Goal: Information Seeking & Learning: Compare options

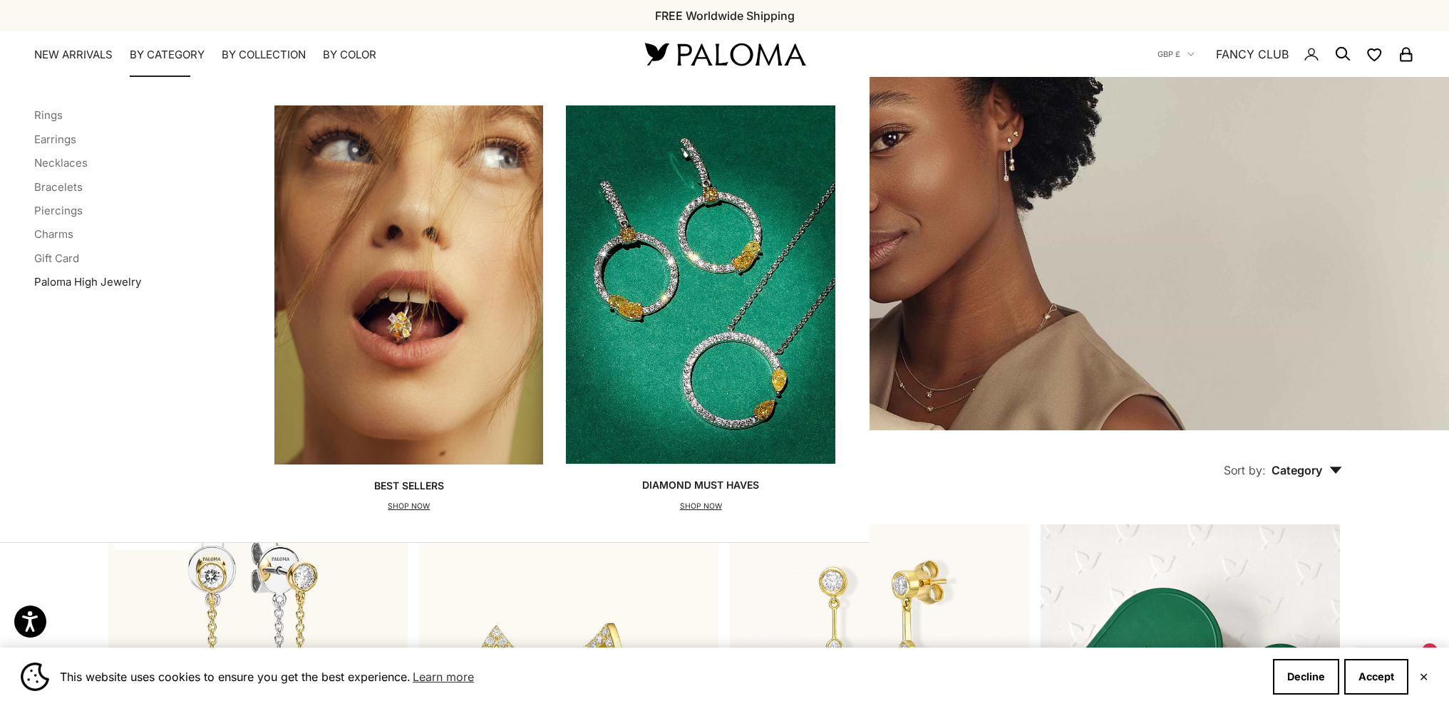
click at [54, 281] on link "Paloma High Jewelry" at bounding box center [87, 282] width 107 height 14
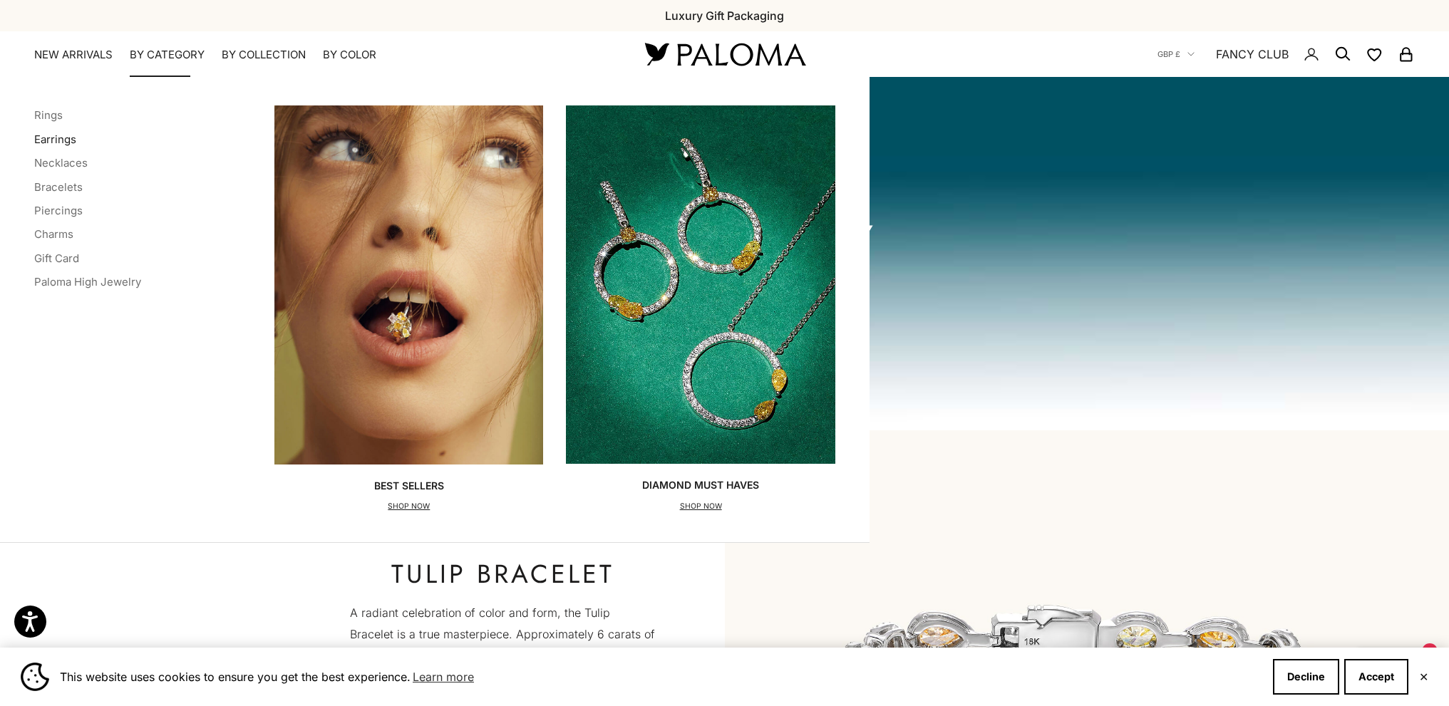
click at [68, 138] on link "Earrings" at bounding box center [55, 140] width 42 height 14
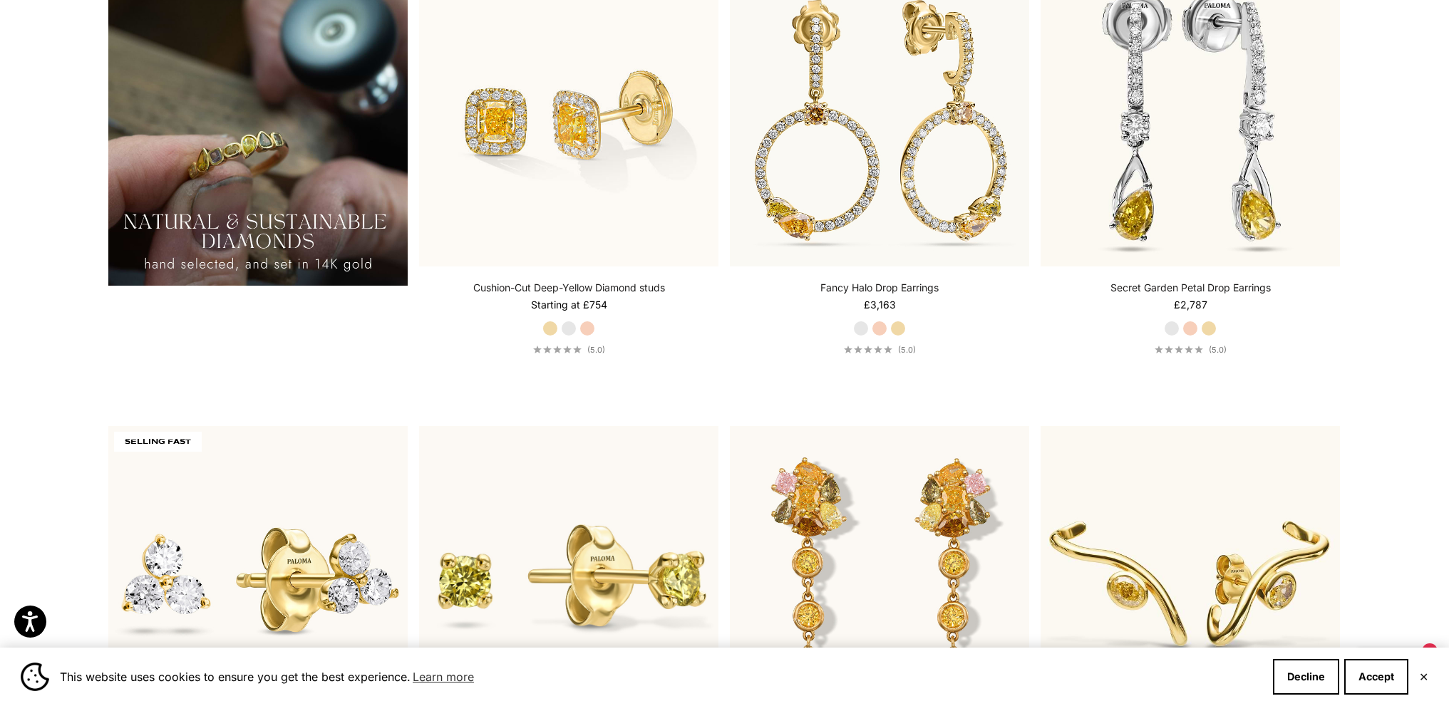
scroll to position [1711, 0]
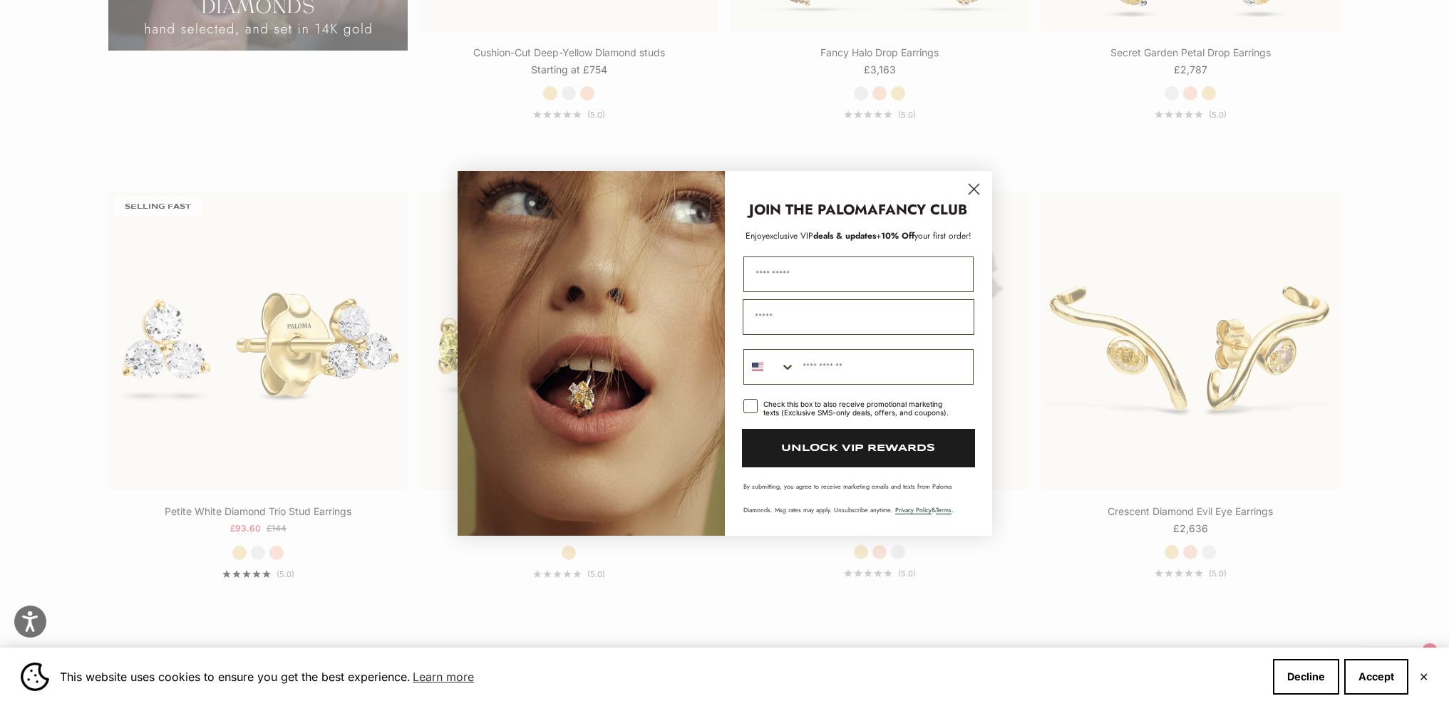
click at [977, 184] on circle "Close dialog" at bounding box center [974, 189] width 24 height 24
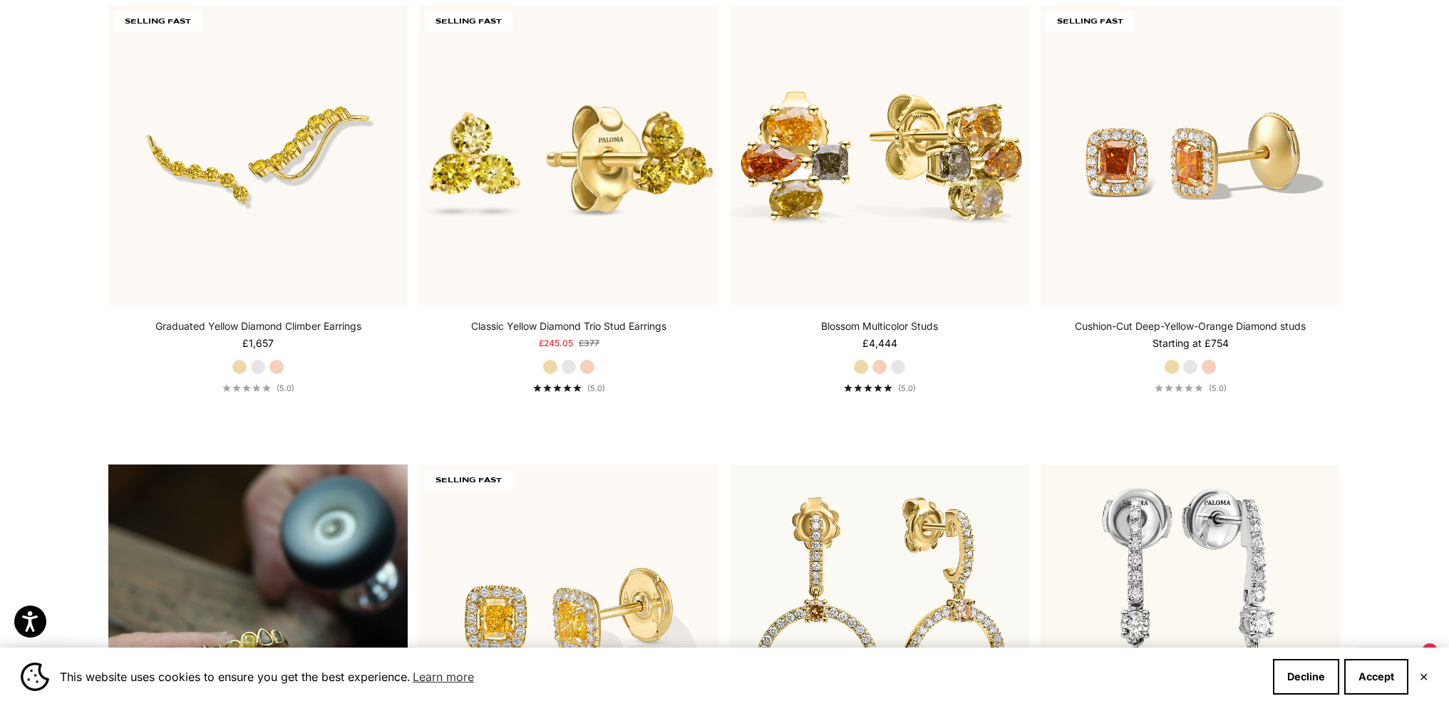
scroll to position [0, 0]
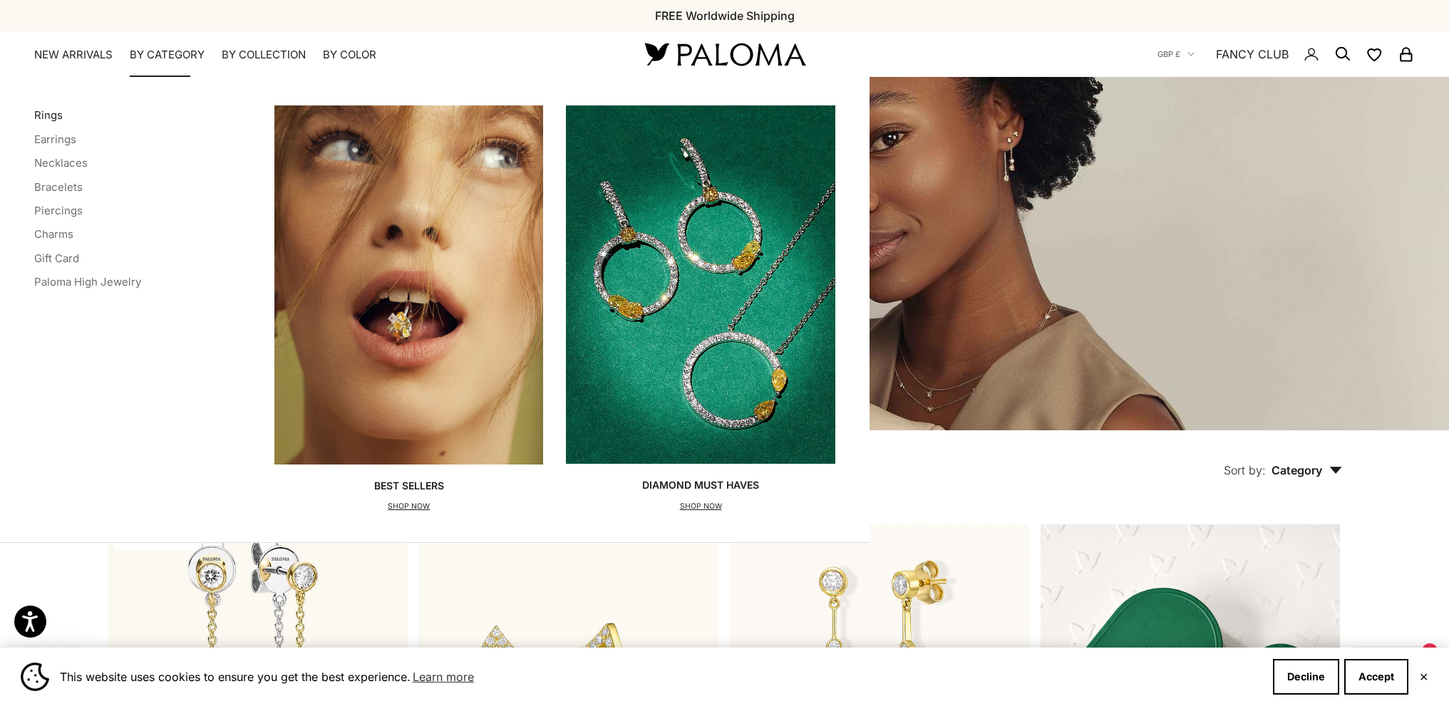
click at [45, 113] on link "Rings" at bounding box center [48, 115] width 29 height 14
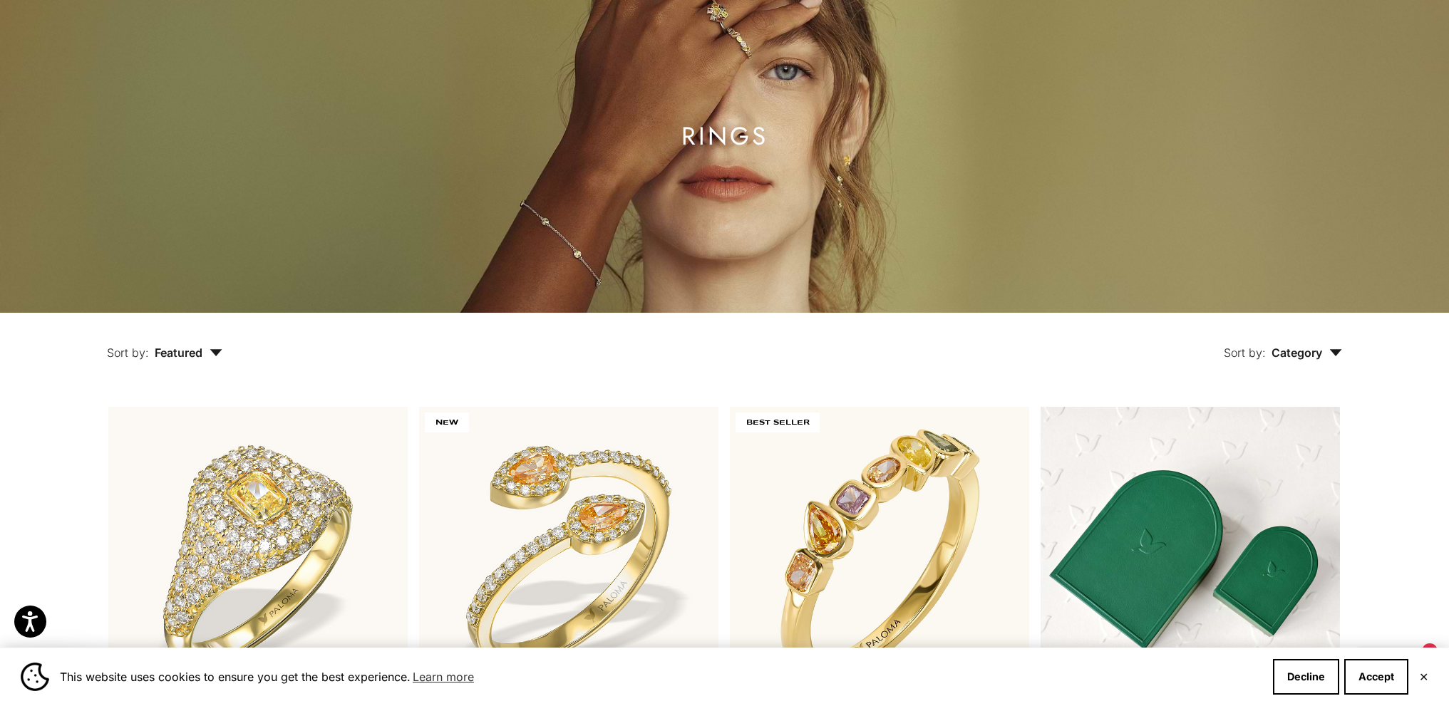
scroll to position [73, 0]
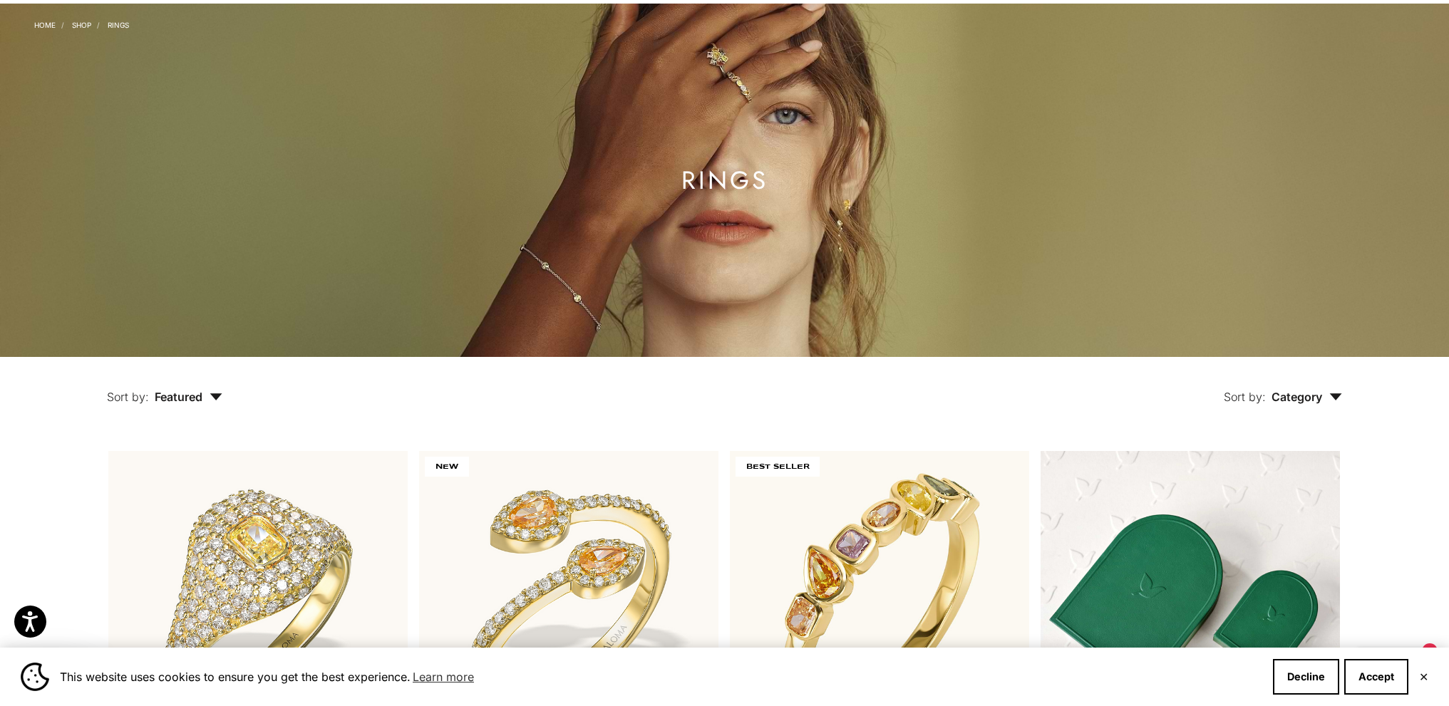
click at [76, 19] on li "Shop" at bounding box center [76, 23] width 30 height 11
click at [80, 25] on link "Shop" at bounding box center [81, 25] width 19 height 9
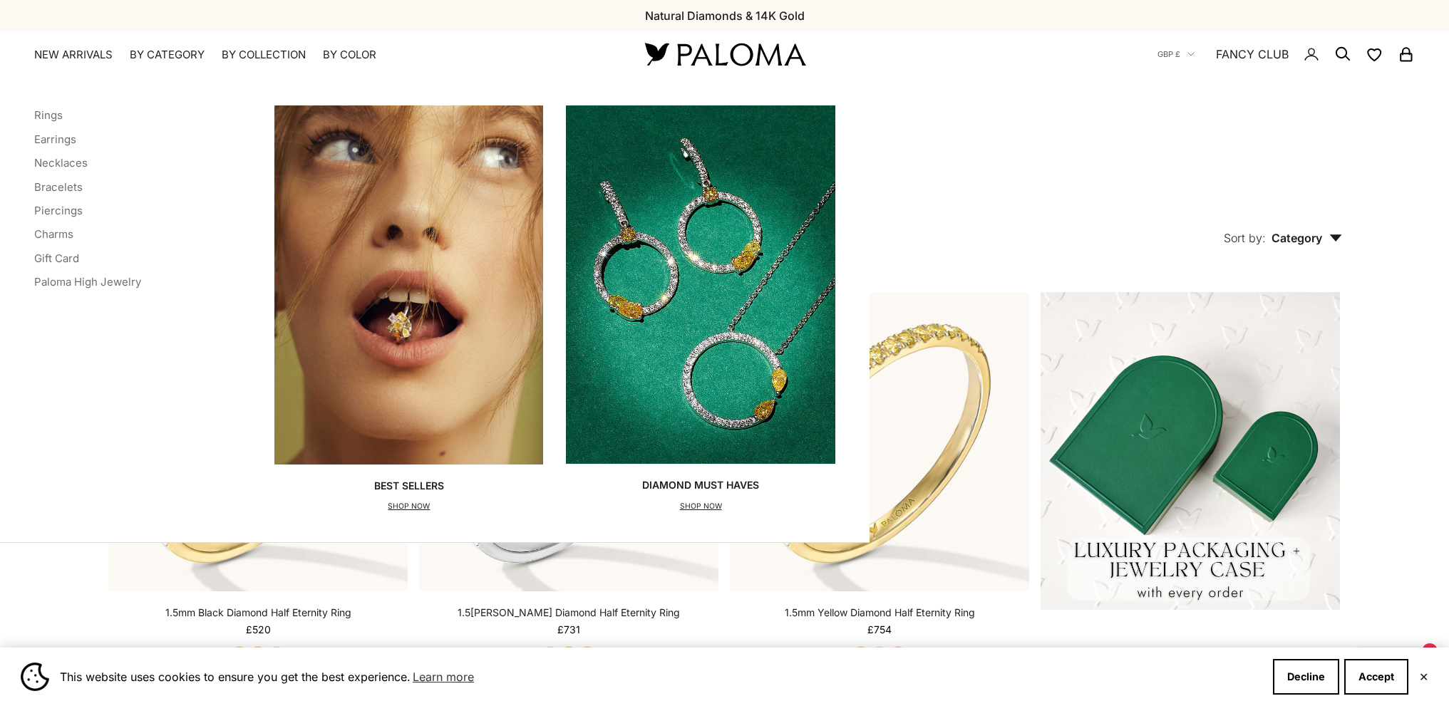
click at [168, 58] on summary "By Category" at bounding box center [167, 55] width 75 height 14
click at [53, 139] on link "Earrings" at bounding box center [55, 140] width 42 height 14
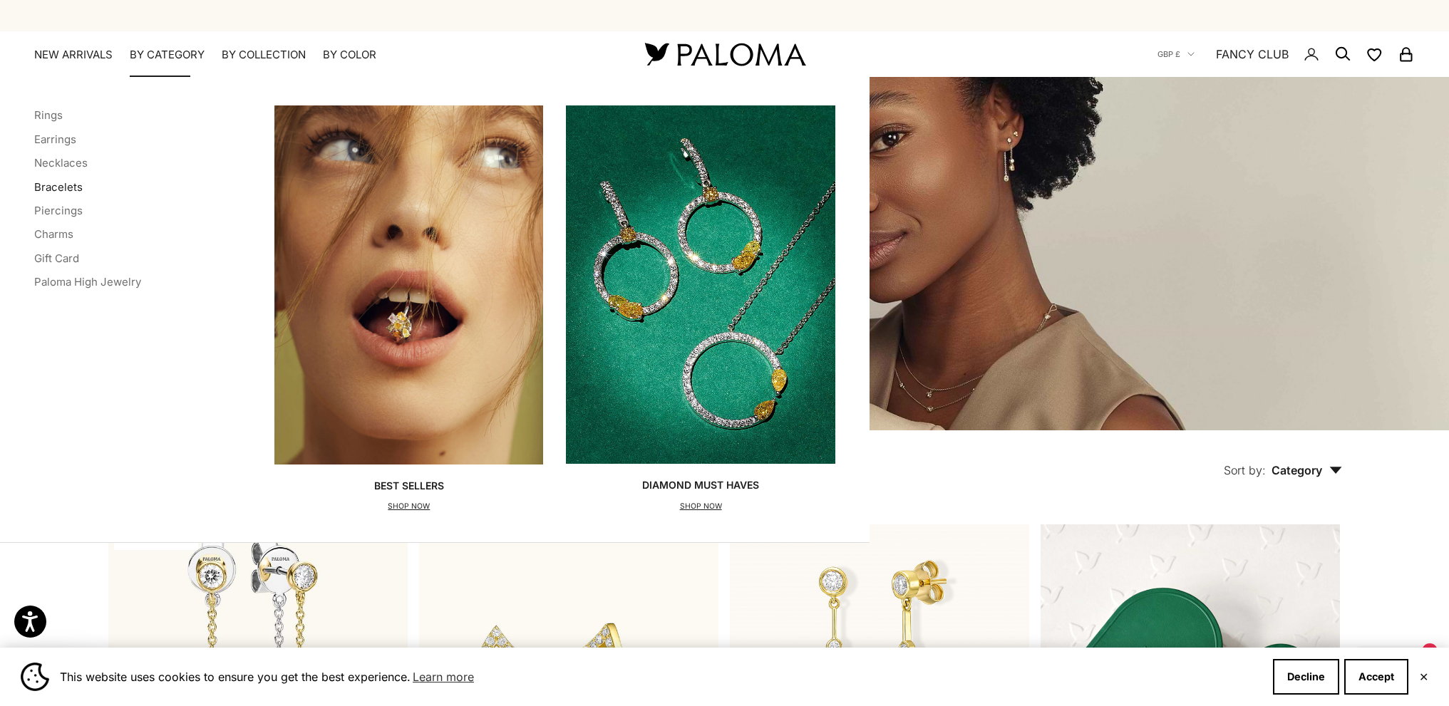
click at [67, 184] on link "Bracelets" at bounding box center [58, 187] width 48 height 14
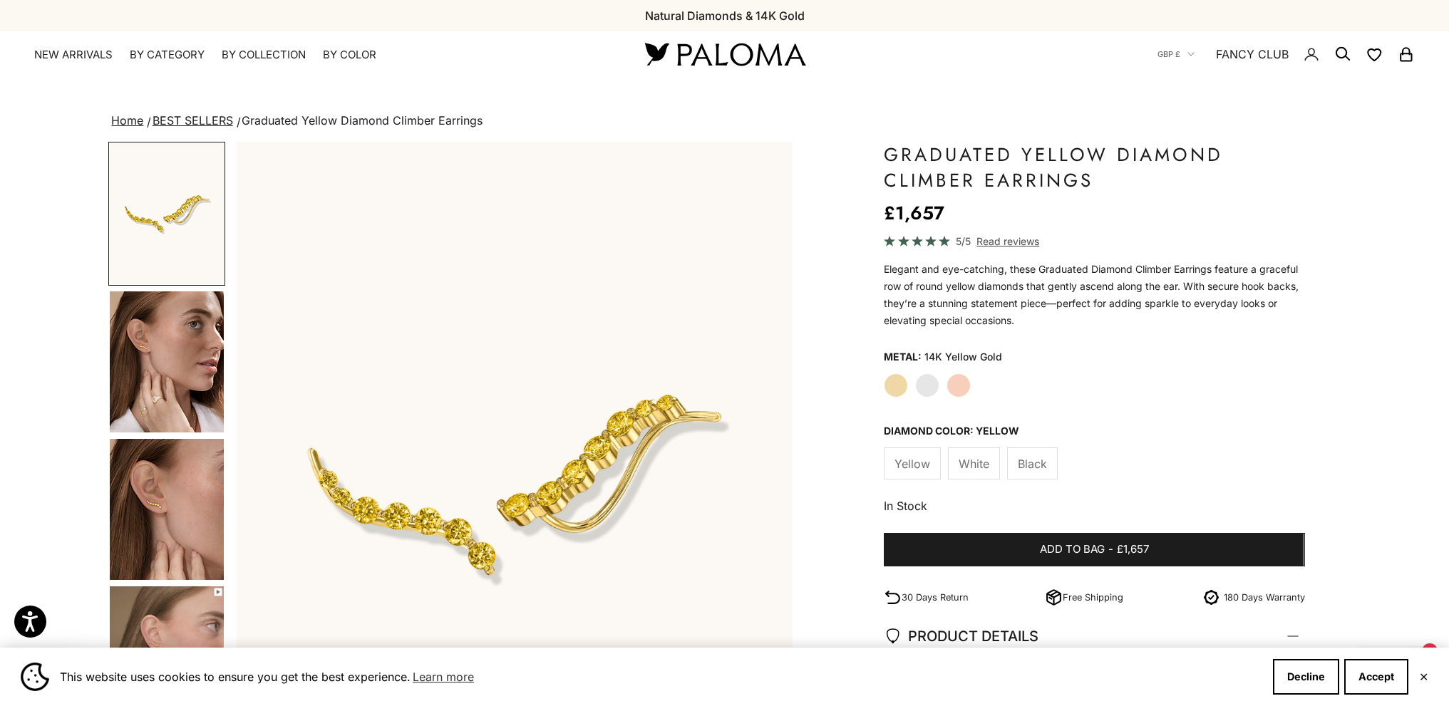
click at [145, 363] on img "Go to item 4" at bounding box center [167, 362] width 114 height 141
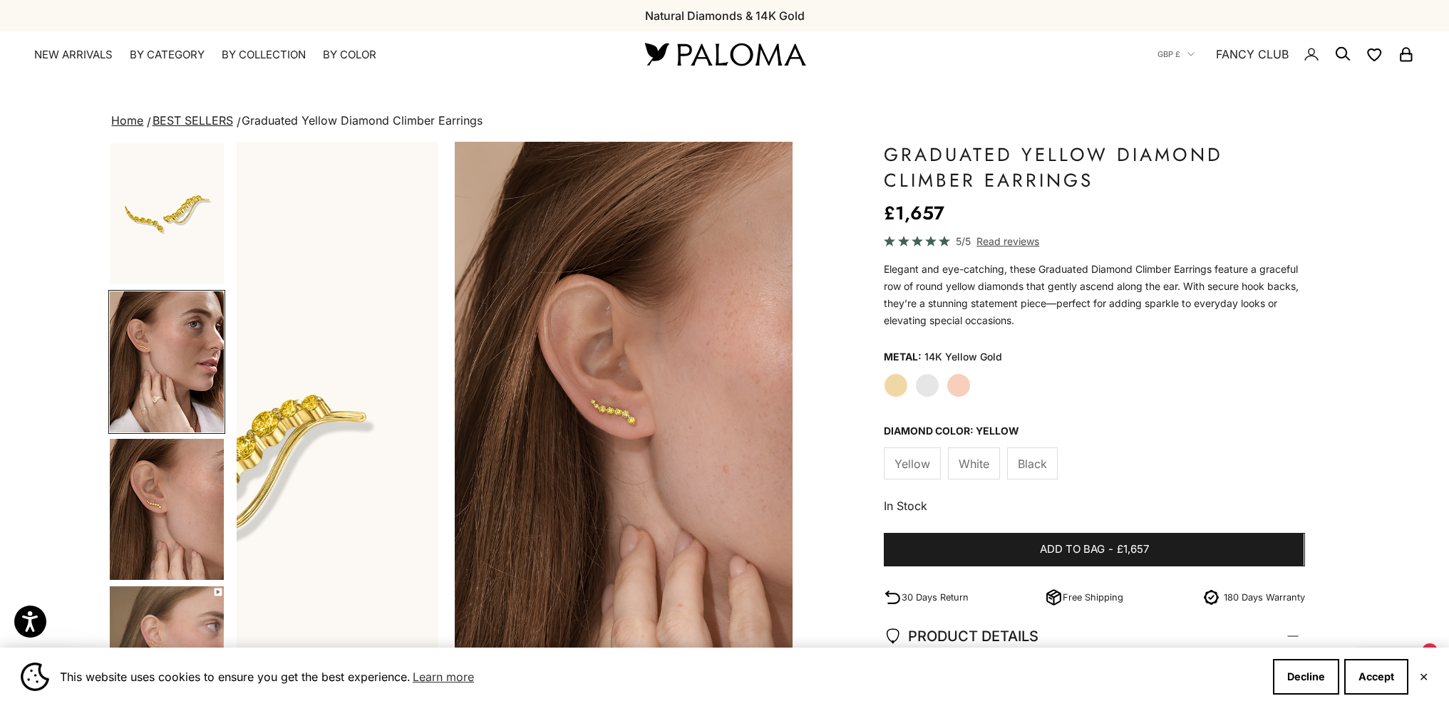
scroll to position [0, 573]
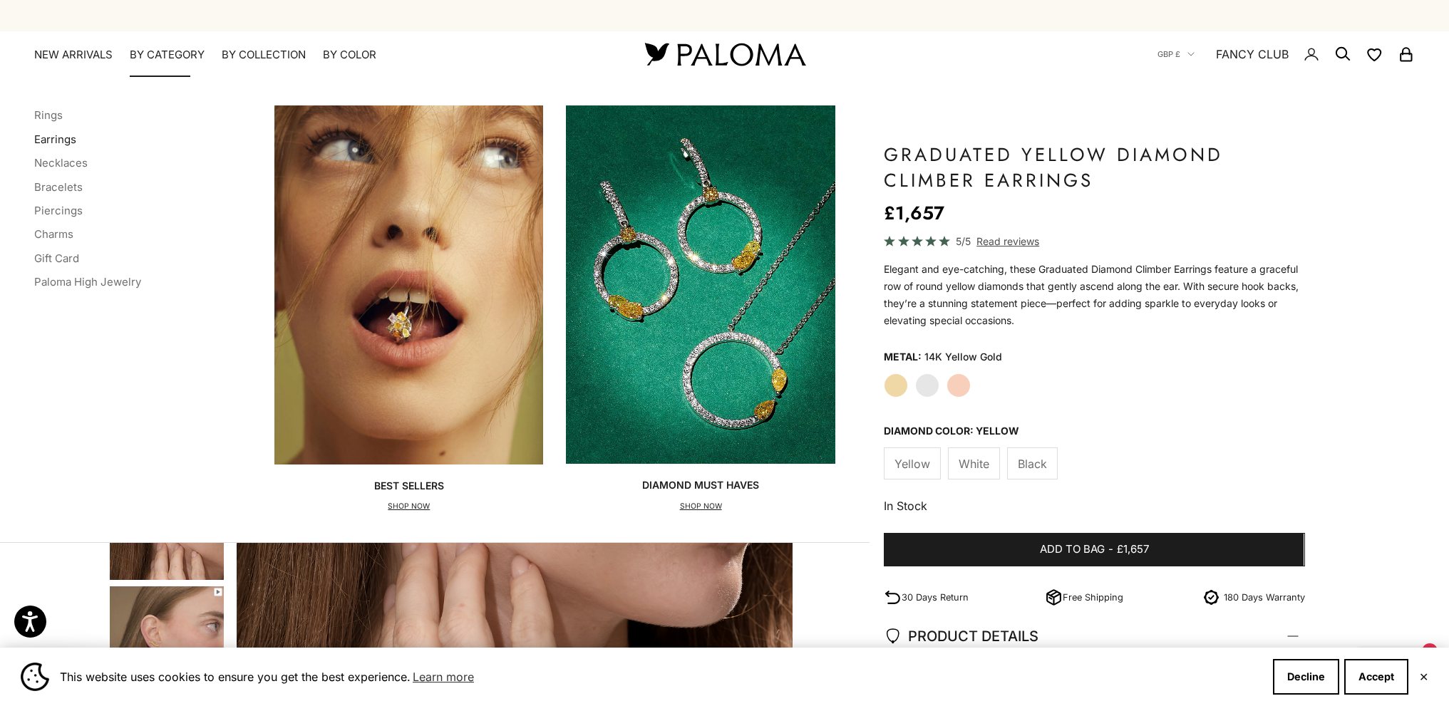
click at [48, 136] on link "Earrings" at bounding box center [55, 140] width 42 height 14
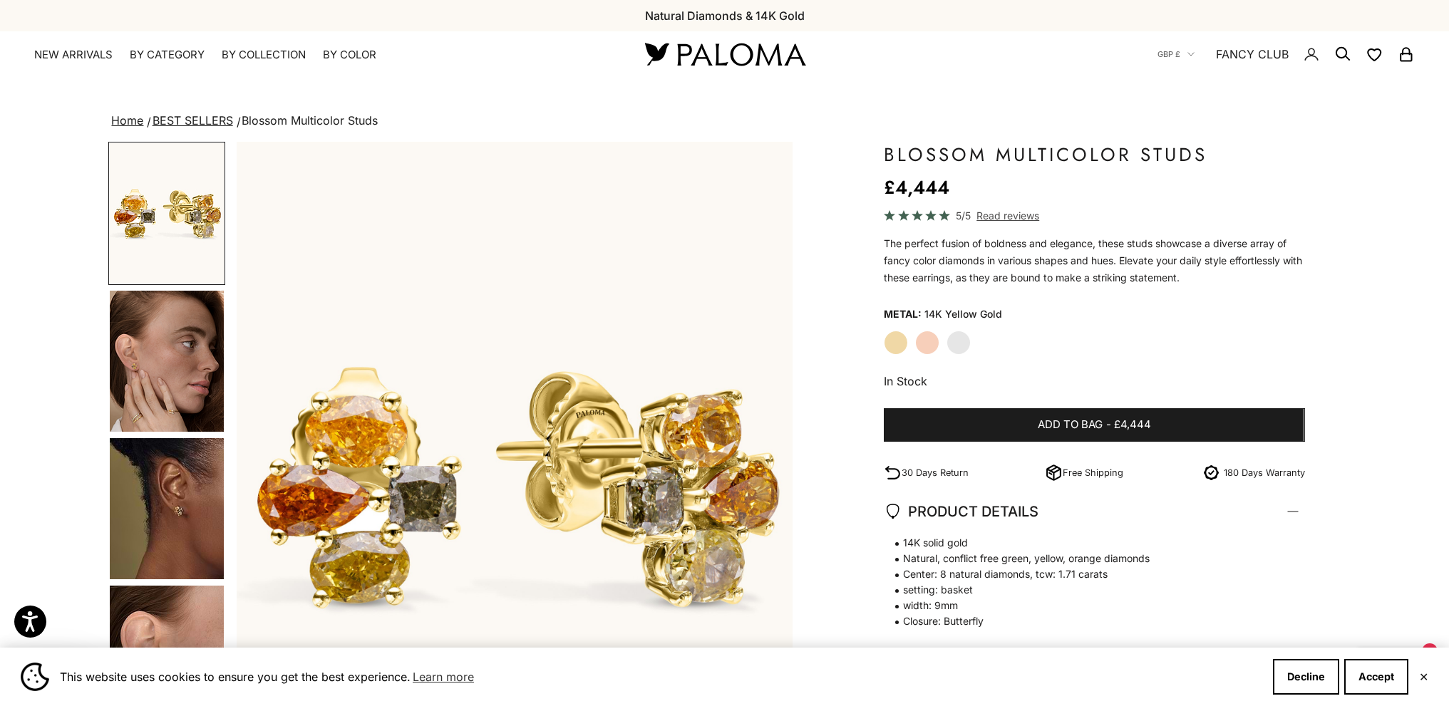
click at [182, 344] on img "Go to item 4" at bounding box center [167, 361] width 114 height 141
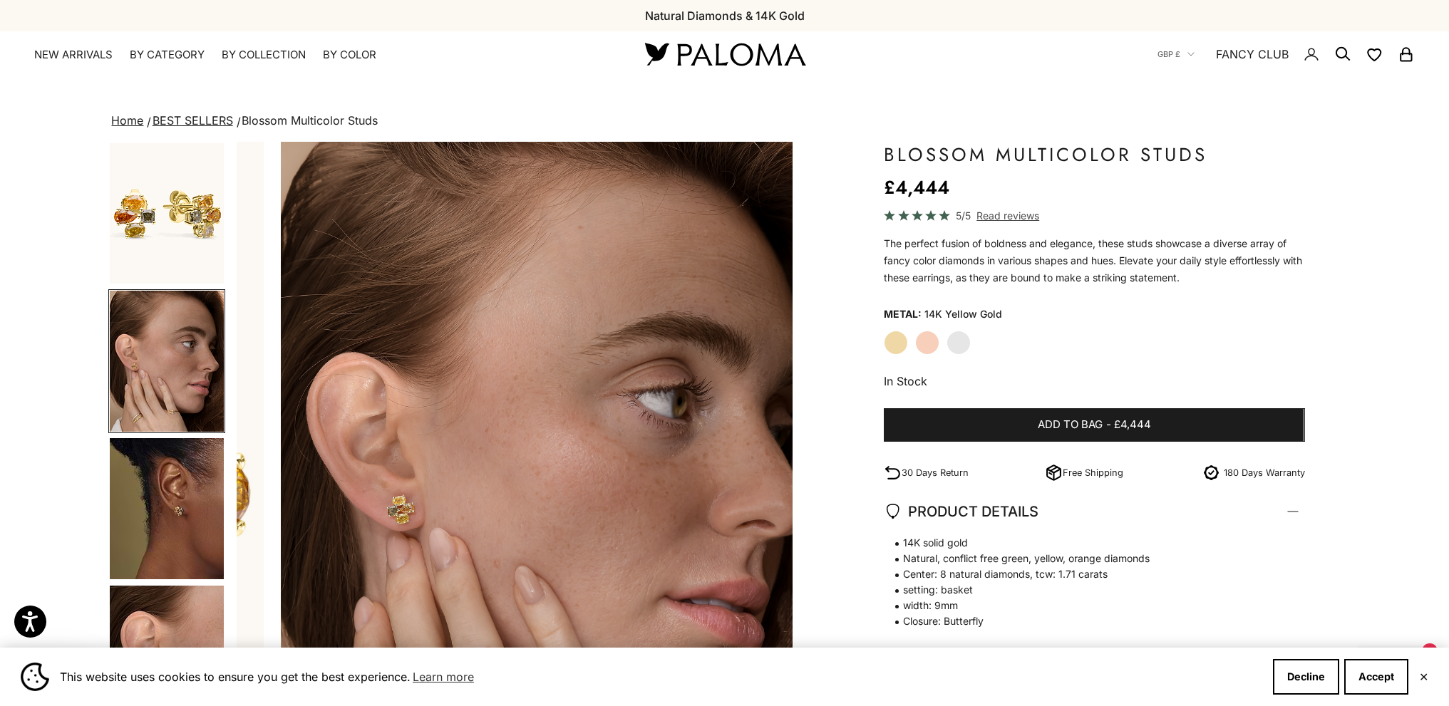
scroll to position [0, 573]
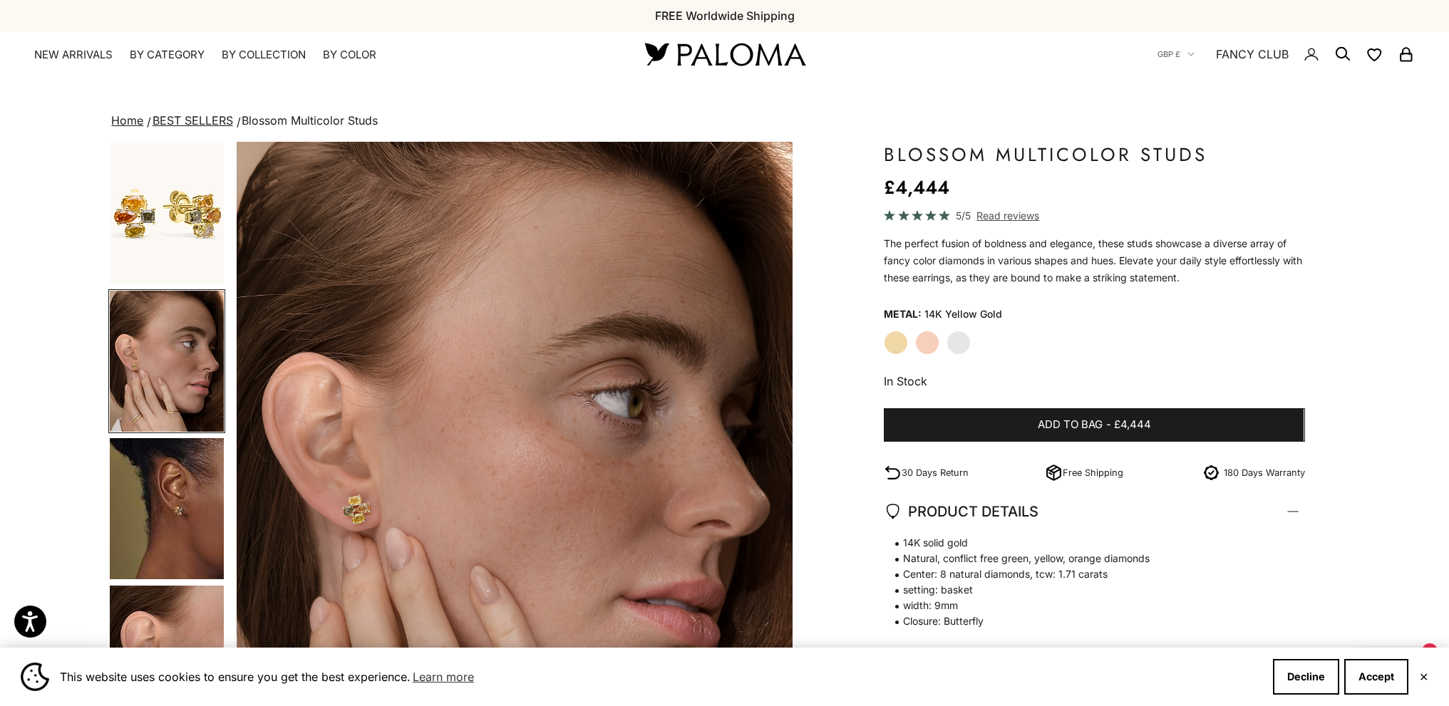
click at [163, 518] on img "Go to item 5" at bounding box center [167, 508] width 114 height 141
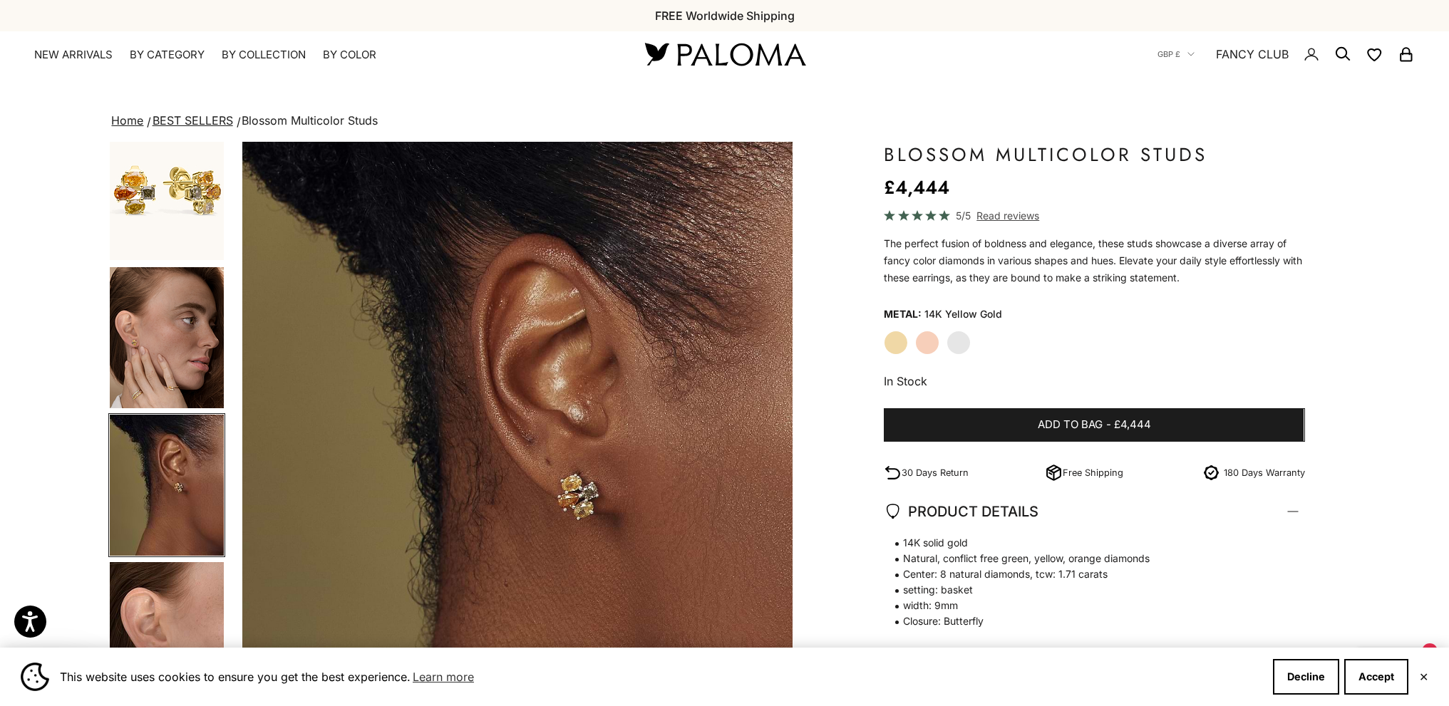
scroll to position [0, 1146]
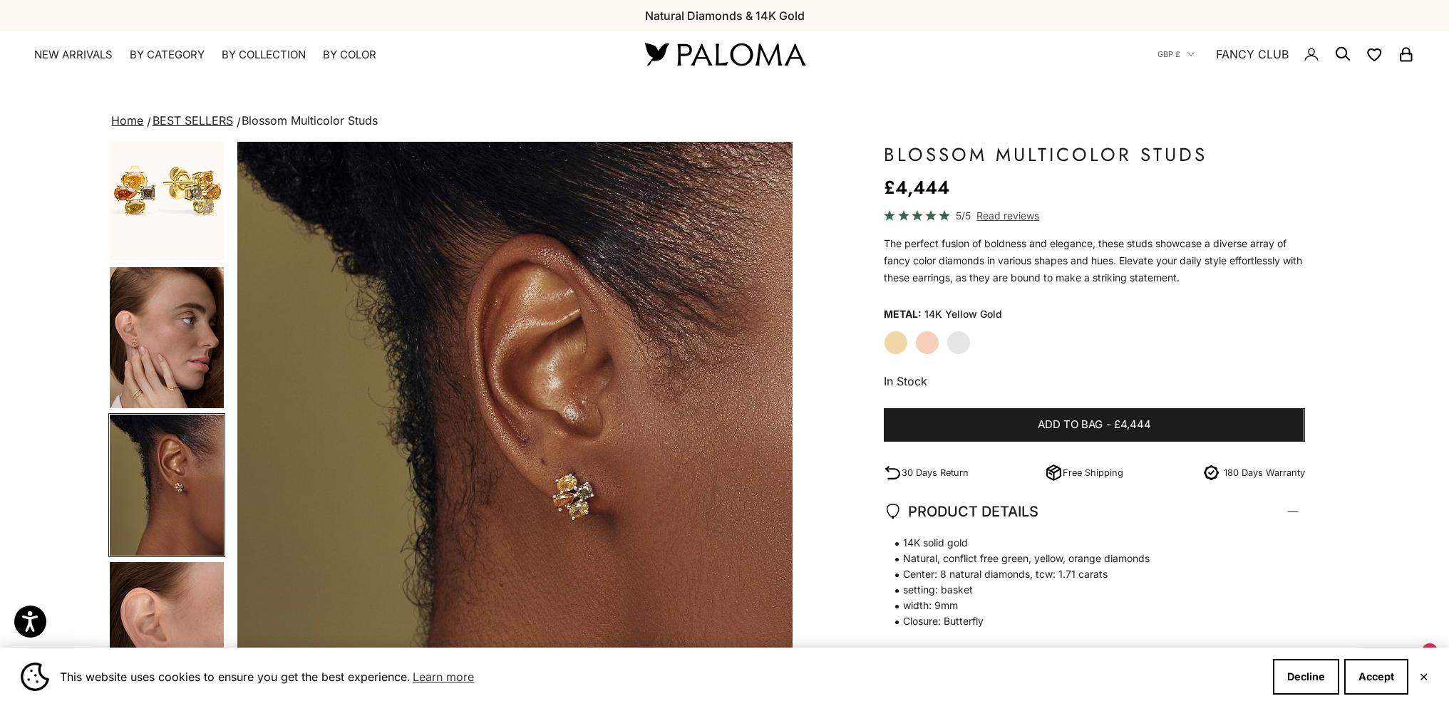
click at [168, 207] on img "Go to item 1" at bounding box center [167, 190] width 114 height 140
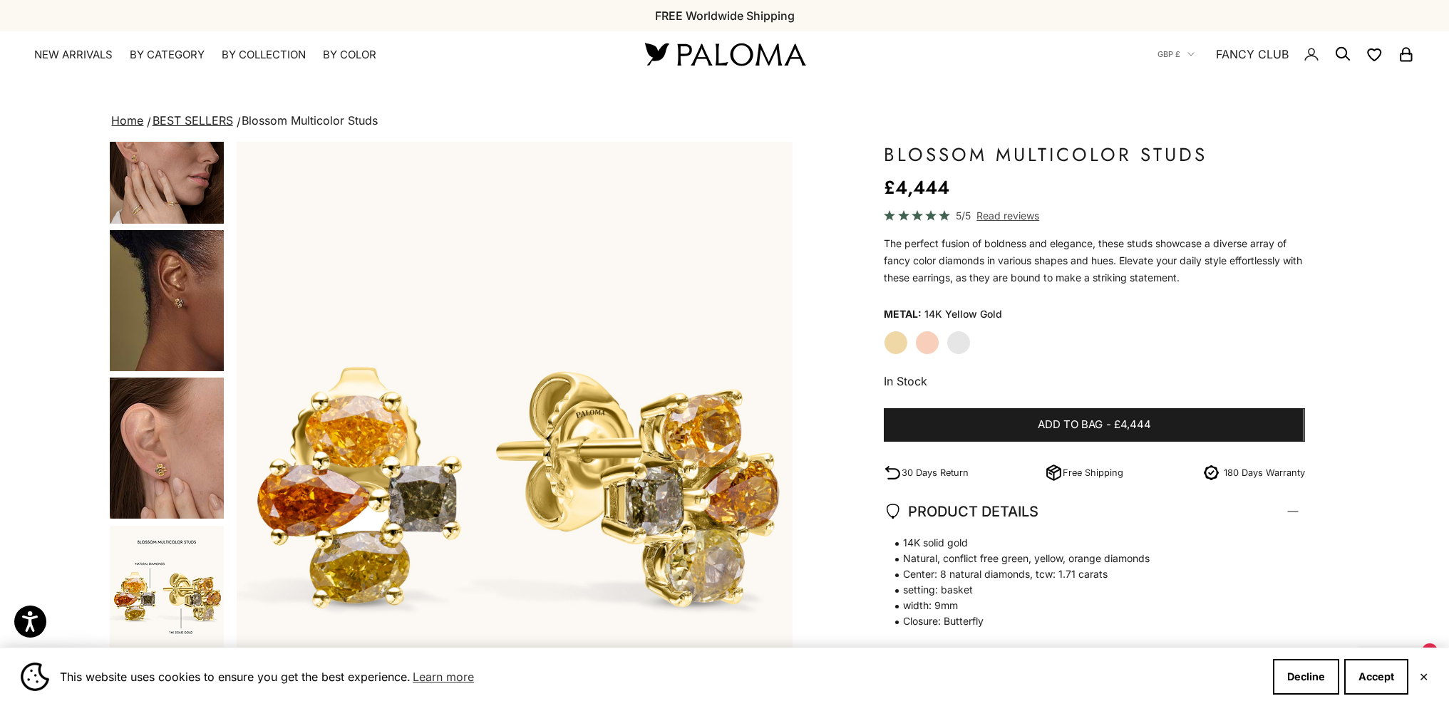
scroll to position [356, 0]
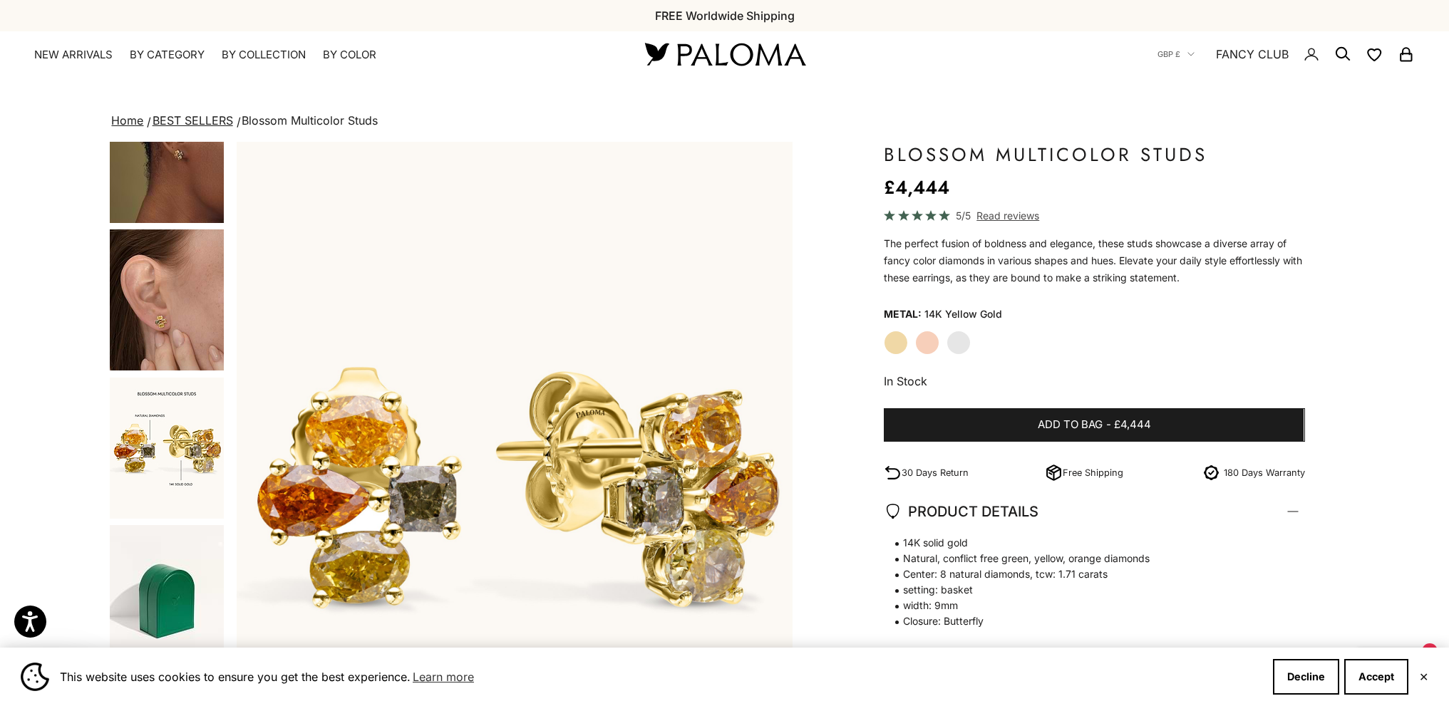
click at [170, 315] on img "Go to item 6" at bounding box center [167, 300] width 114 height 141
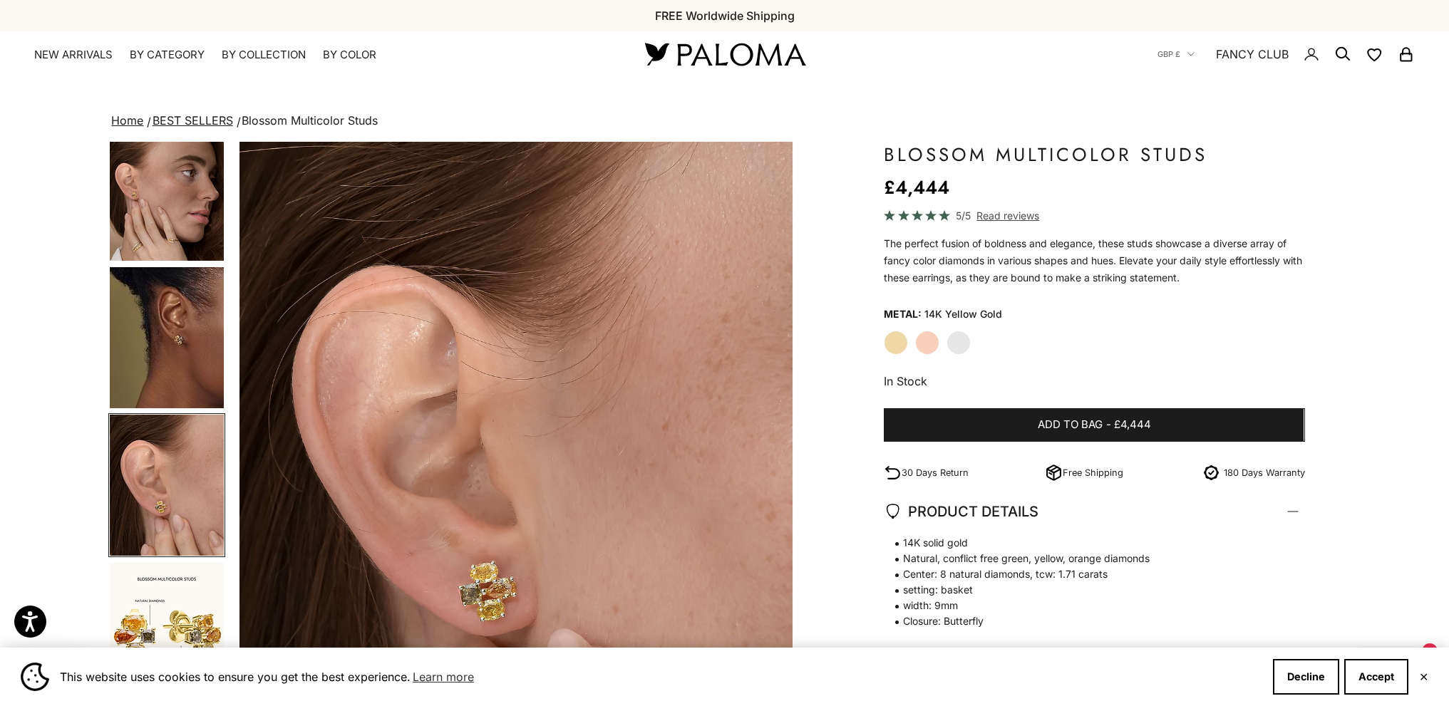
scroll to position [0, 1720]
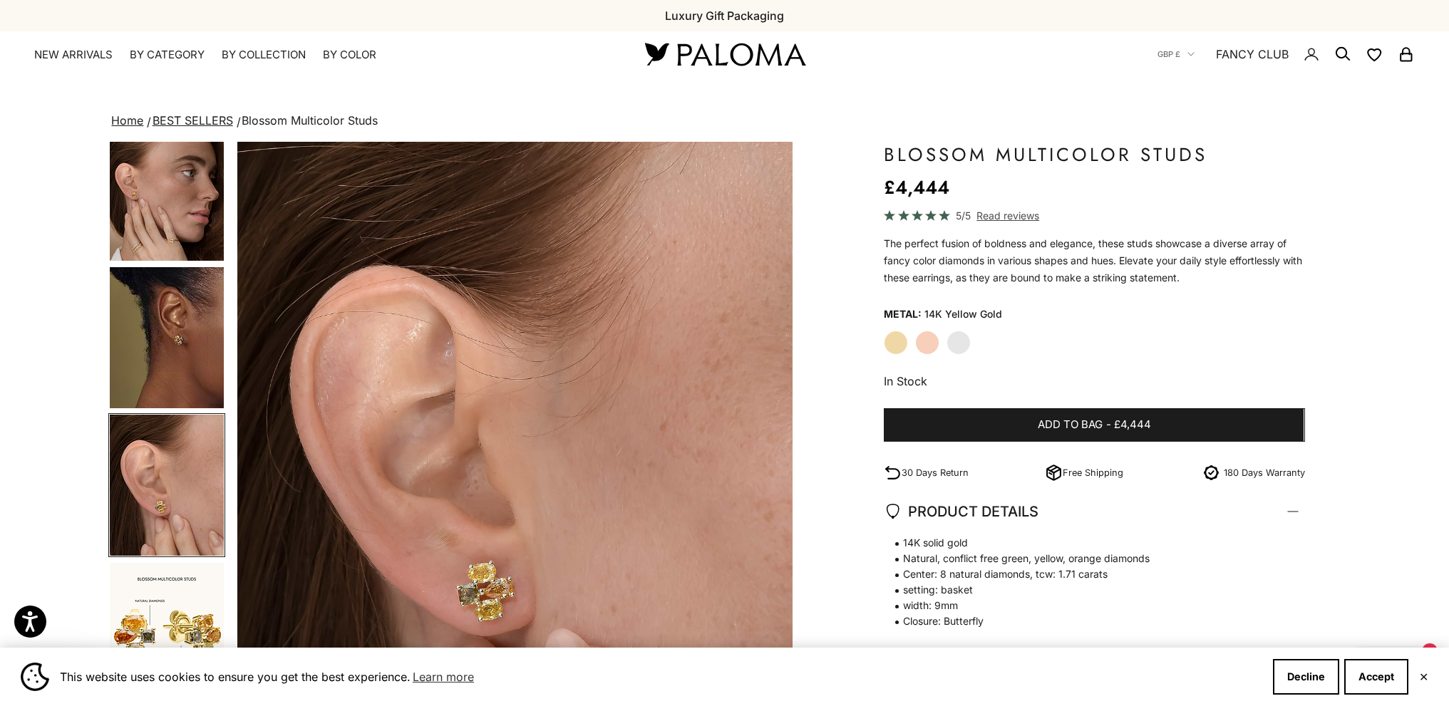
click at [179, 245] on img "Go to item 4" at bounding box center [167, 190] width 114 height 141
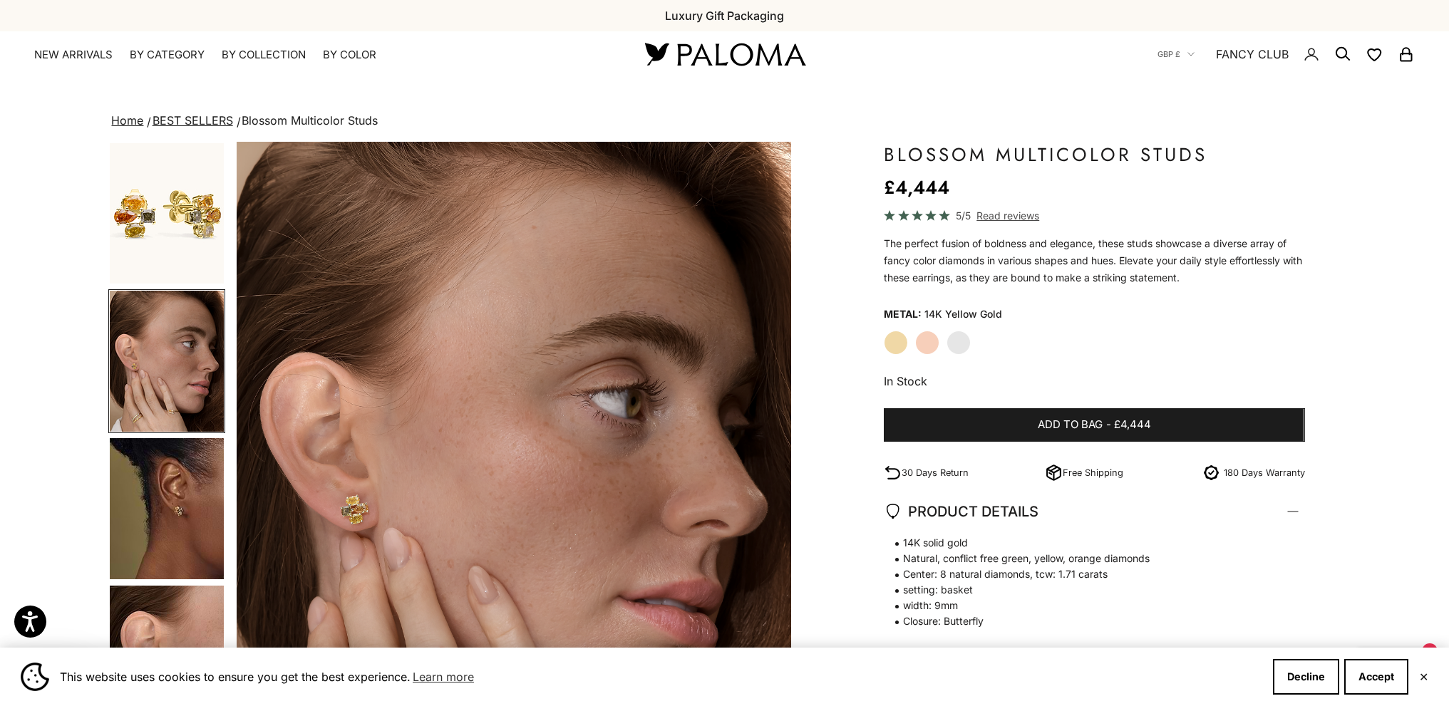
scroll to position [0, 573]
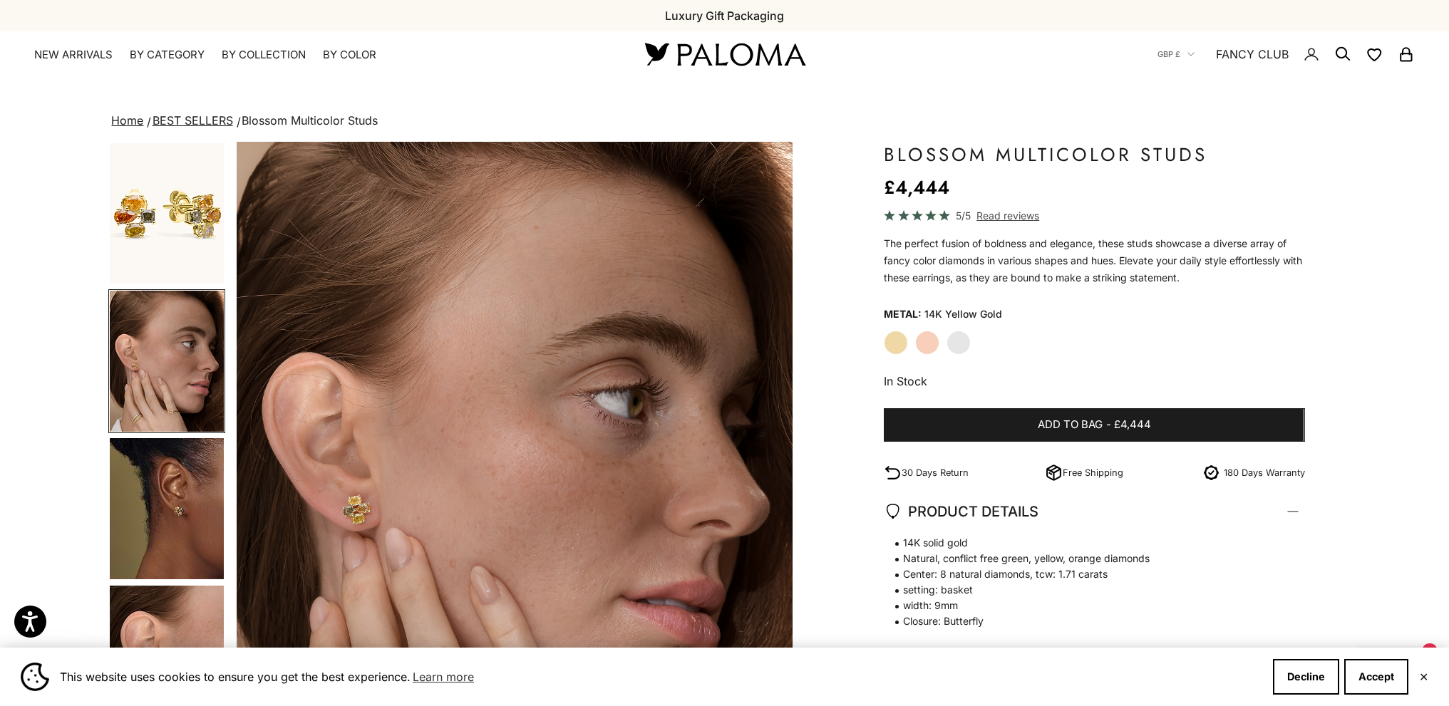
click at [154, 201] on img "Go to item 1" at bounding box center [167, 213] width 114 height 140
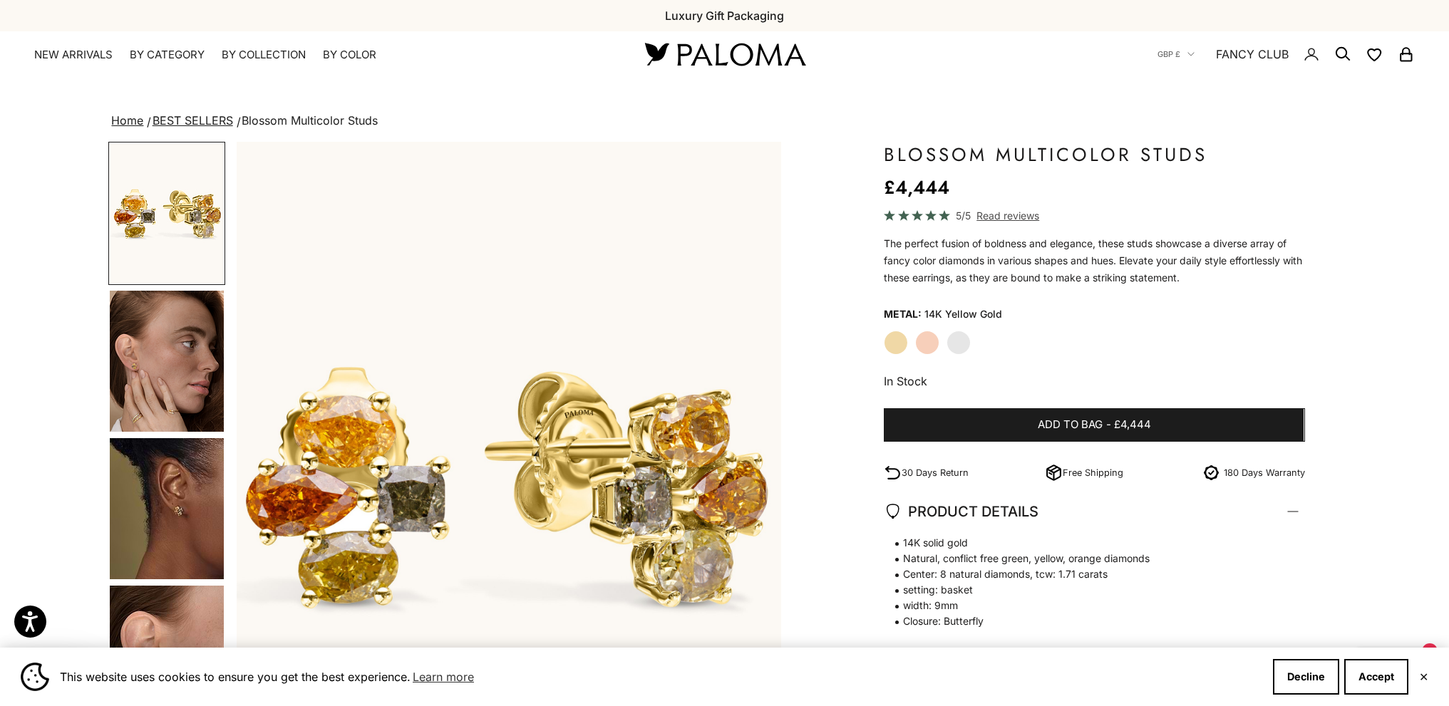
scroll to position [0, 0]
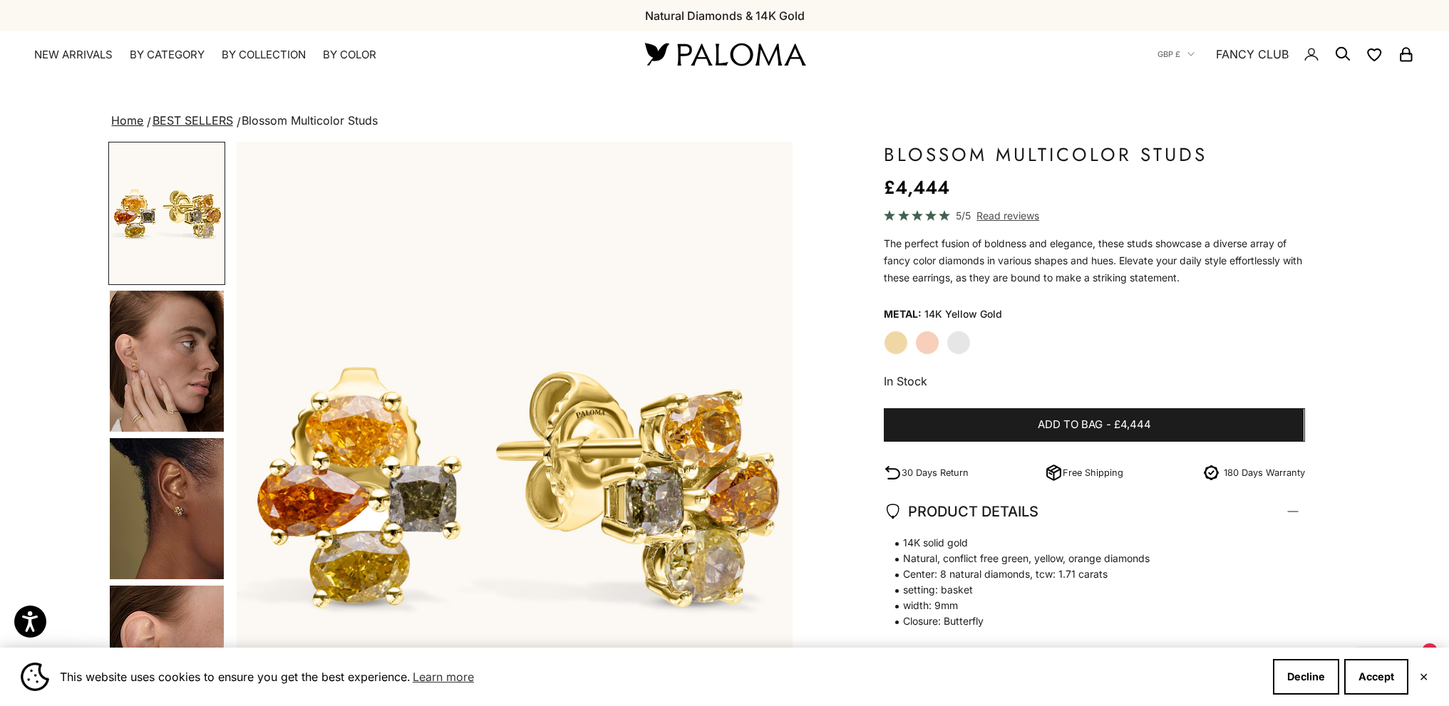
click at [115, 371] on img "Go to item 4" at bounding box center [167, 361] width 114 height 141
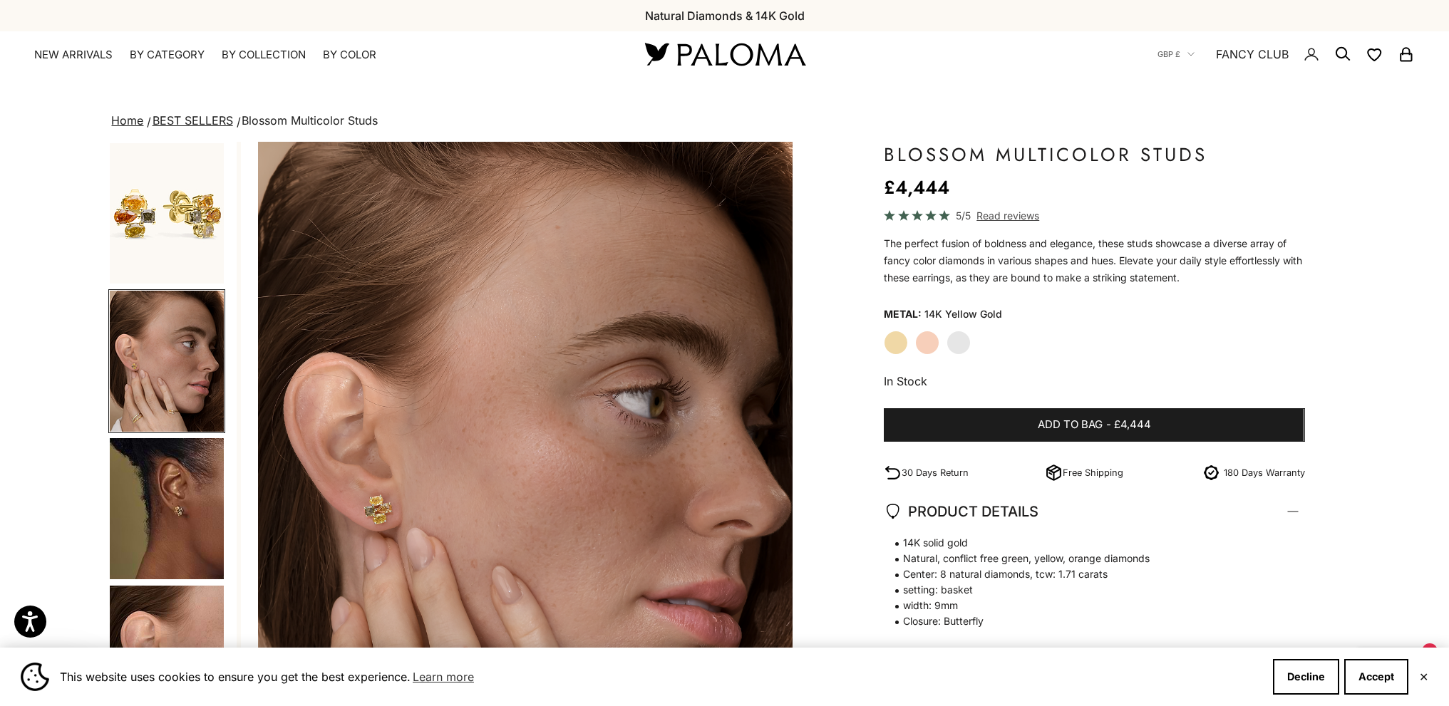
scroll to position [0, 573]
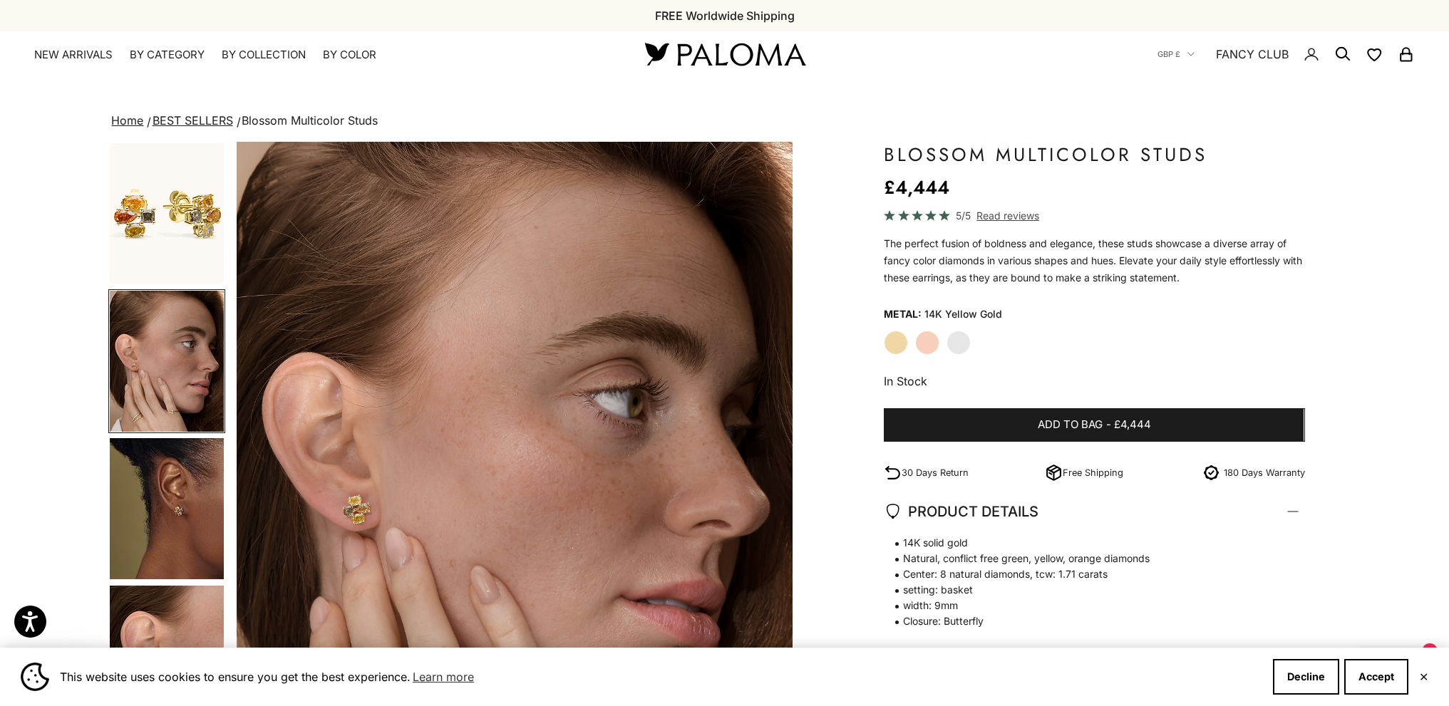
click at [179, 499] on img "Go to item 5" at bounding box center [167, 508] width 114 height 141
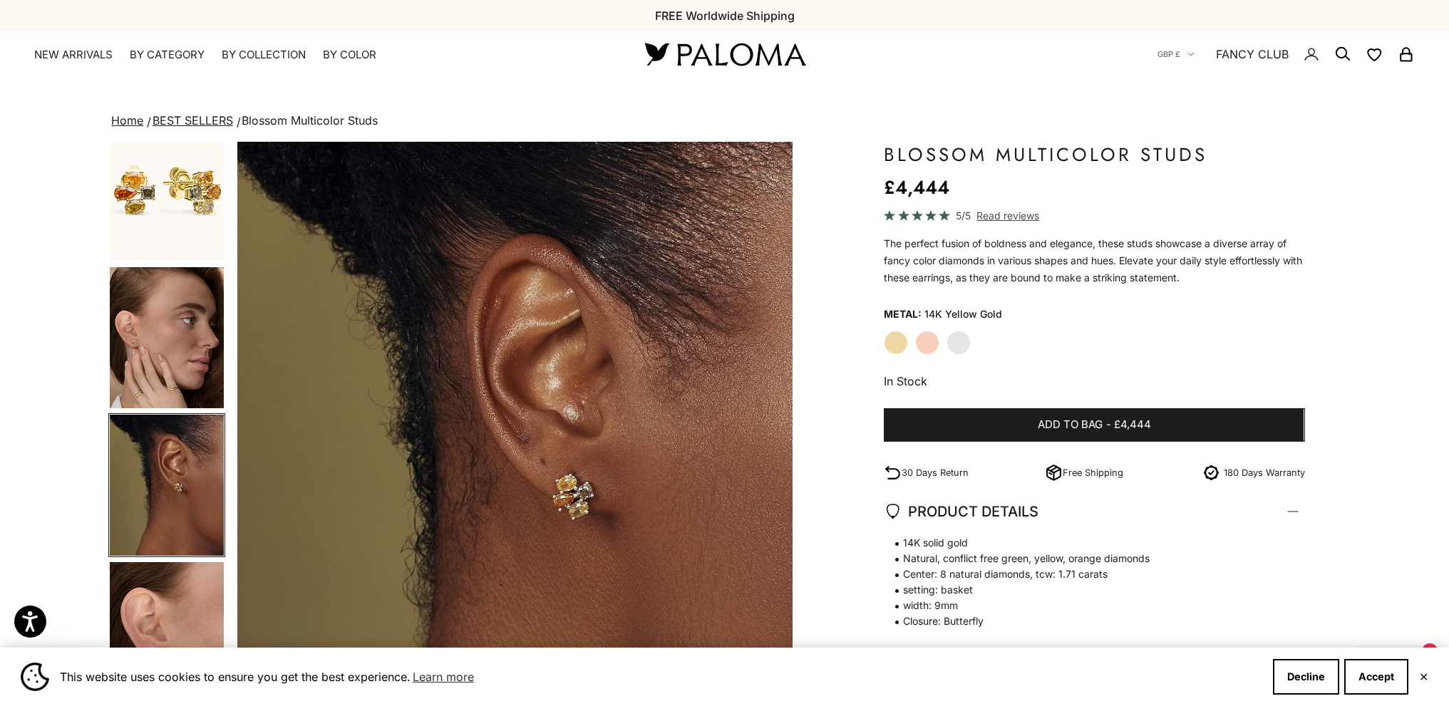
scroll to position [428, 0]
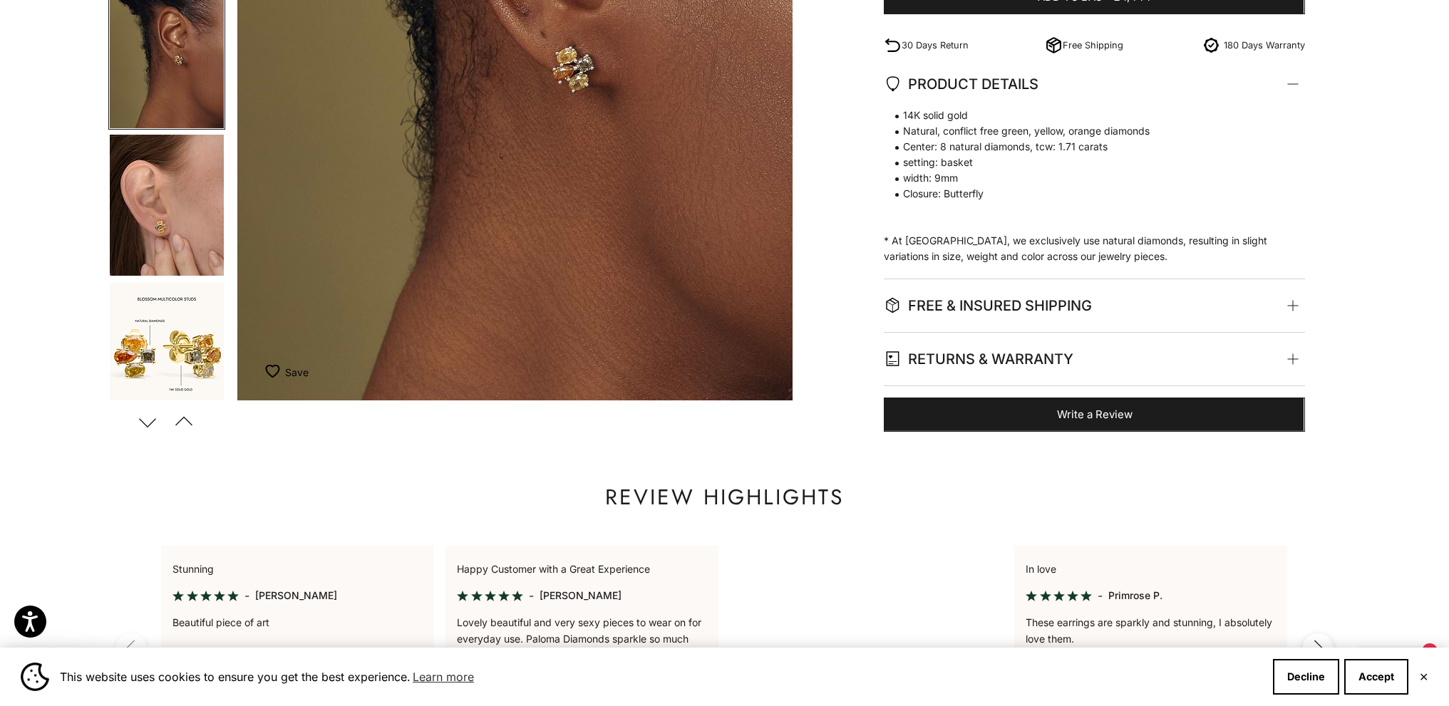
click at [195, 267] on img "Go to item 6" at bounding box center [167, 205] width 114 height 141
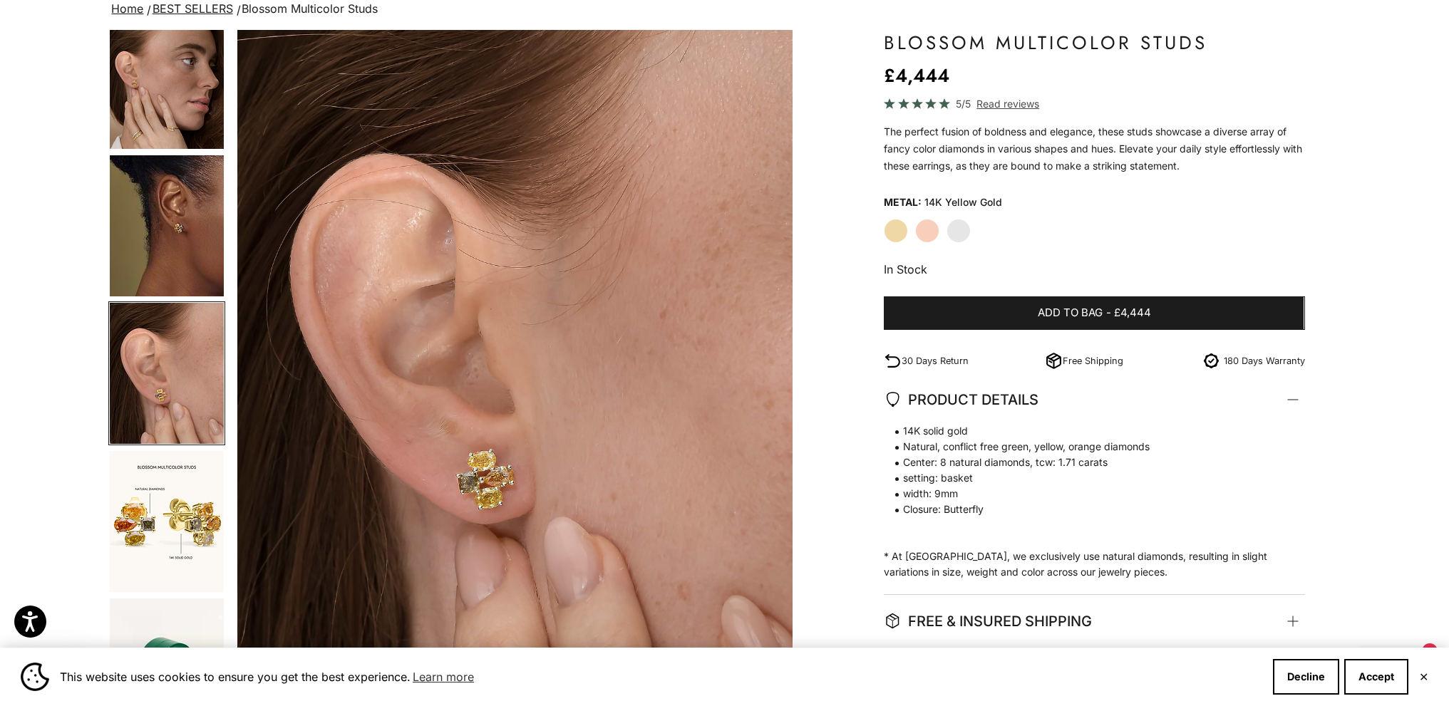
scroll to position [71, 0]
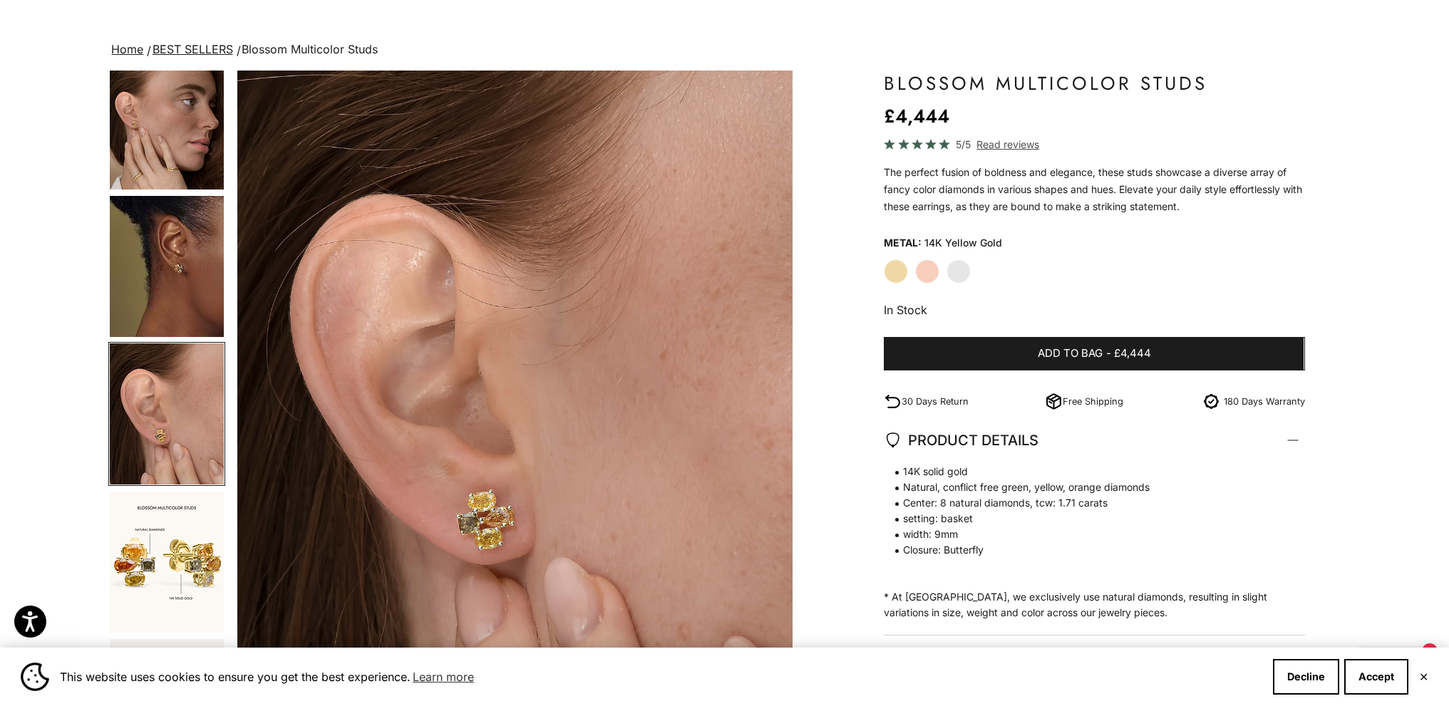
click at [178, 129] on img "Go to item 4" at bounding box center [167, 118] width 114 height 141
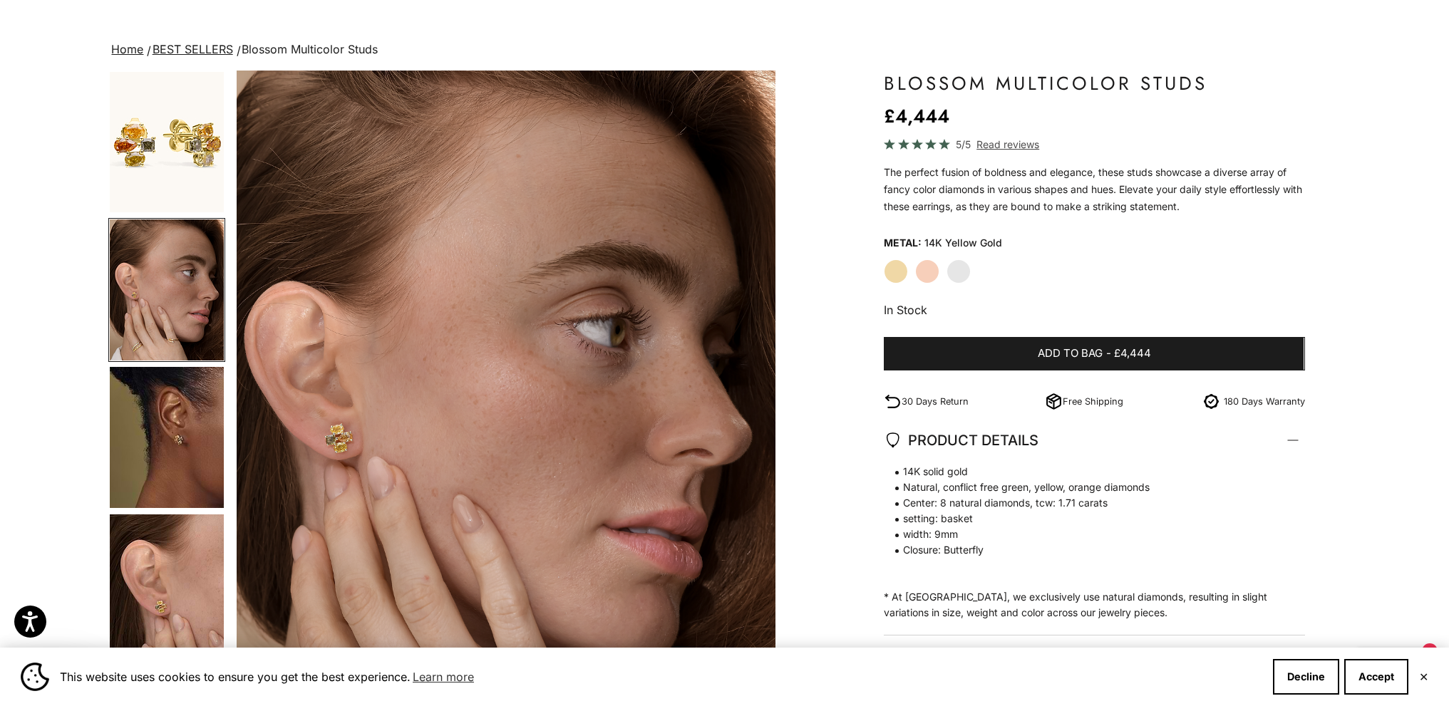
scroll to position [0, 573]
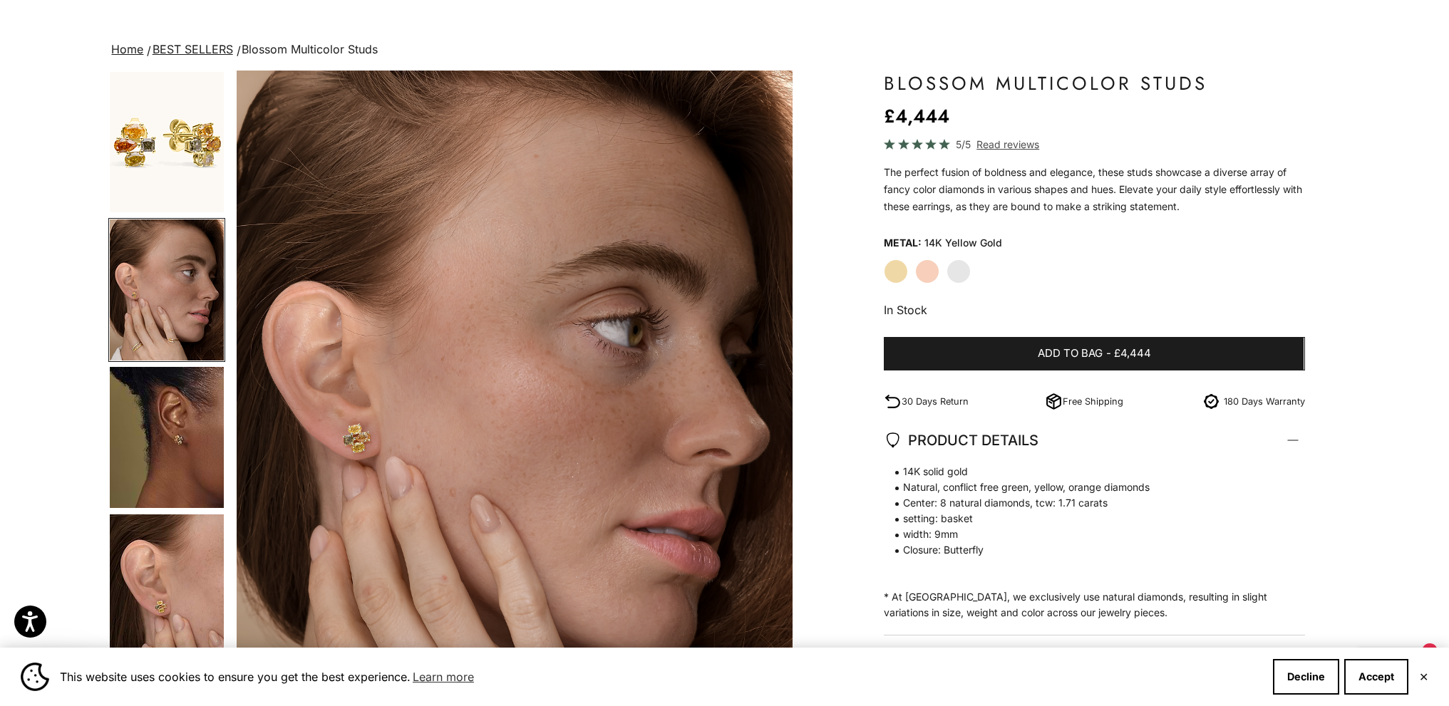
click at [153, 130] on img "Go to item 1" at bounding box center [167, 142] width 114 height 140
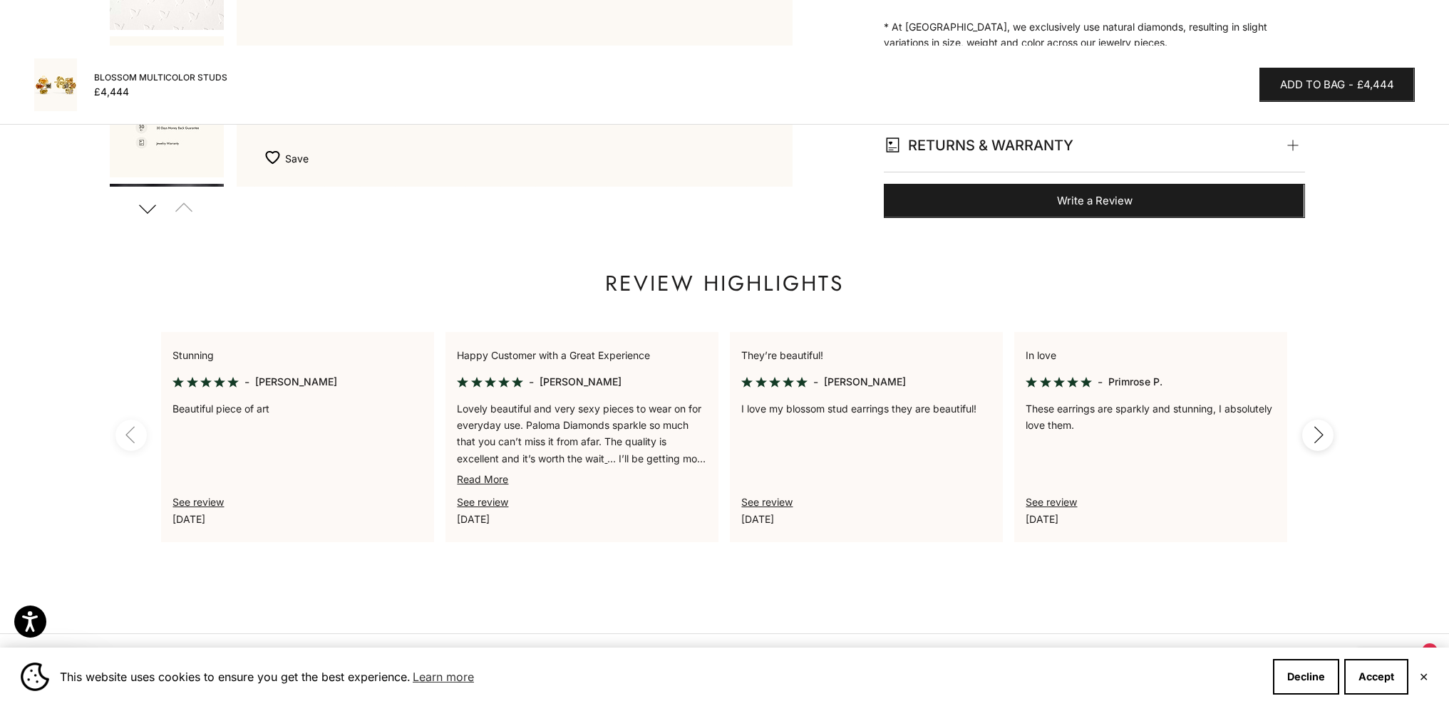
scroll to position [1141, 0]
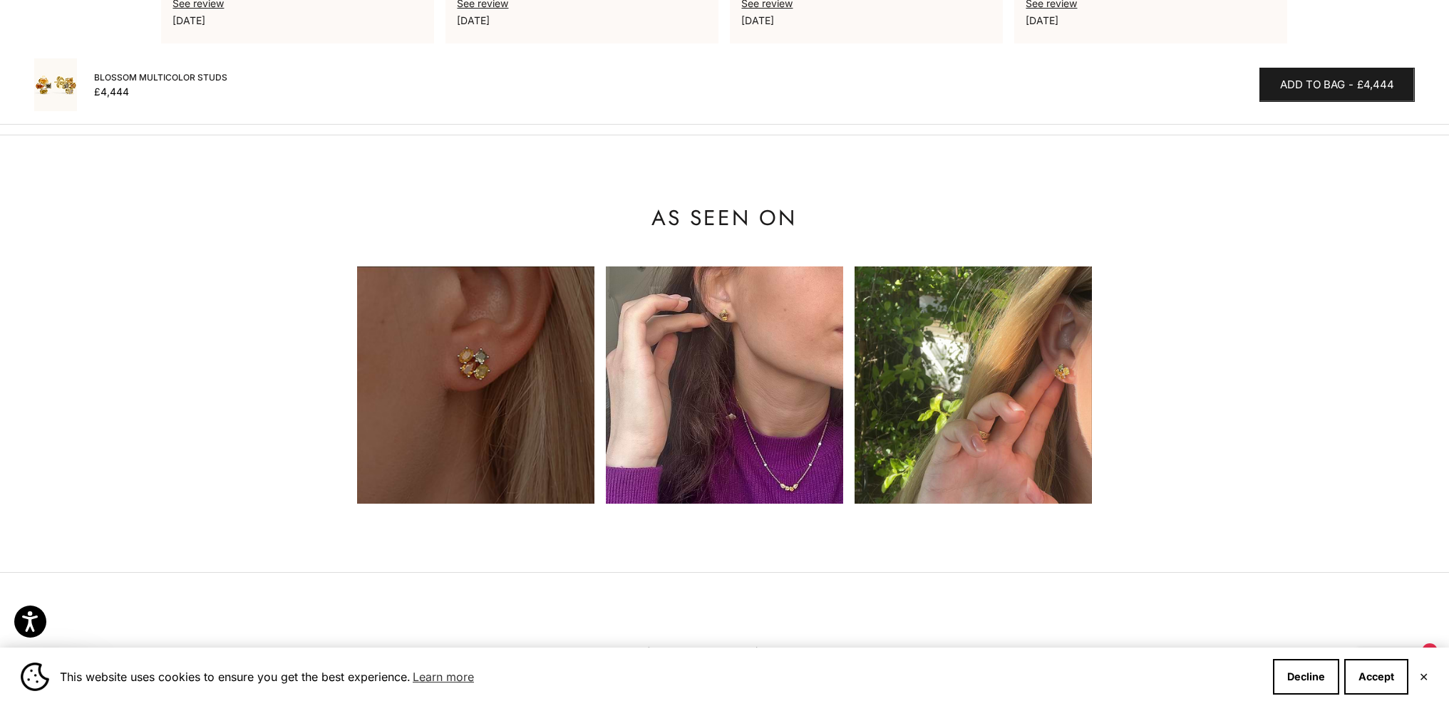
click at [394, 396] on img at bounding box center [475, 385] width 237 height 237
click at [538, 421] on img at bounding box center [475, 385] width 237 height 237
click at [733, 396] on img at bounding box center [724, 385] width 237 height 237
click at [1008, 407] on img at bounding box center [973, 385] width 237 height 237
click at [1311, 682] on button "Decline" at bounding box center [1306, 677] width 66 height 36
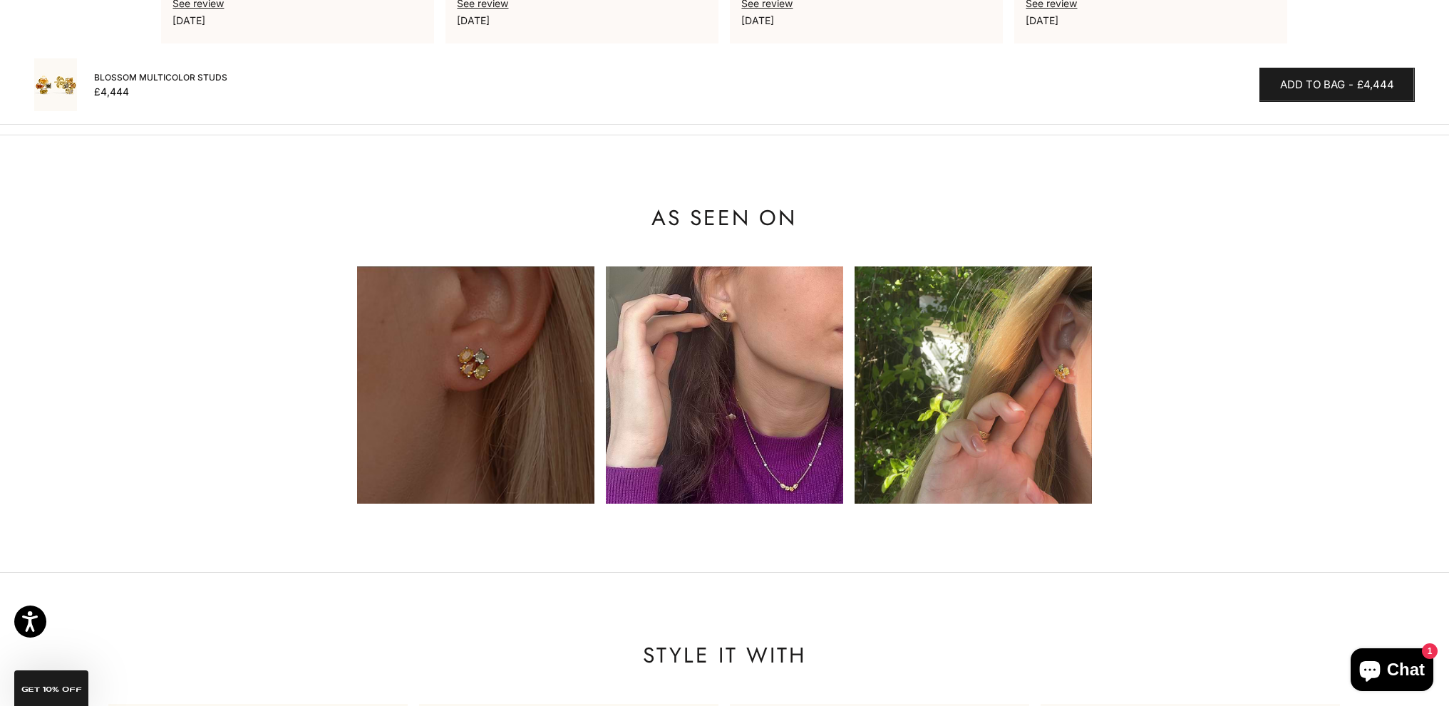
click at [783, 396] on img at bounding box center [724, 385] width 237 height 237
click at [992, 369] on img at bounding box center [973, 385] width 237 height 237
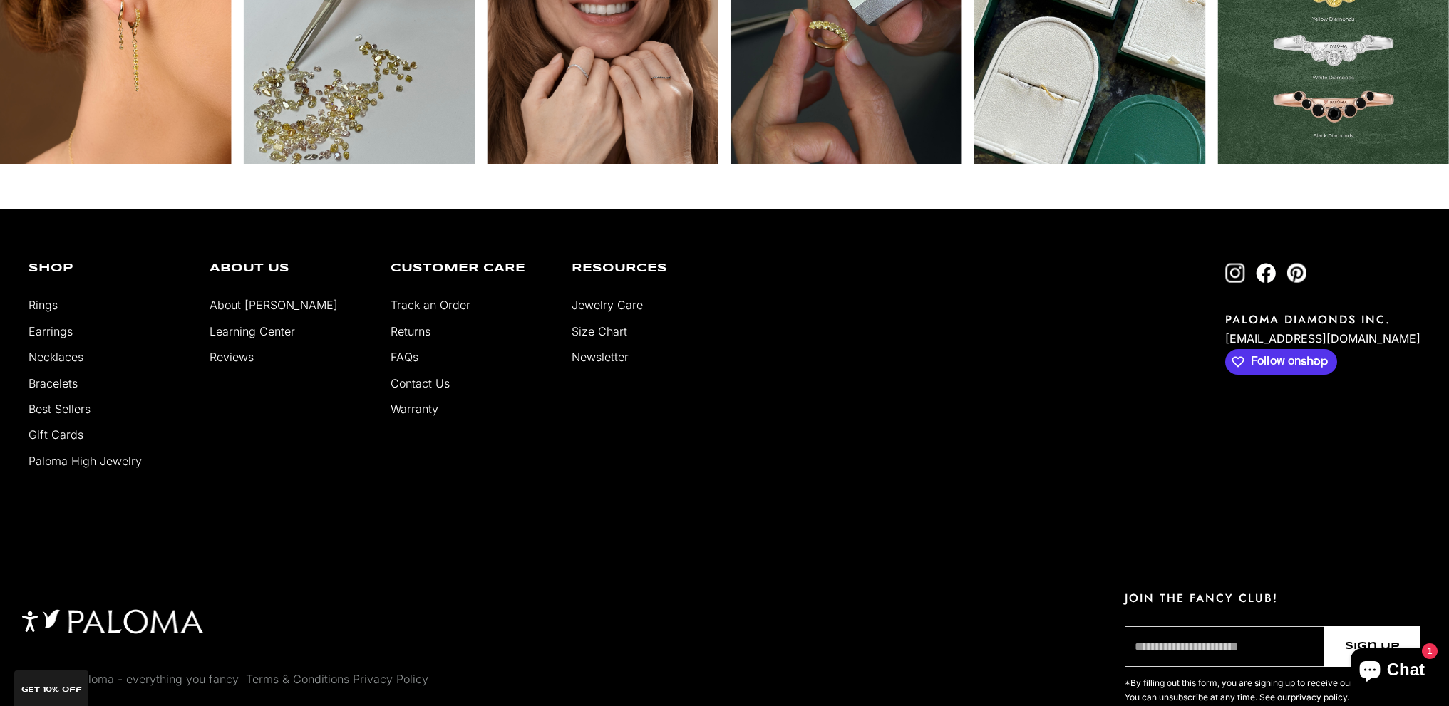
scroll to position [2937, 0]
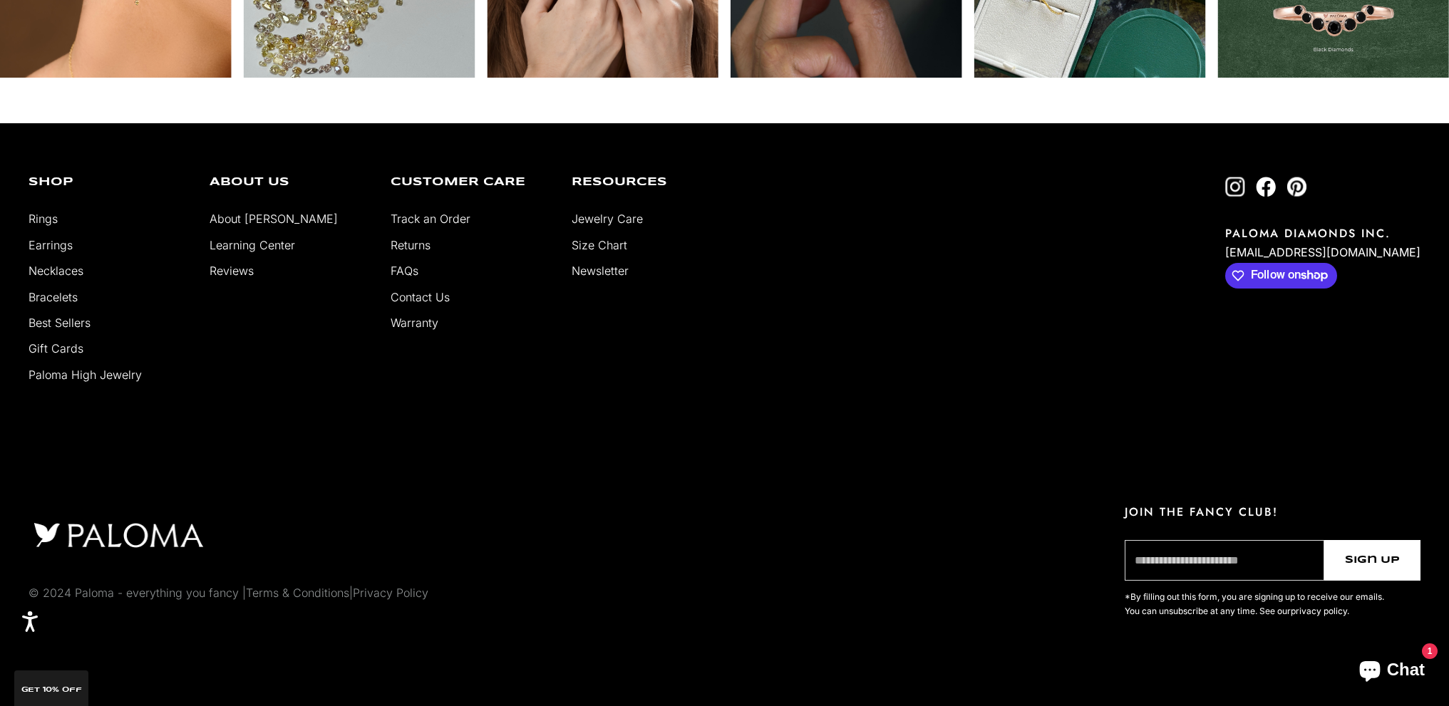
click at [1245, 194] on link "Follow on Instagram" at bounding box center [1235, 187] width 20 height 20
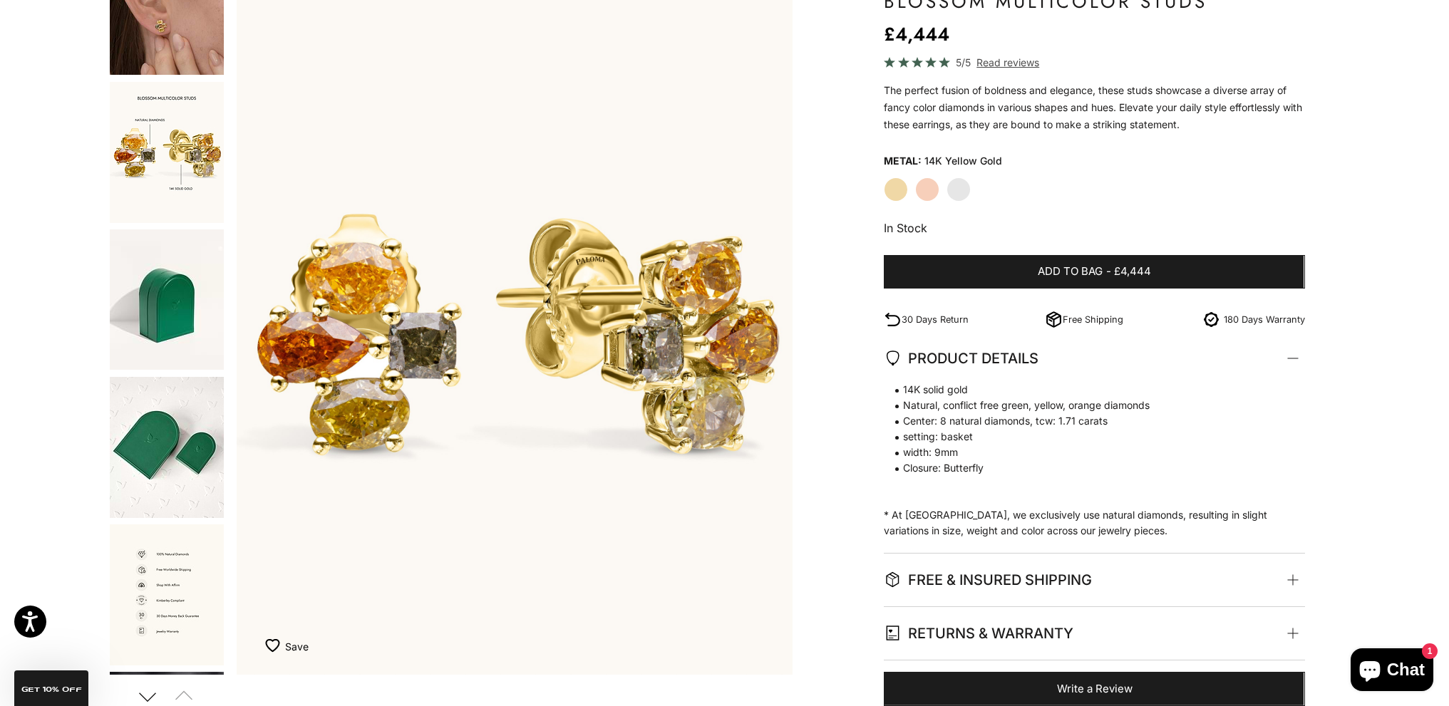
scroll to position [0, 0]
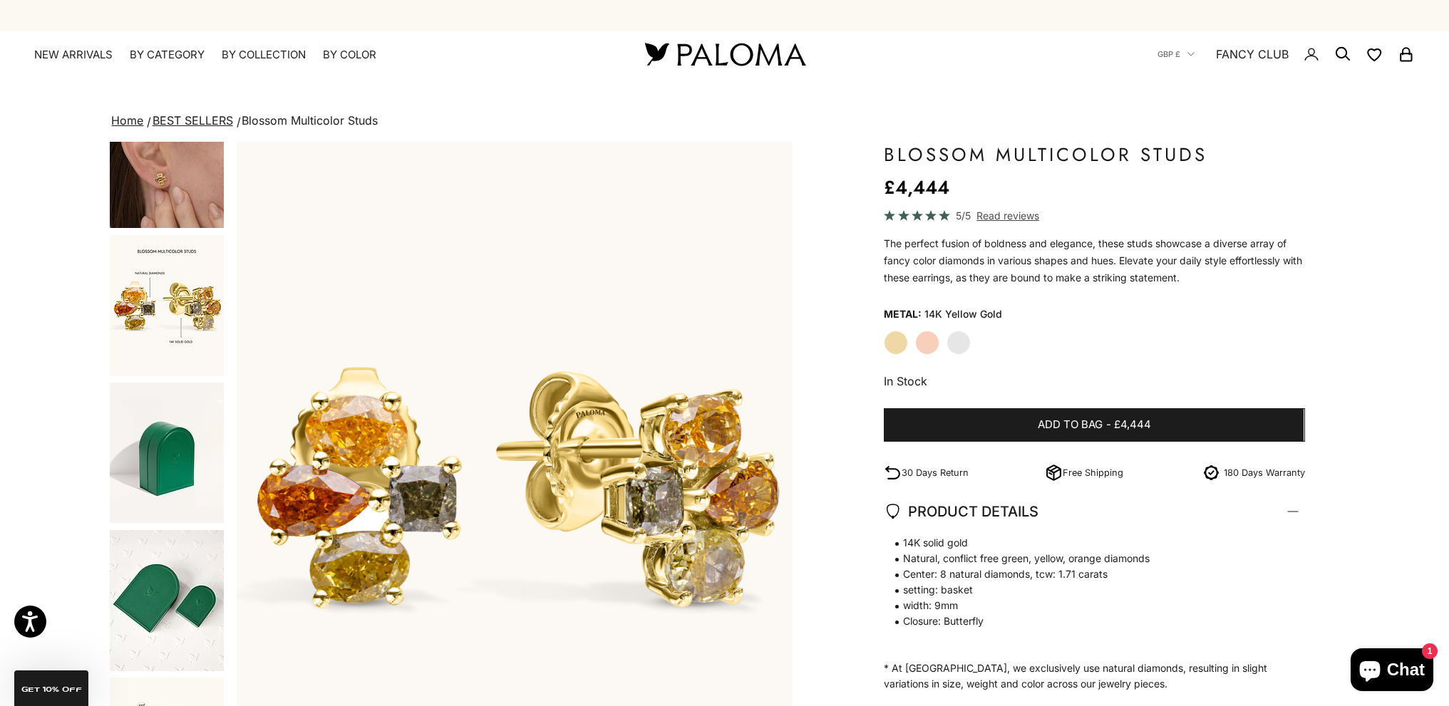
click at [200, 168] on img "Go to item 6" at bounding box center [167, 157] width 114 height 141
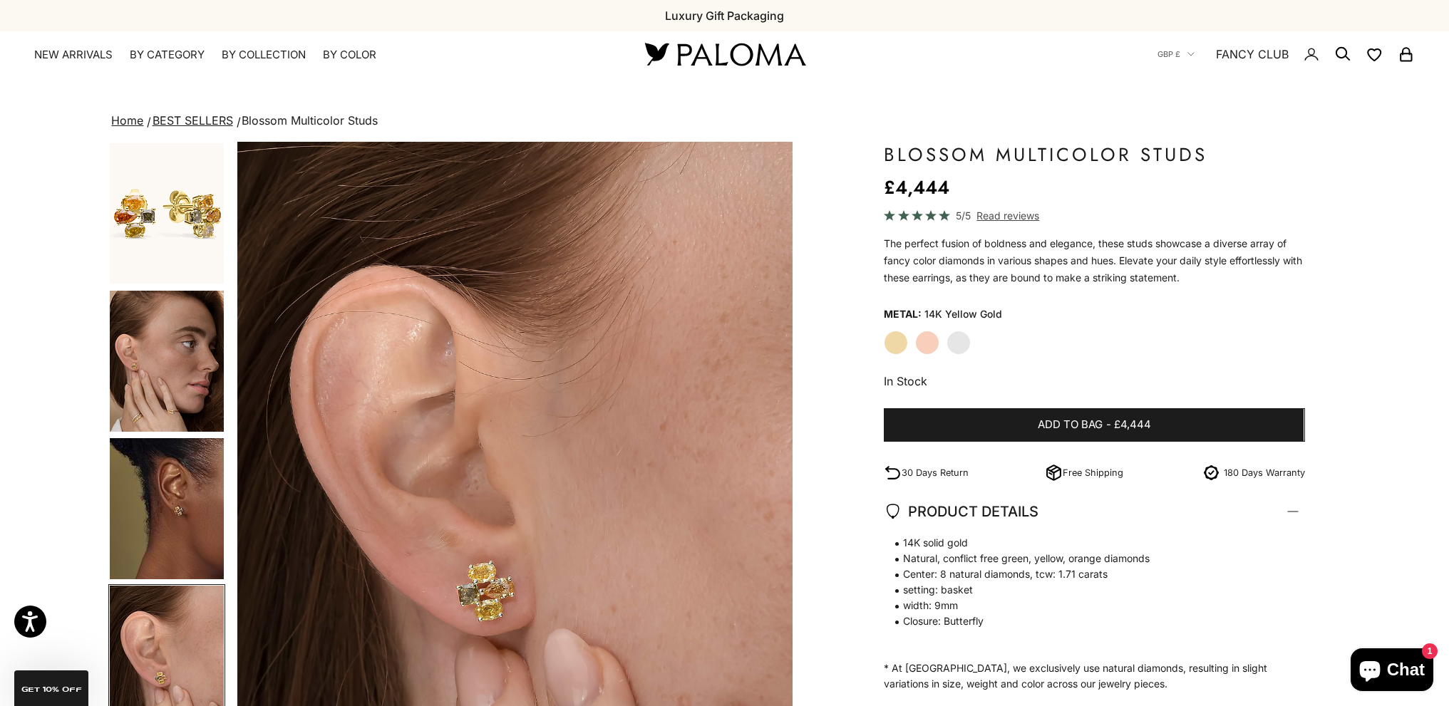
click at [180, 196] on img "Go to item 1" at bounding box center [167, 213] width 114 height 140
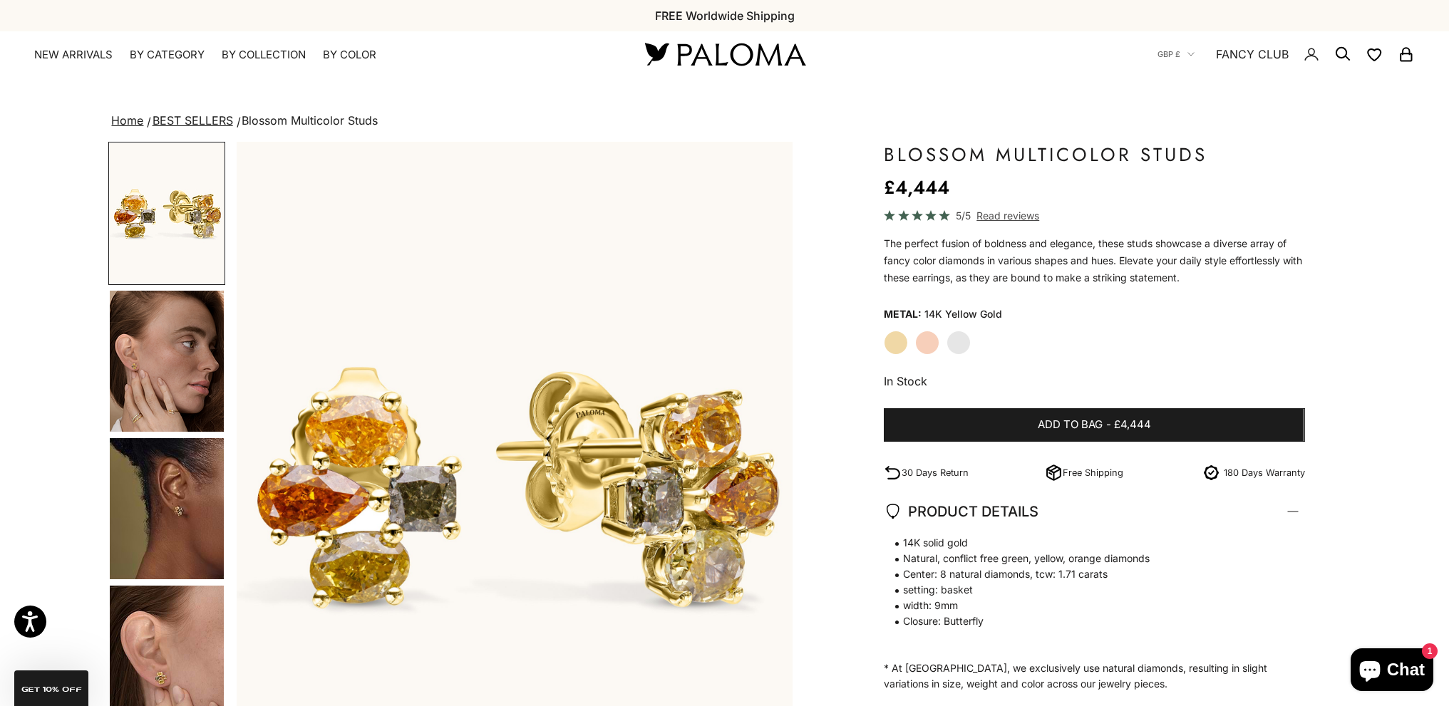
click at [995, 217] on span "Read reviews" at bounding box center [1008, 215] width 63 height 16
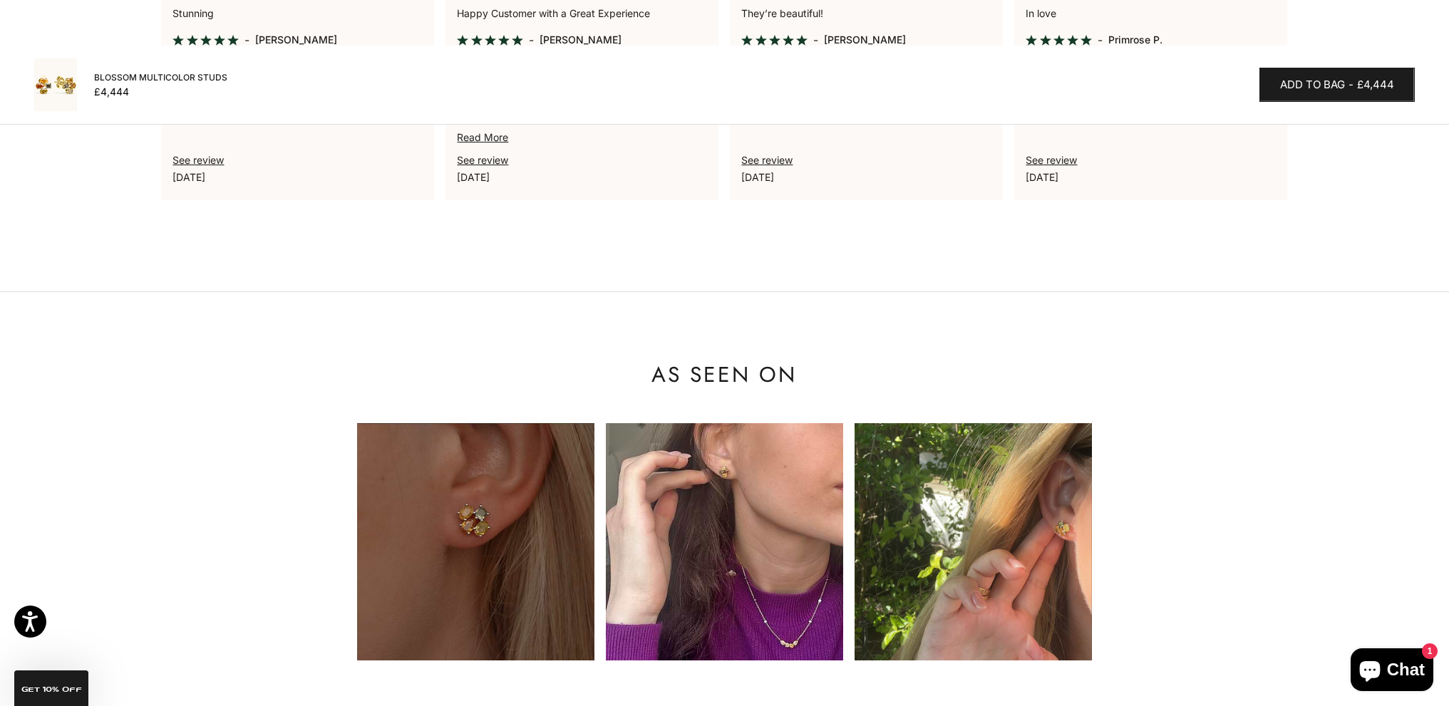
scroll to position [1105, 0]
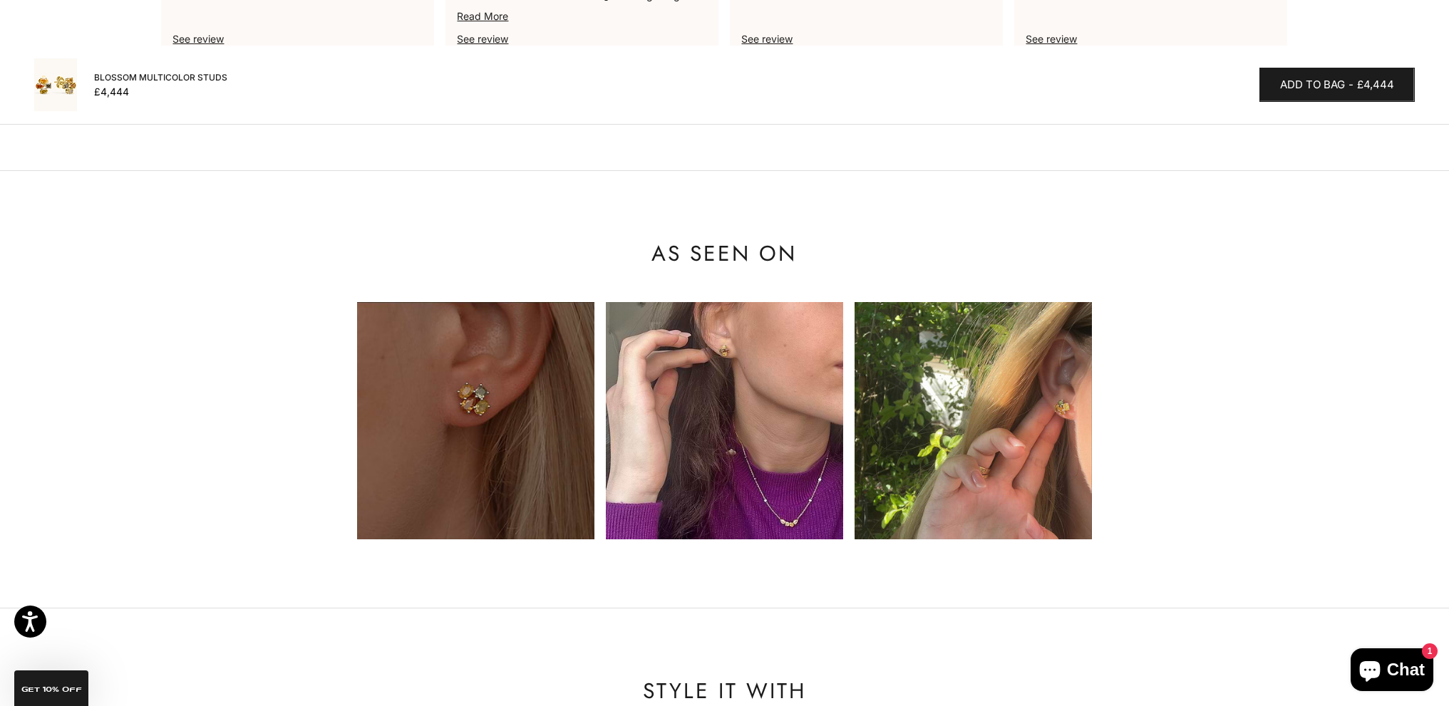
click at [730, 352] on img at bounding box center [724, 420] width 237 height 237
click at [973, 369] on img at bounding box center [973, 420] width 237 height 237
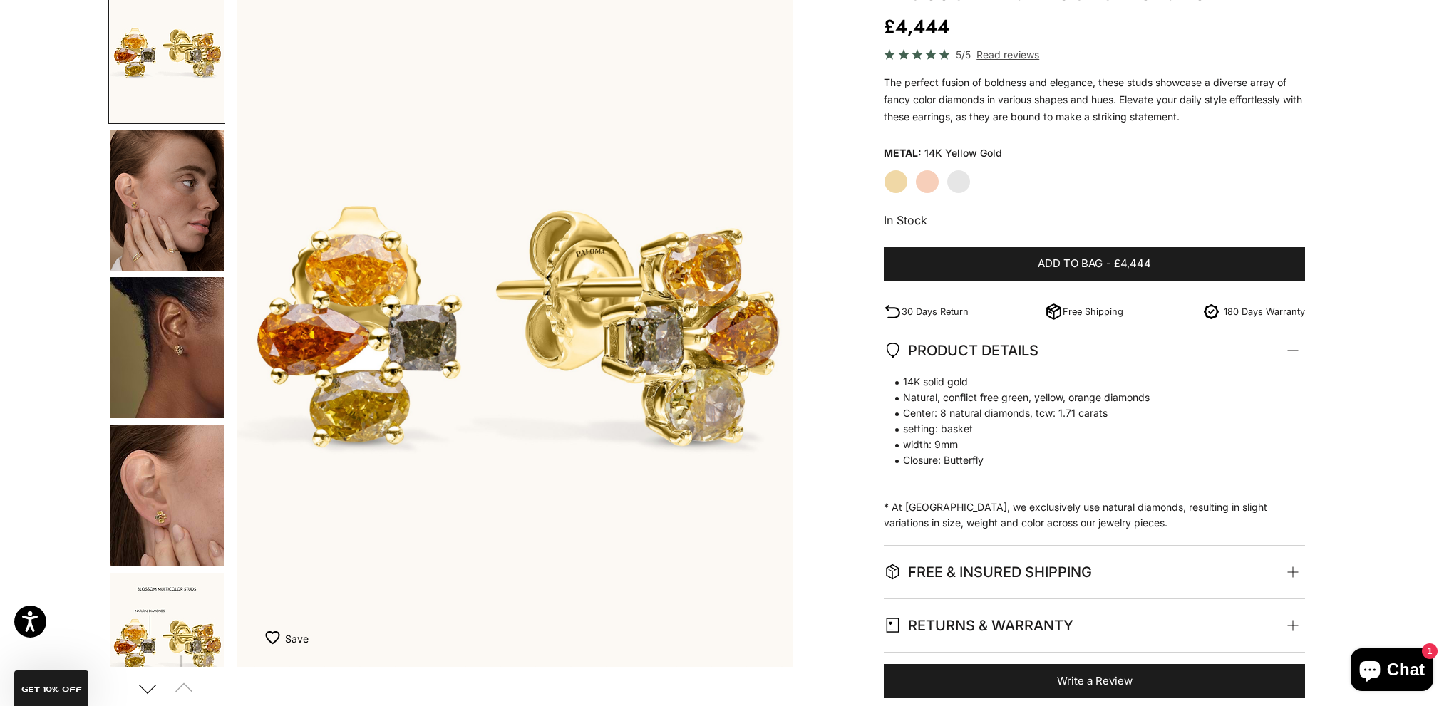
scroll to position [0, 0]
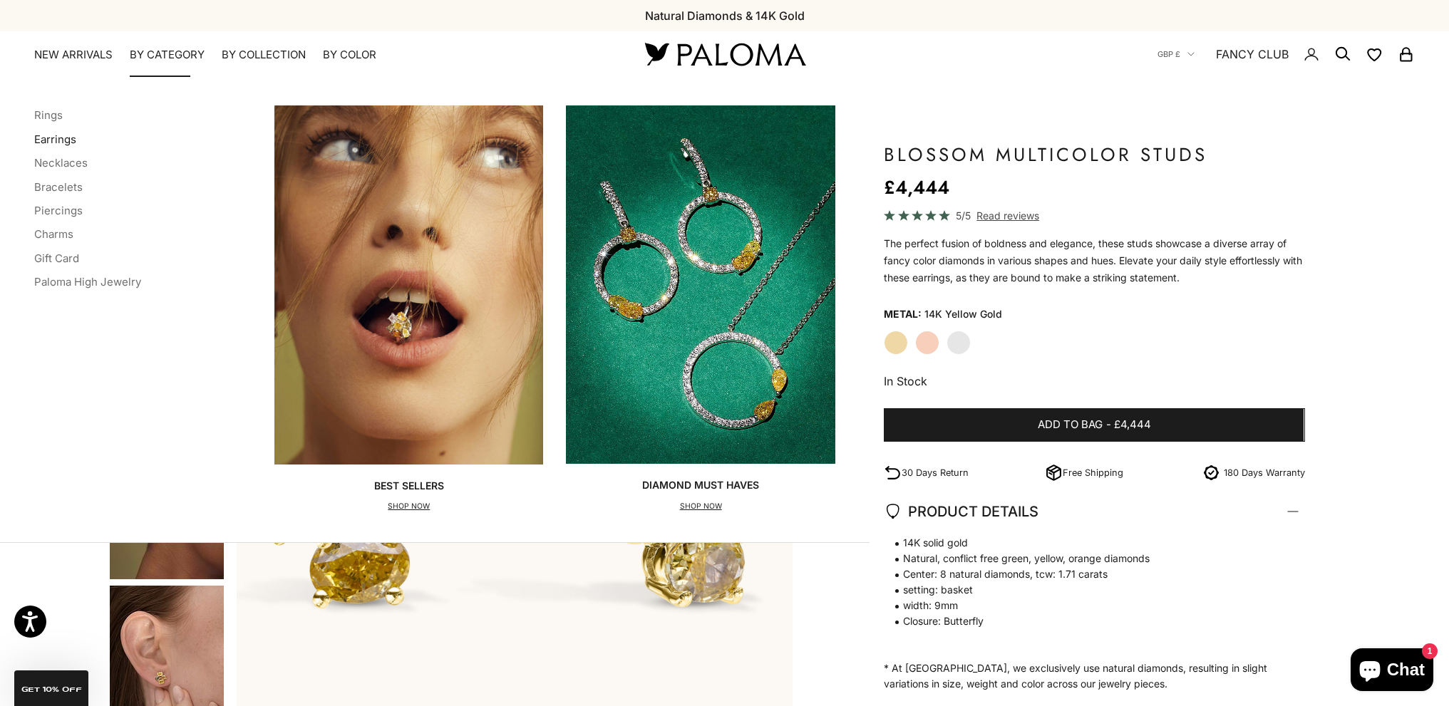
click at [62, 133] on link "Earrings" at bounding box center [55, 140] width 42 height 14
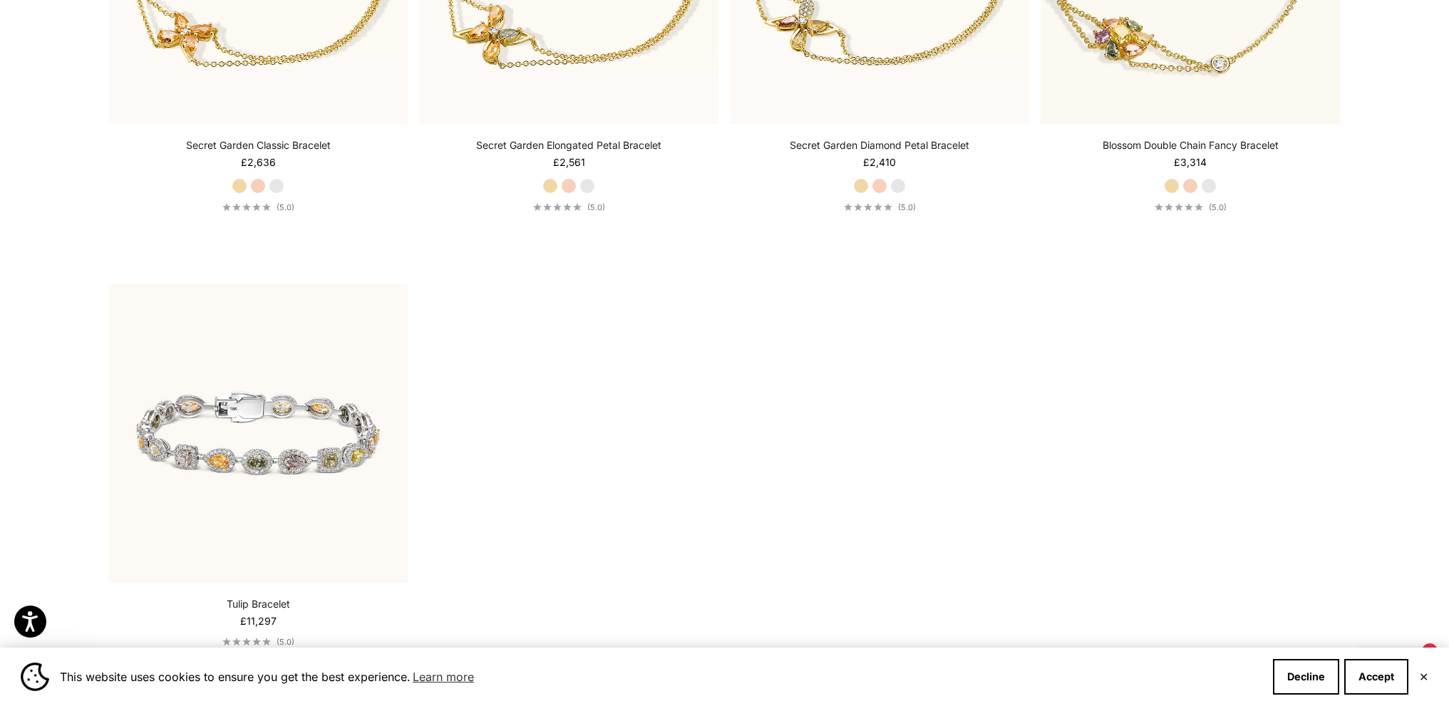
scroll to position [1212, 0]
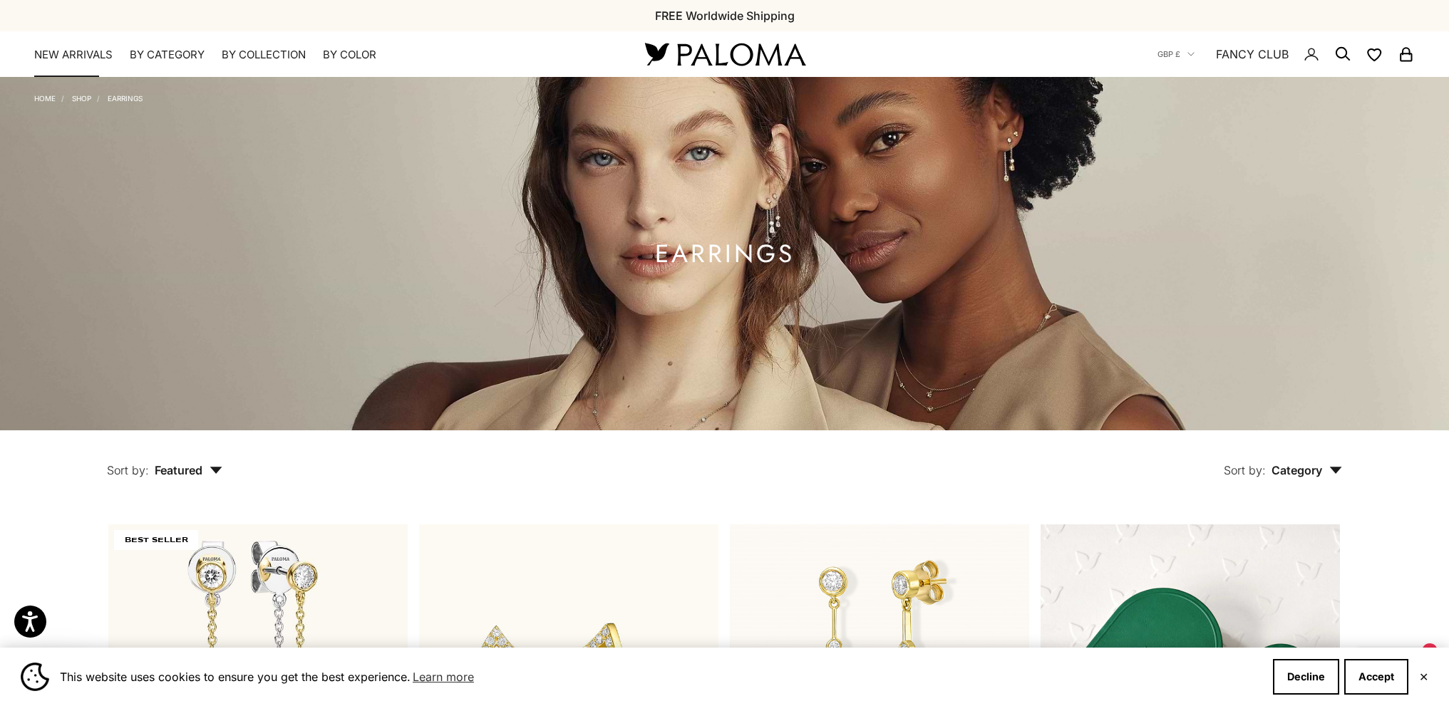
click at [93, 49] on link "NEW ARRIVALS" at bounding box center [73, 55] width 78 height 14
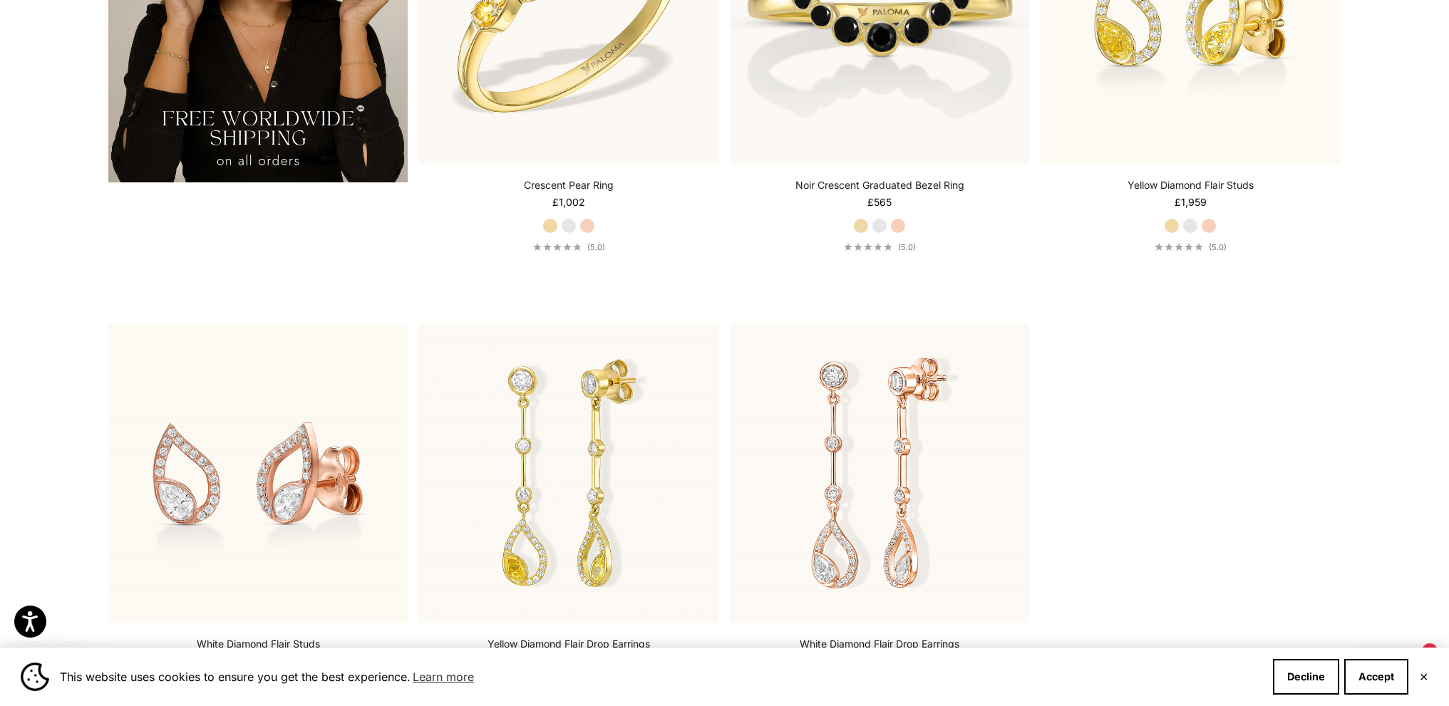
scroll to position [3565, 0]
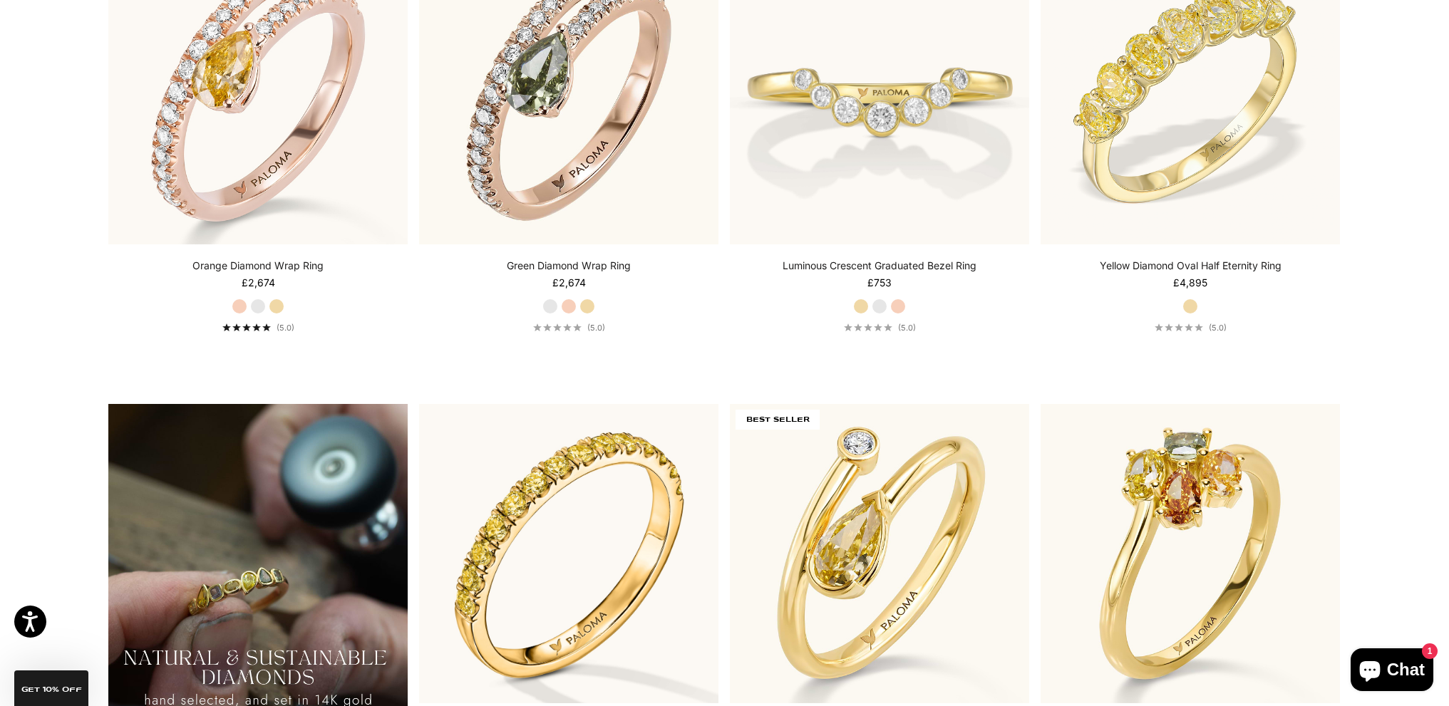
scroll to position [1141, 0]
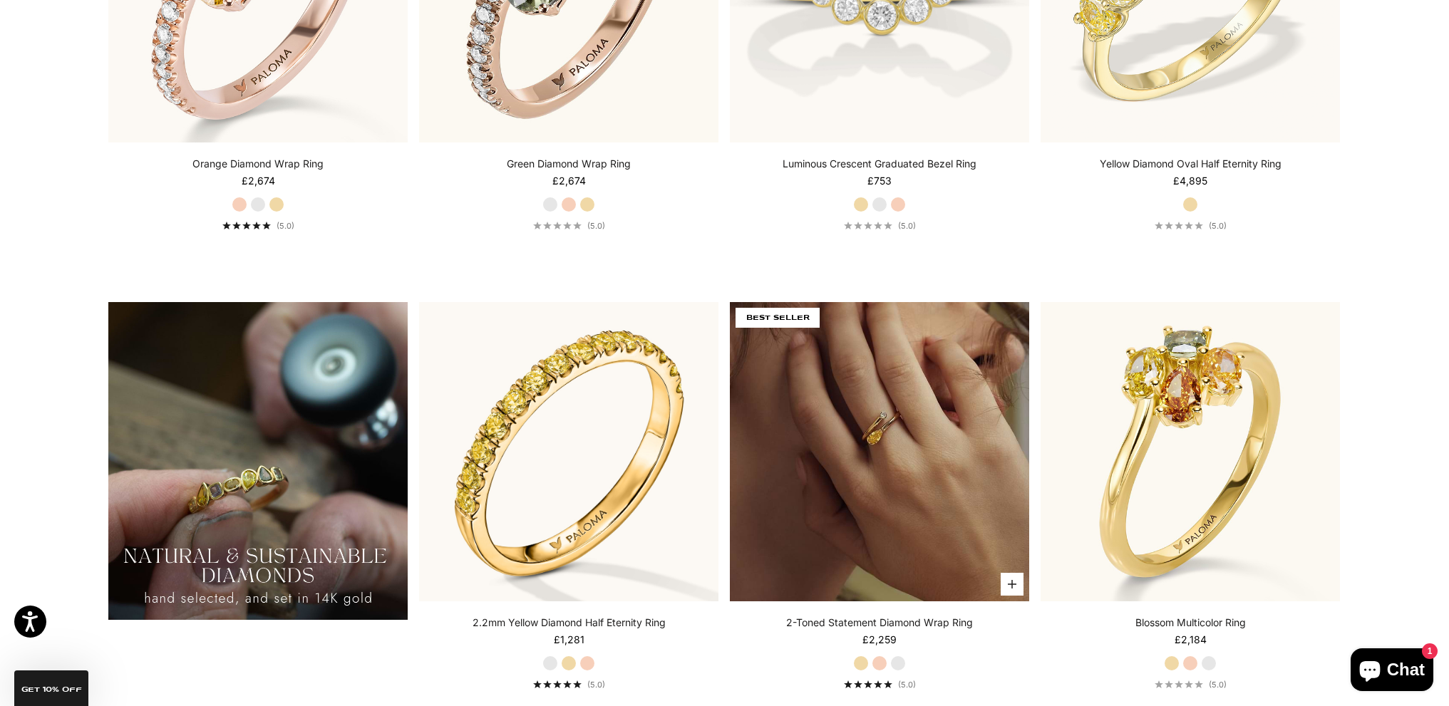
click at [877, 394] on img at bounding box center [879, 451] width 299 height 299
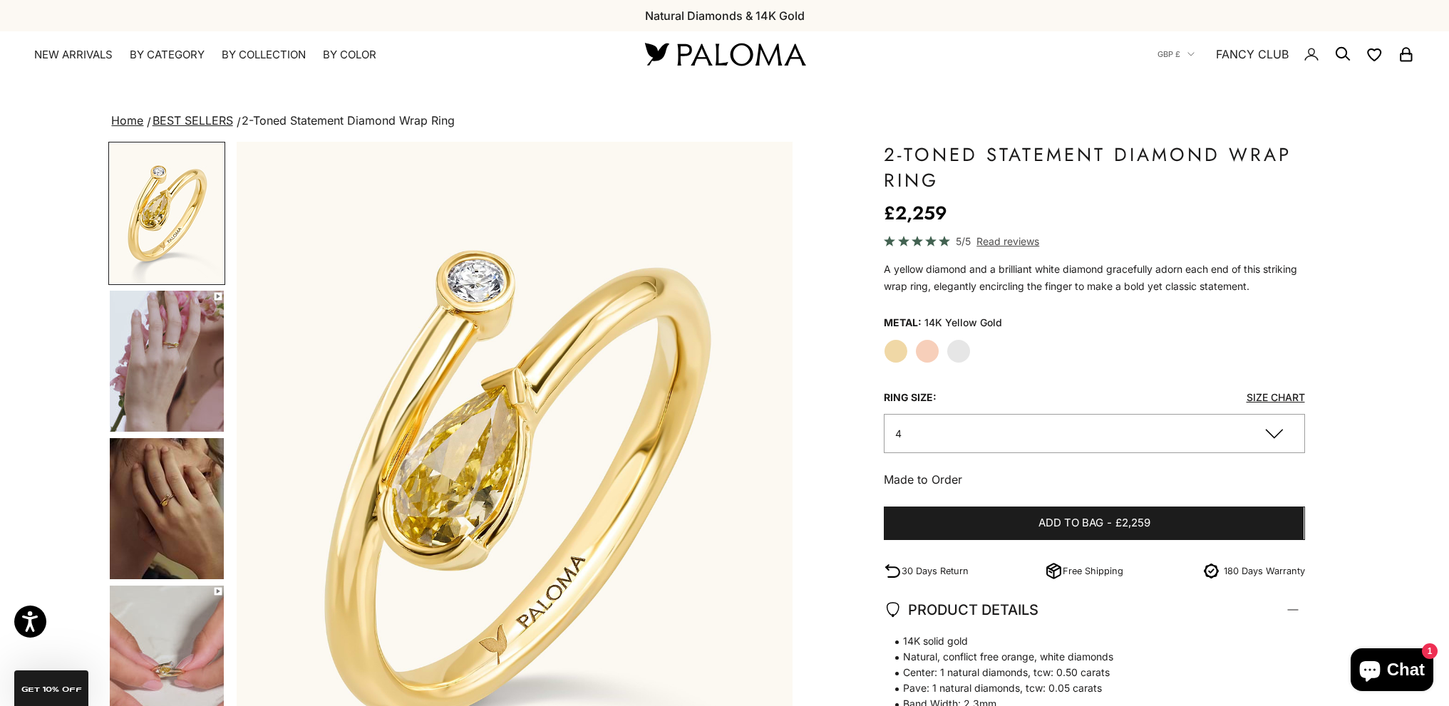
click at [171, 369] on img "Go to item 4" at bounding box center [167, 361] width 114 height 141
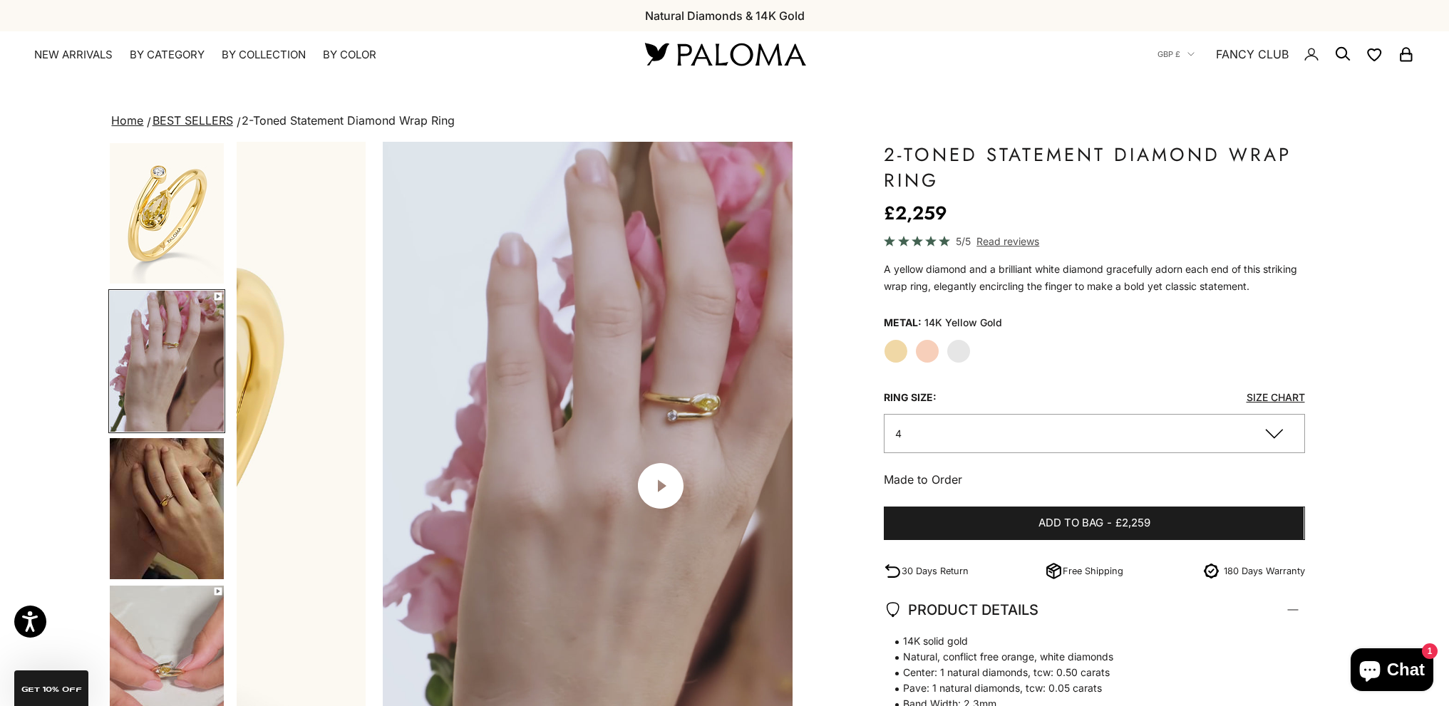
scroll to position [0, 573]
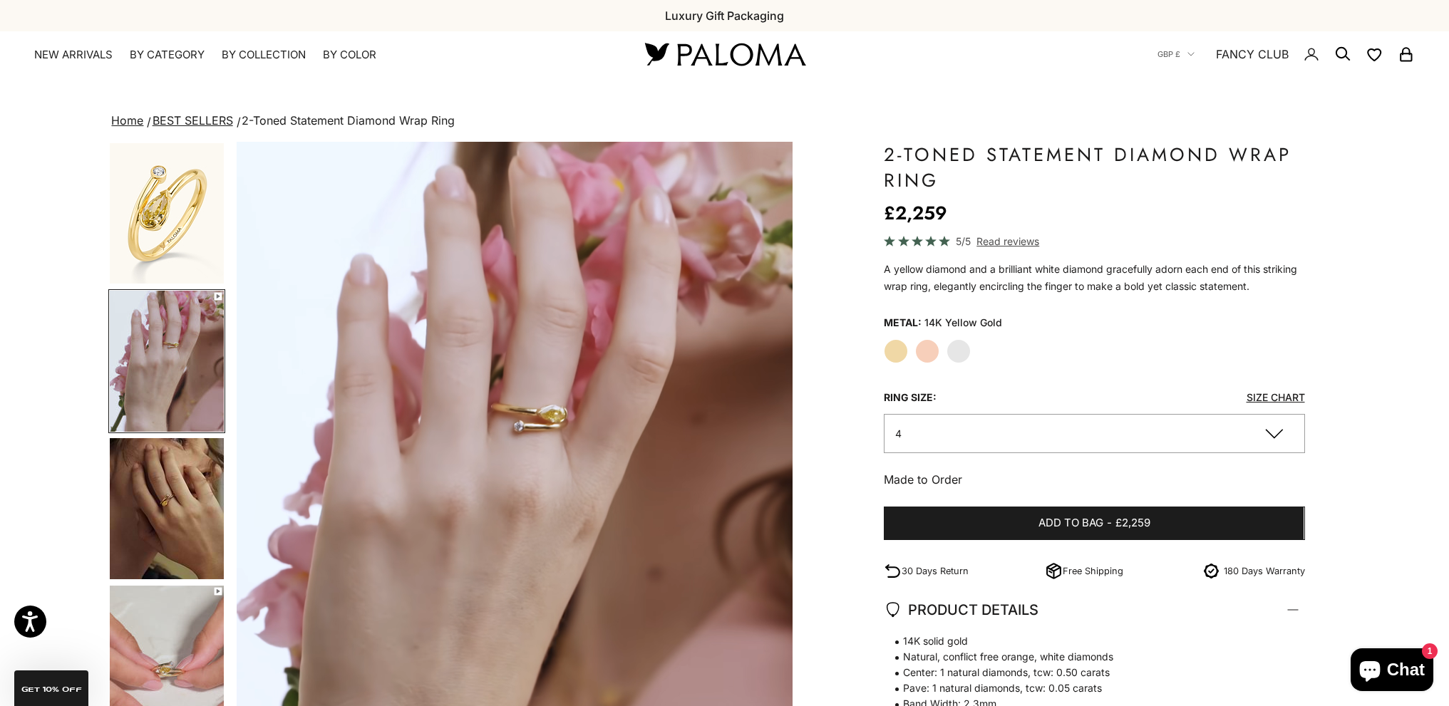
click at [166, 510] on img "Go to item 5" at bounding box center [167, 508] width 114 height 141
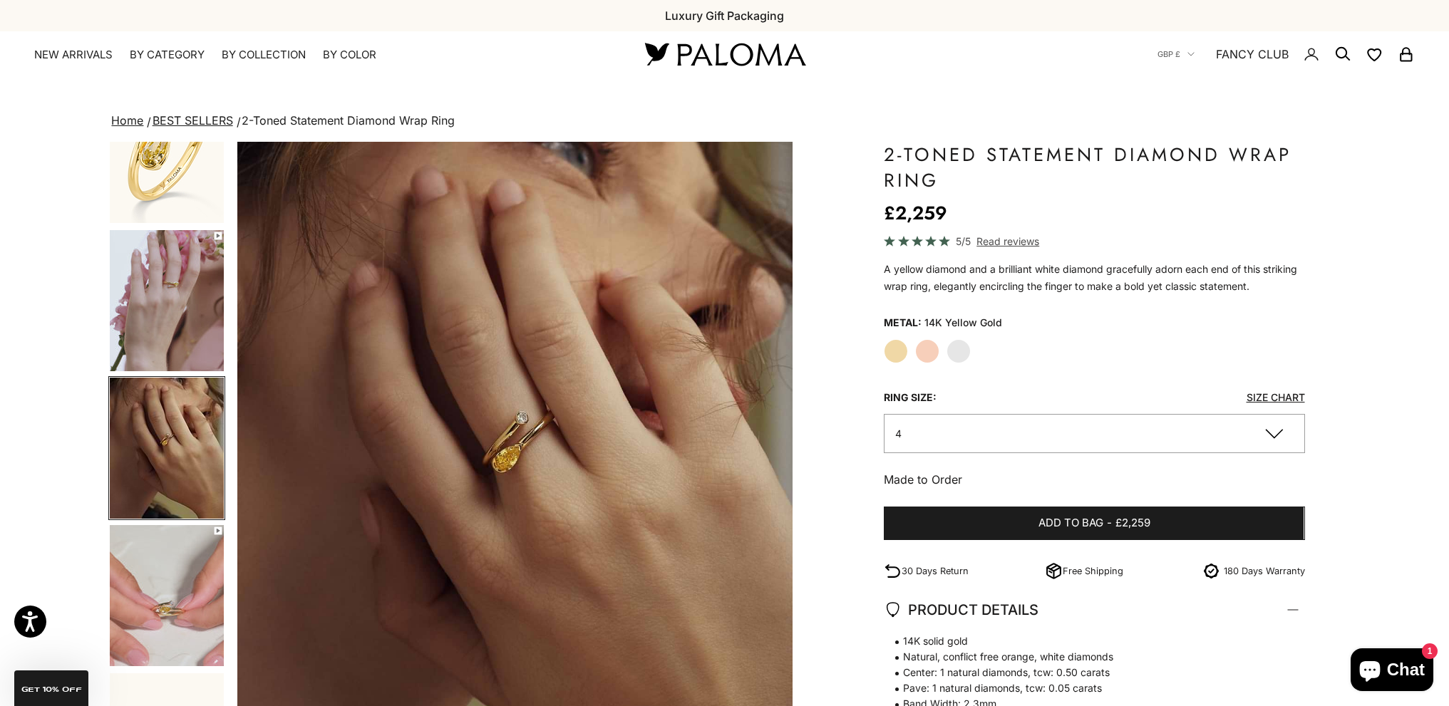
scroll to position [166, 0]
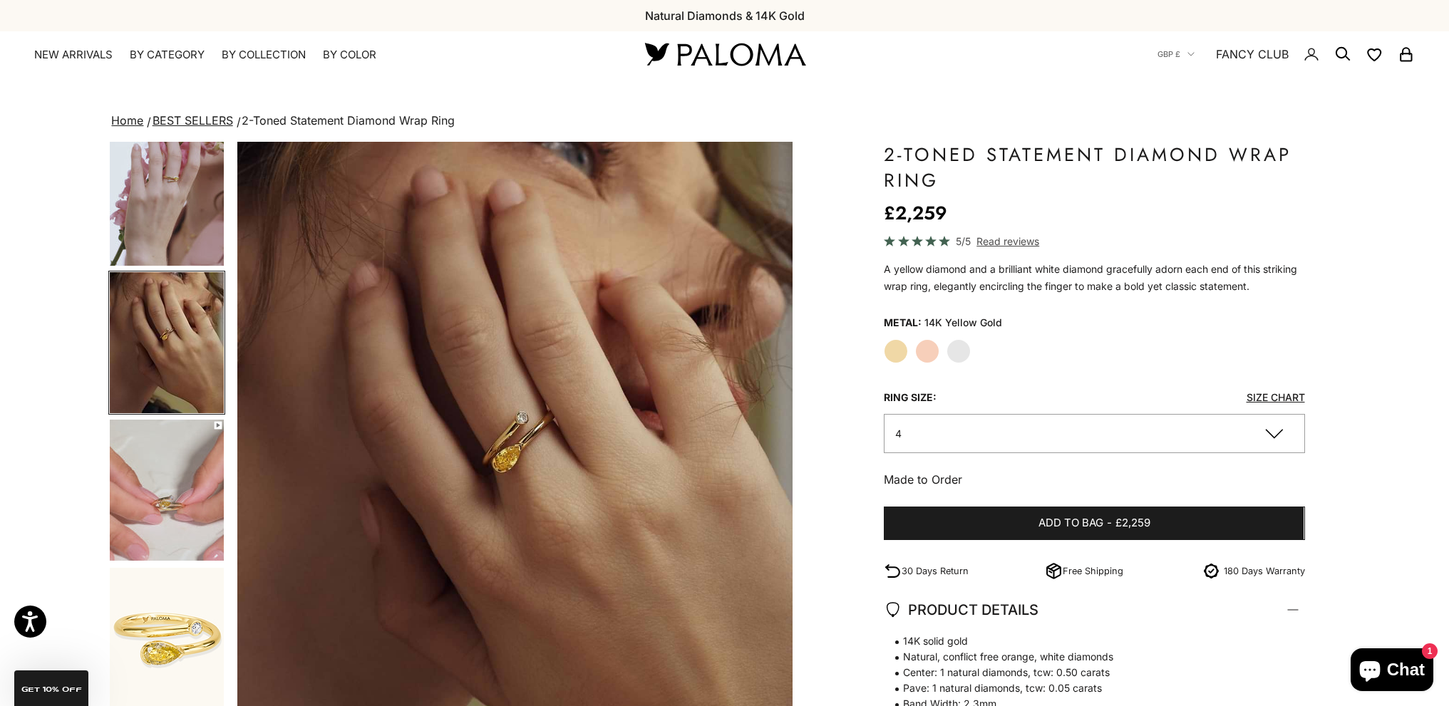
click at [175, 501] on img "Go to item 6" at bounding box center [167, 490] width 114 height 141
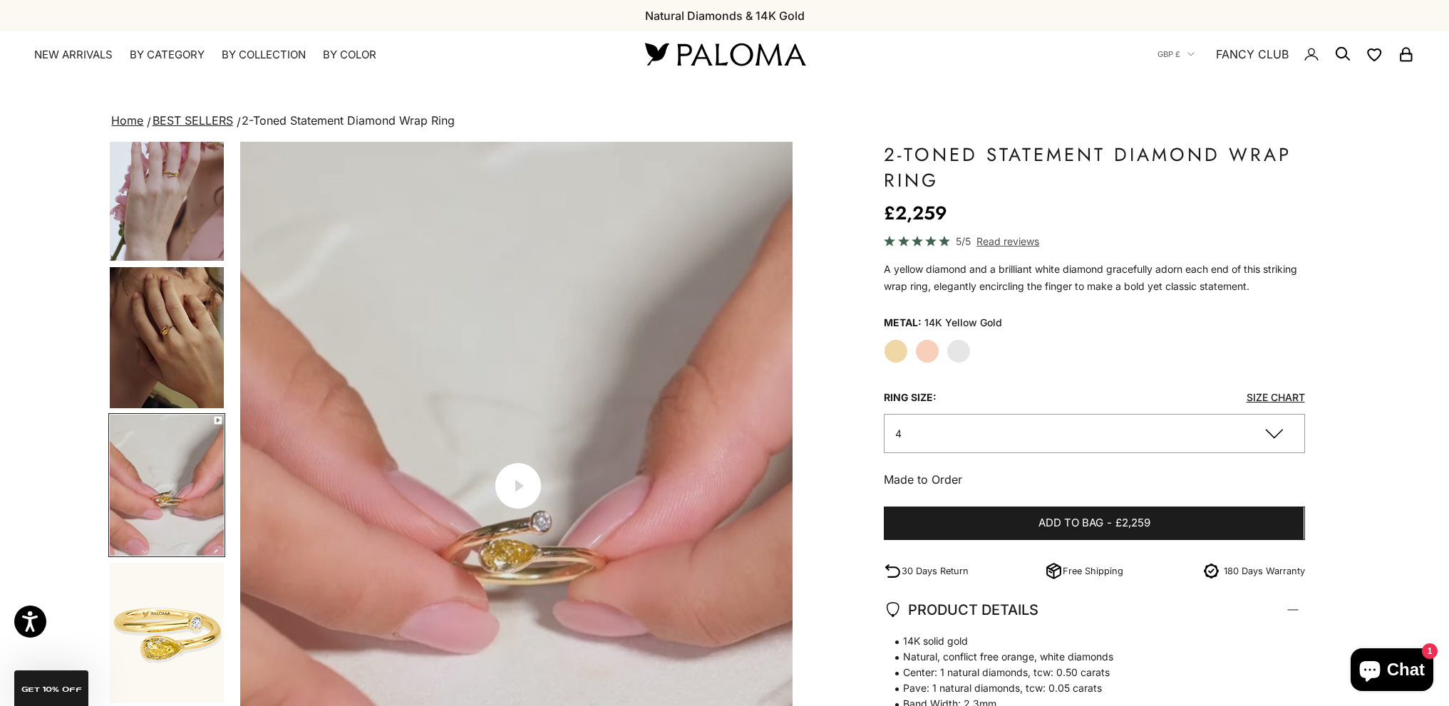
scroll to position [0, 1720]
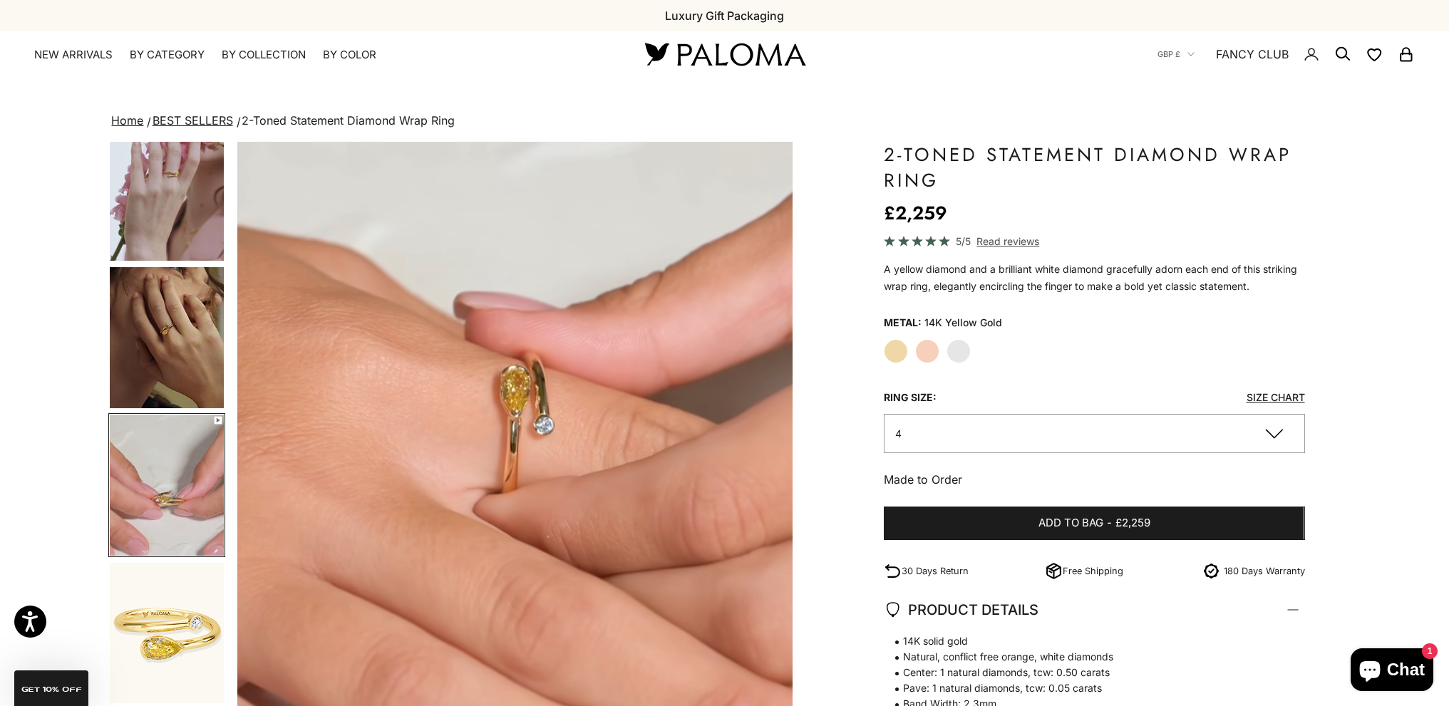
click at [198, 205] on img "Go to item 4" at bounding box center [167, 190] width 114 height 141
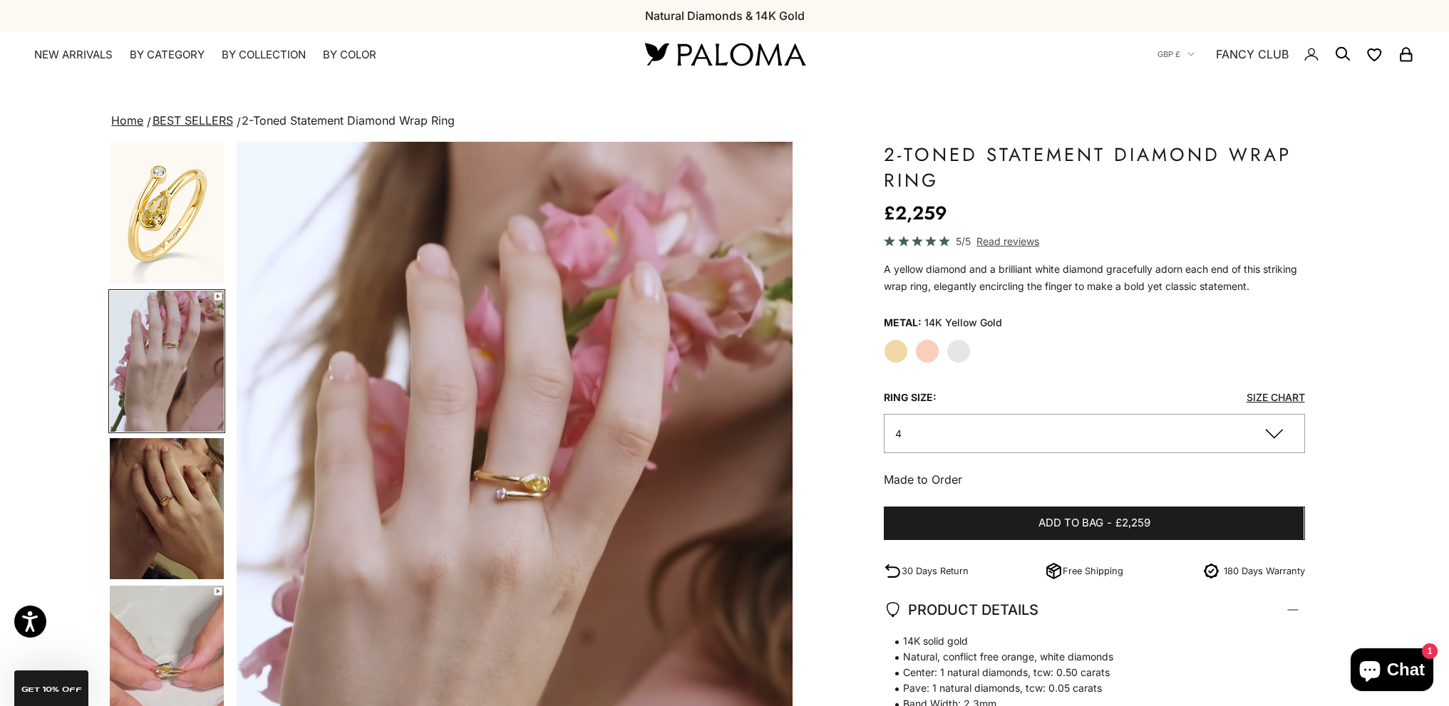
scroll to position [71, 0]
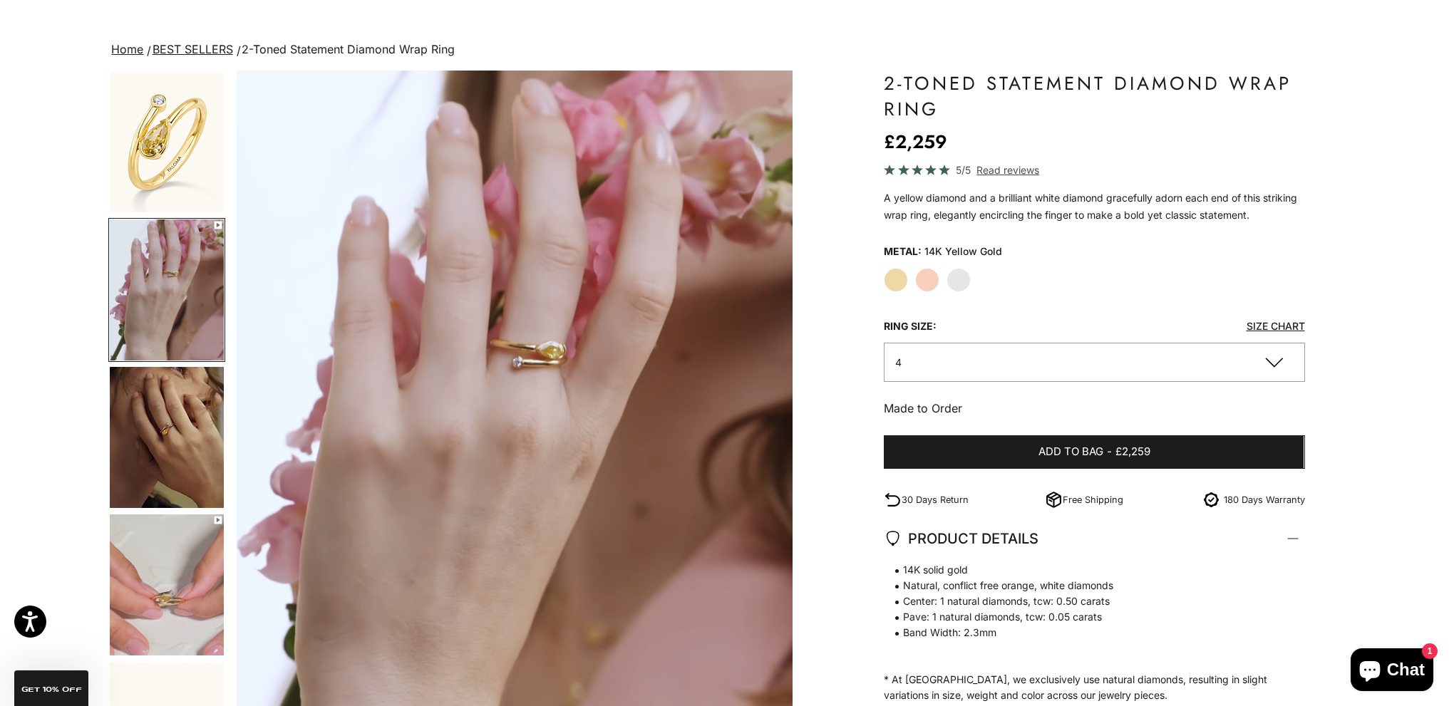
click at [151, 120] on img "Go to item 1" at bounding box center [167, 142] width 114 height 140
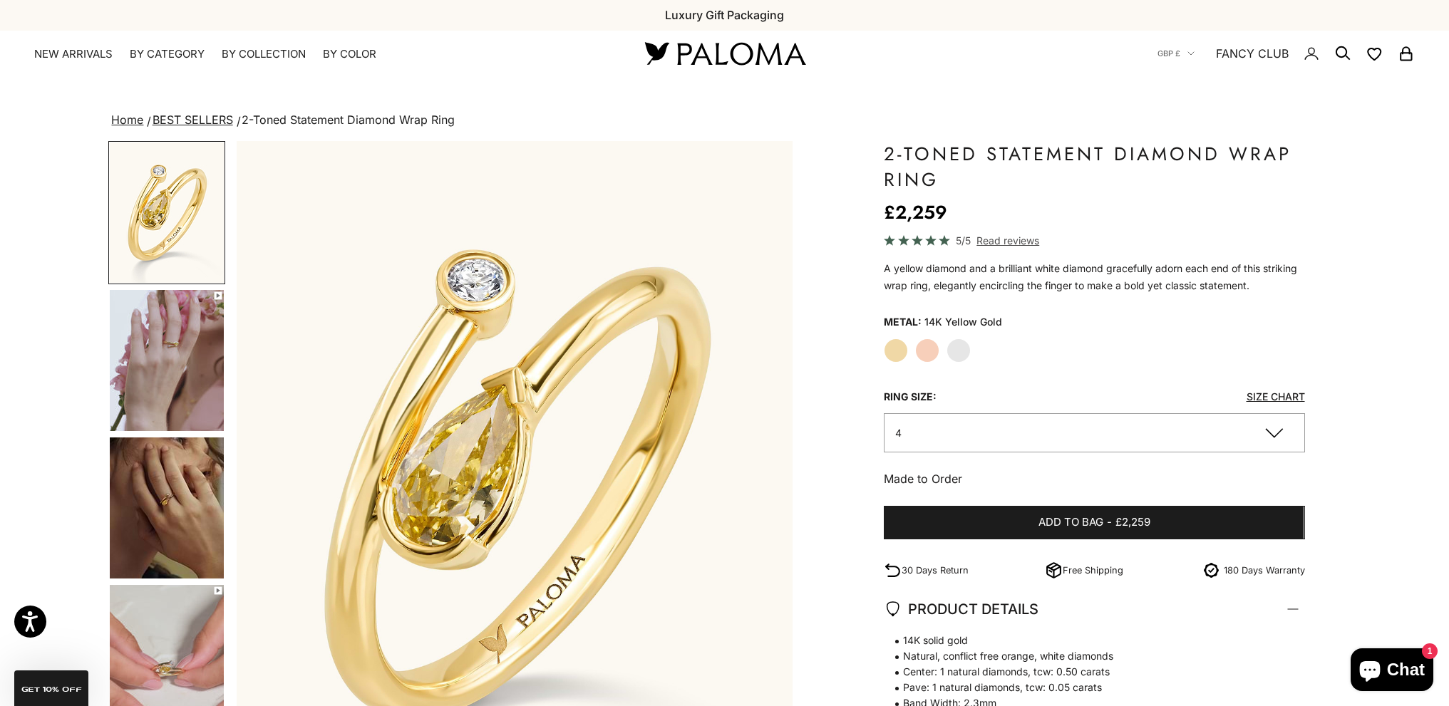
scroll to position [0, 0]
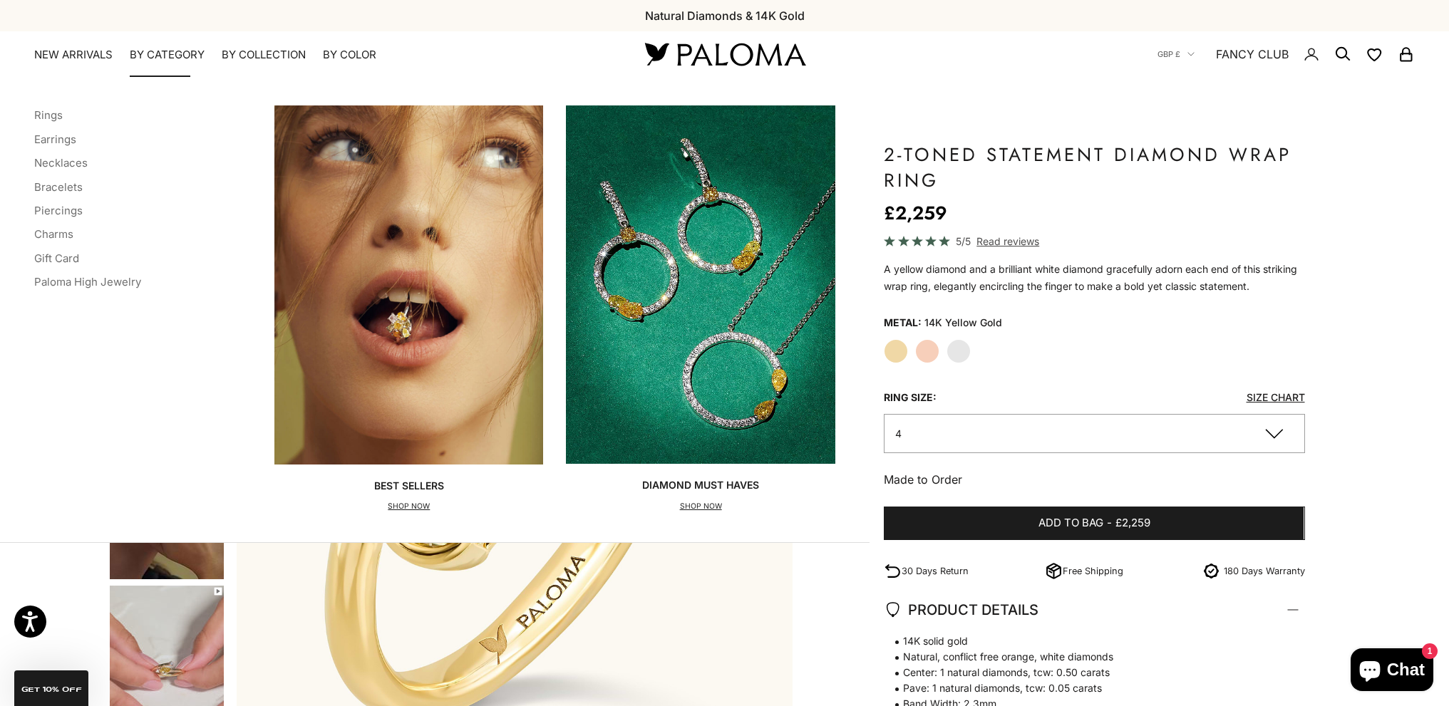
click at [48, 108] on li "Rings" at bounding box center [87, 115] width 107 height 19
click at [49, 113] on link "Rings" at bounding box center [48, 115] width 29 height 14
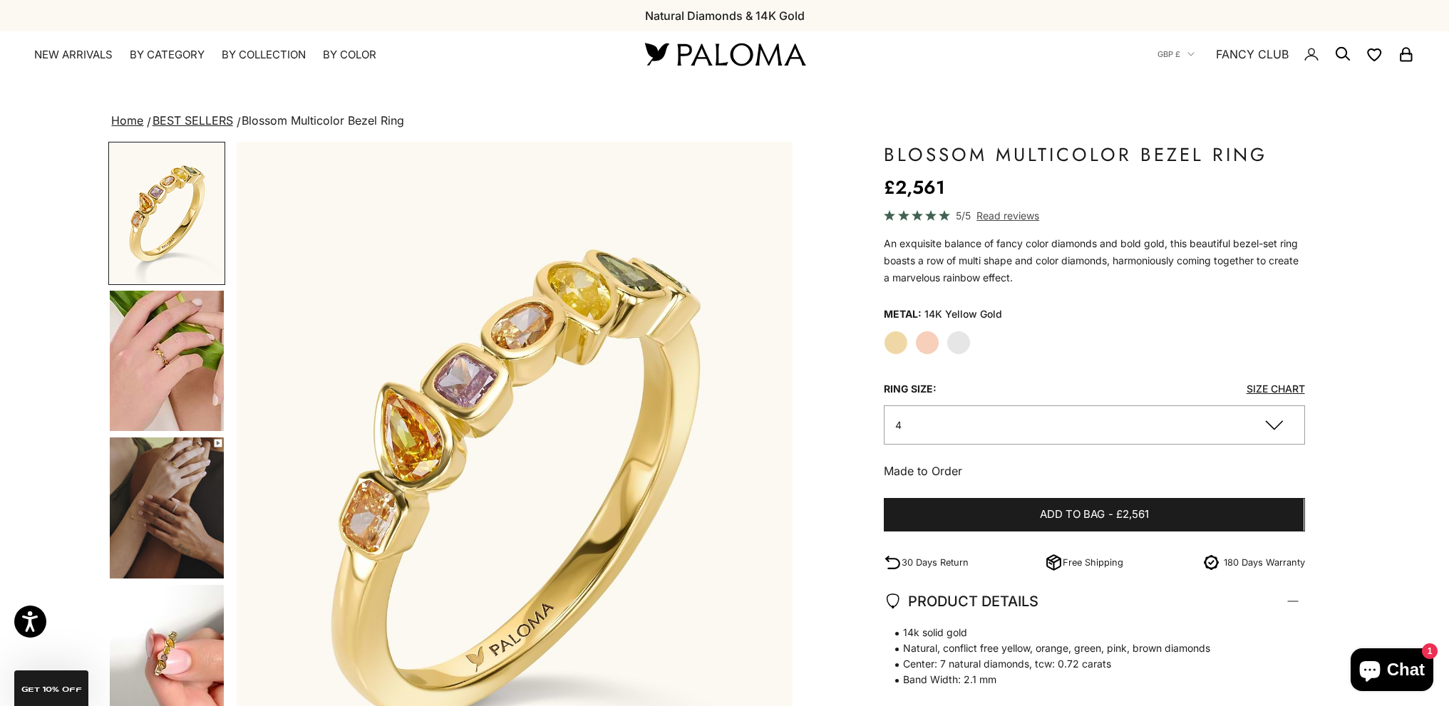
click at [178, 362] on img "Go to item 5" at bounding box center [167, 361] width 114 height 140
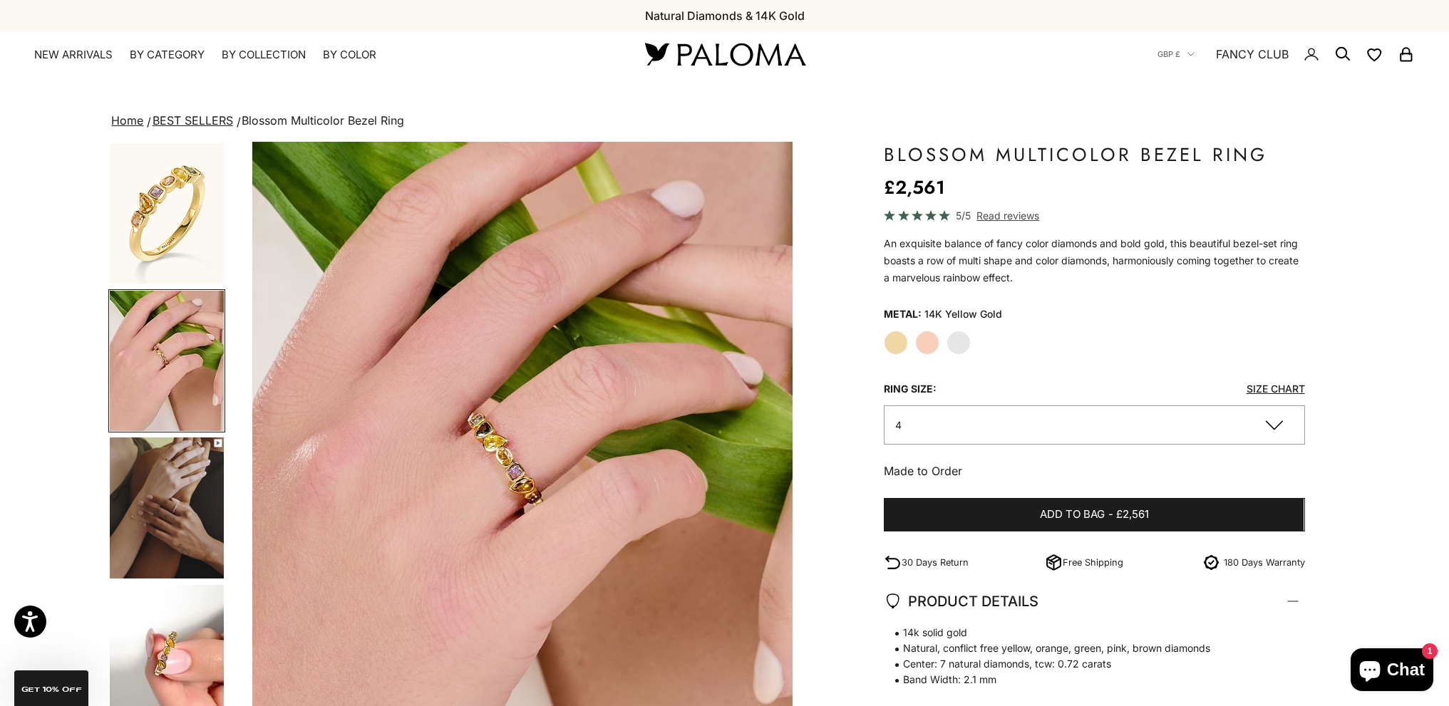
scroll to position [0, 573]
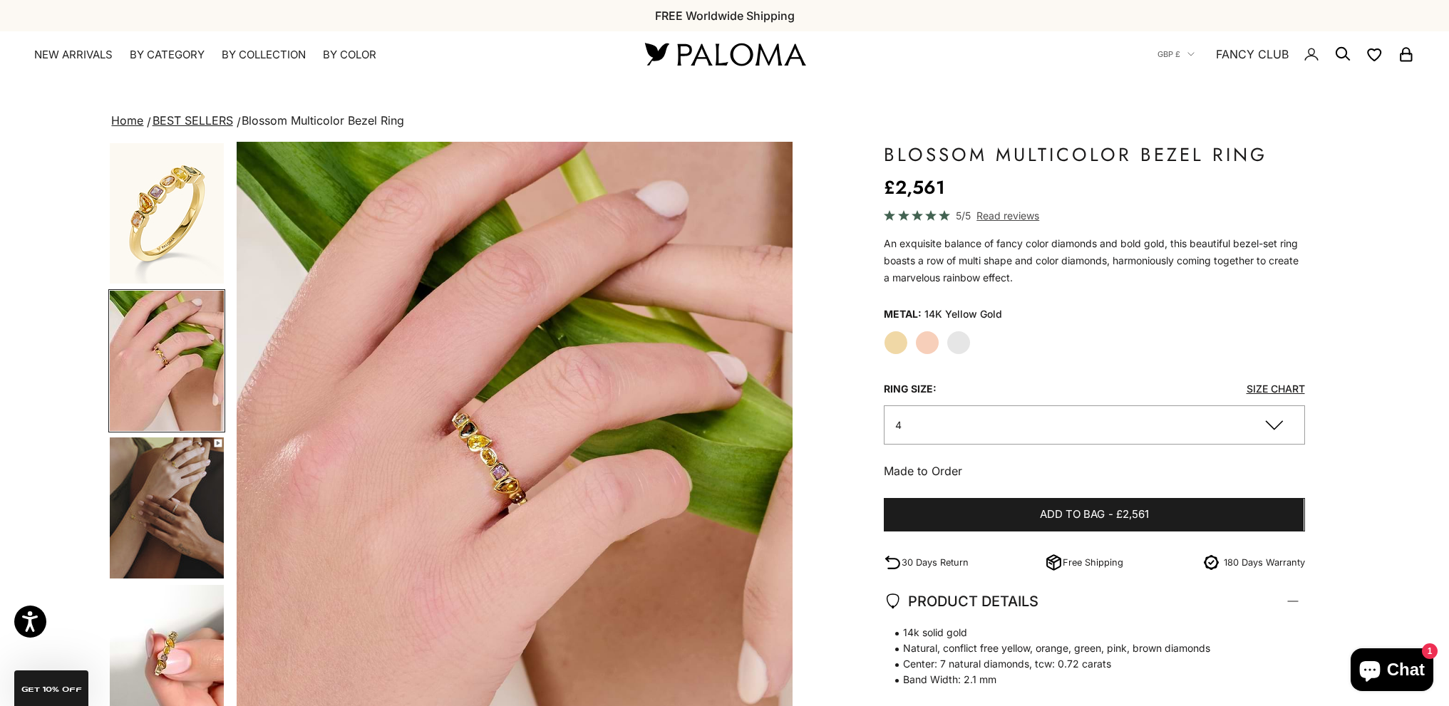
click at [159, 510] on img "Go to item 6" at bounding box center [167, 508] width 114 height 141
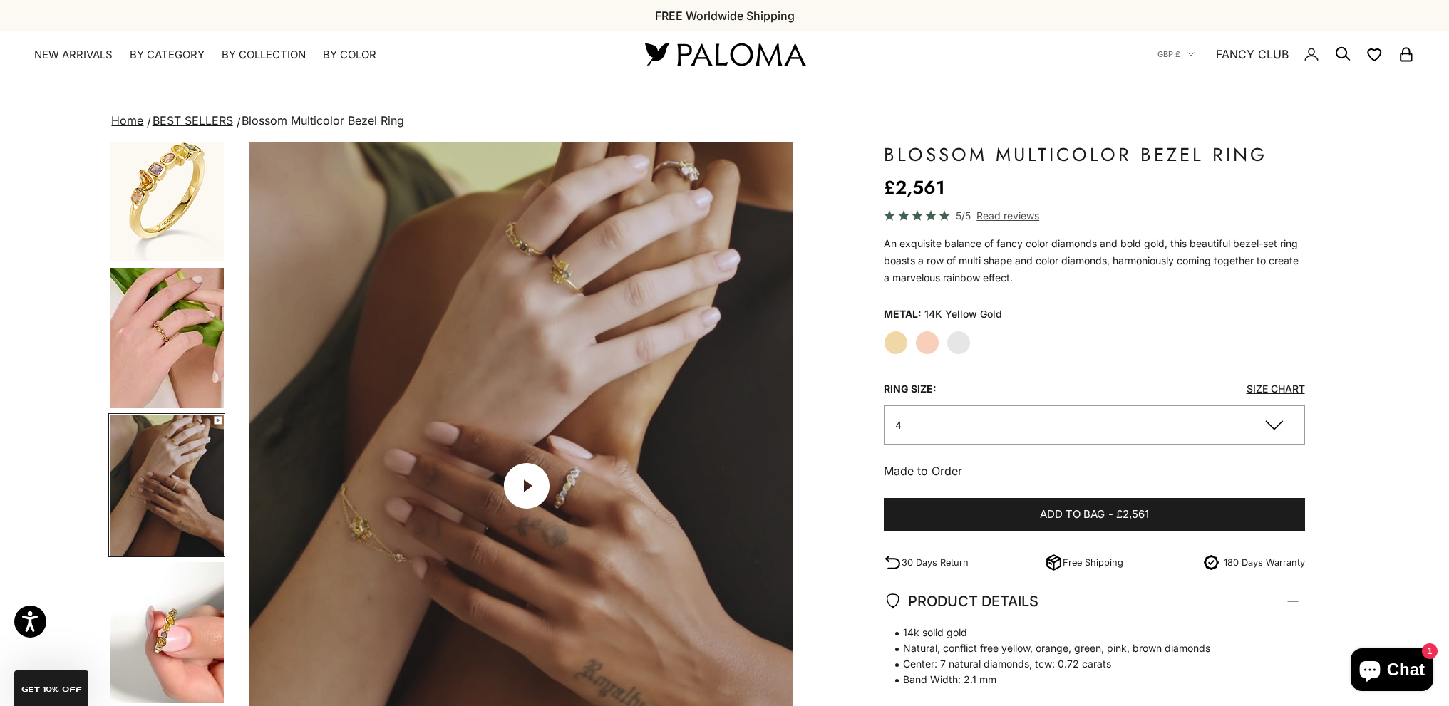
scroll to position [0, 1146]
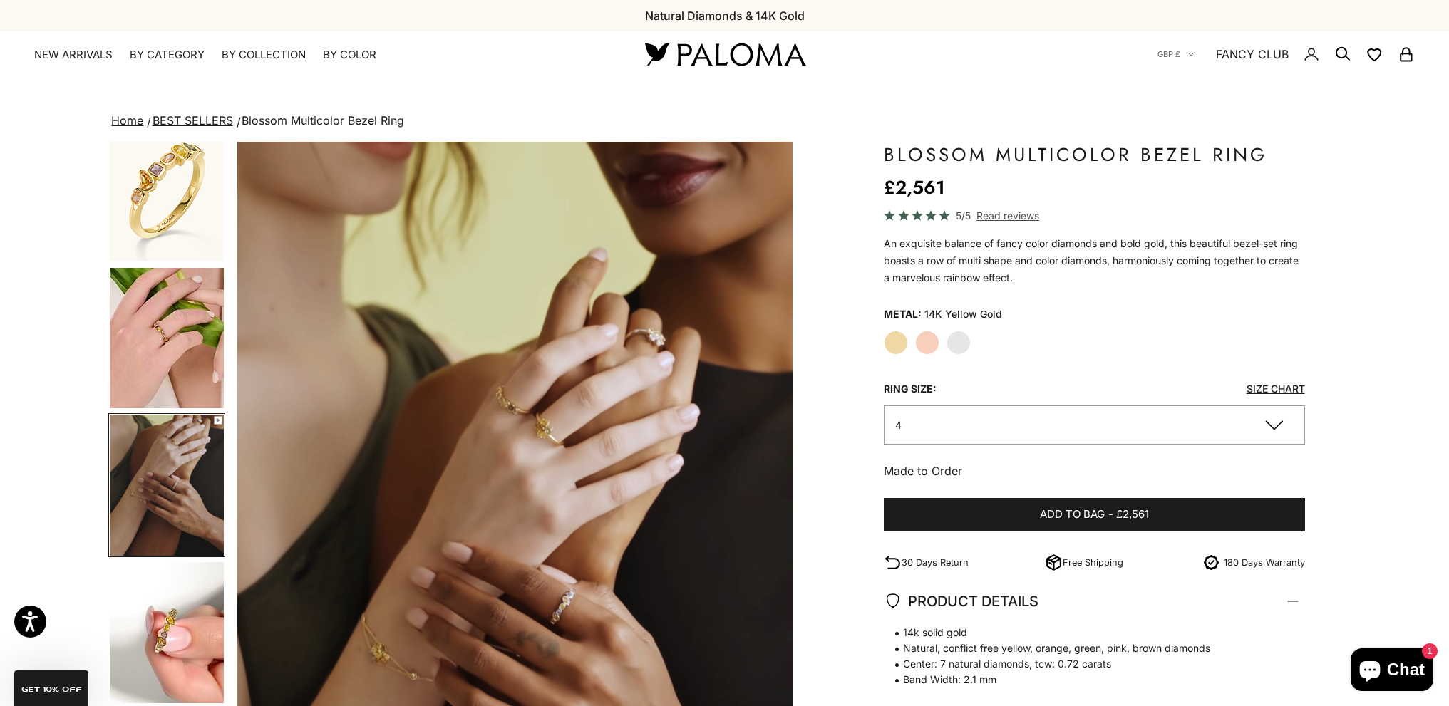
click at [189, 336] on img "Go to item 5" at bounding box center [167, 338] width 114 height 140
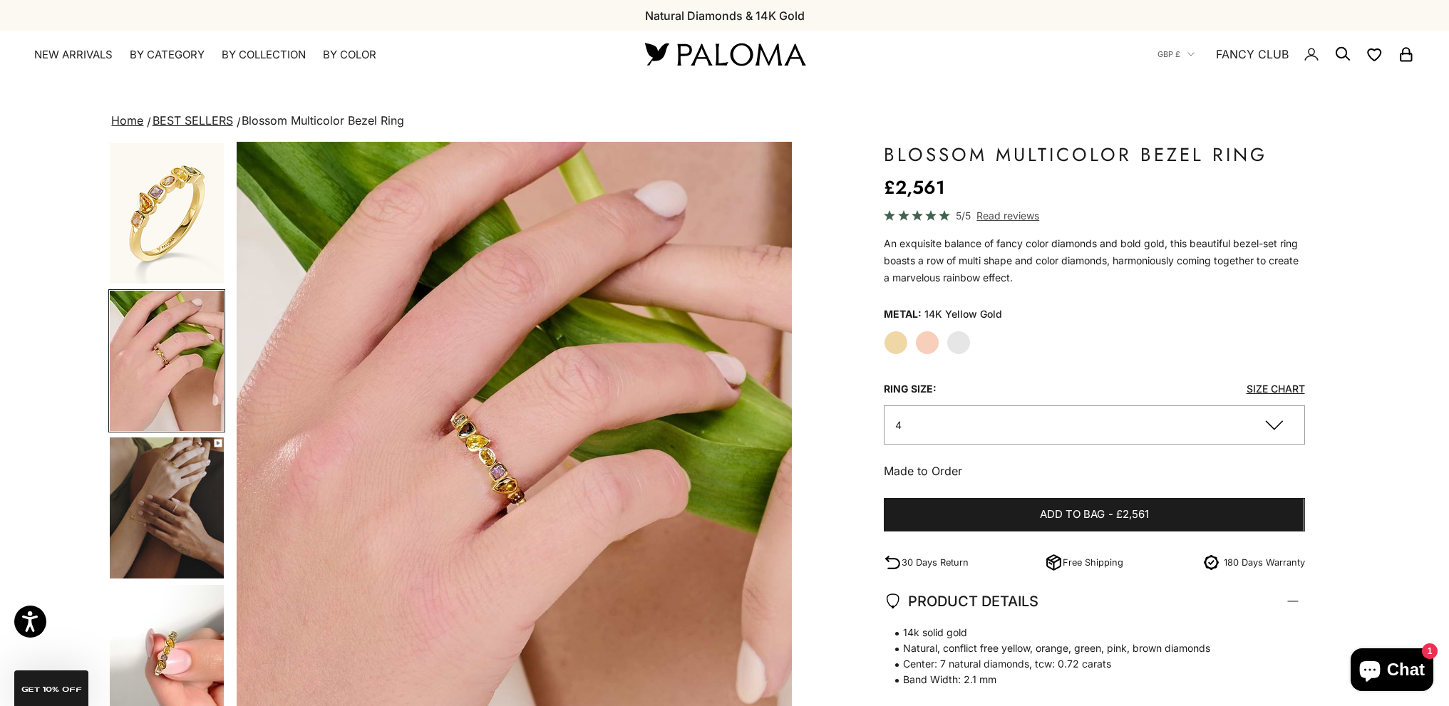
scroll to position [0, 573]
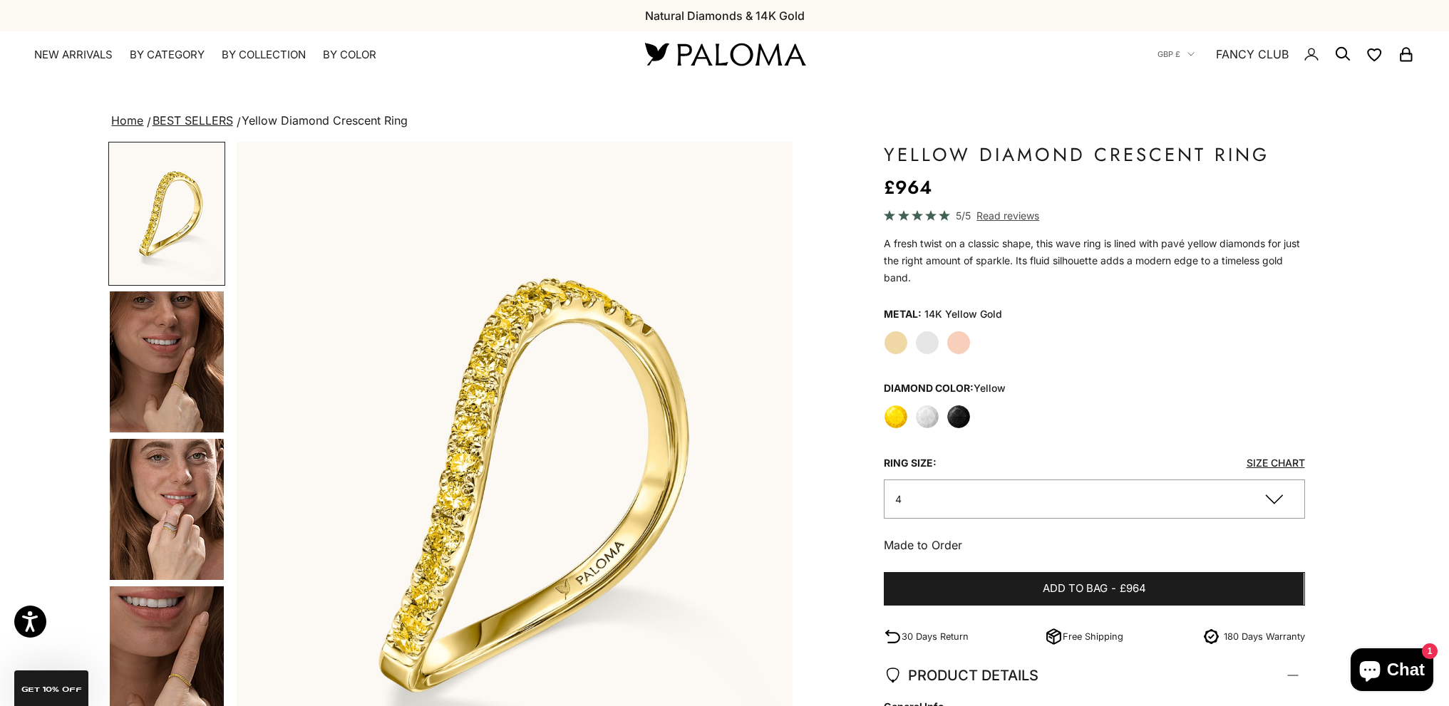
click at [206, 361] on img "Go to item 4" at bounding box center [167, 362] width 114 height 141
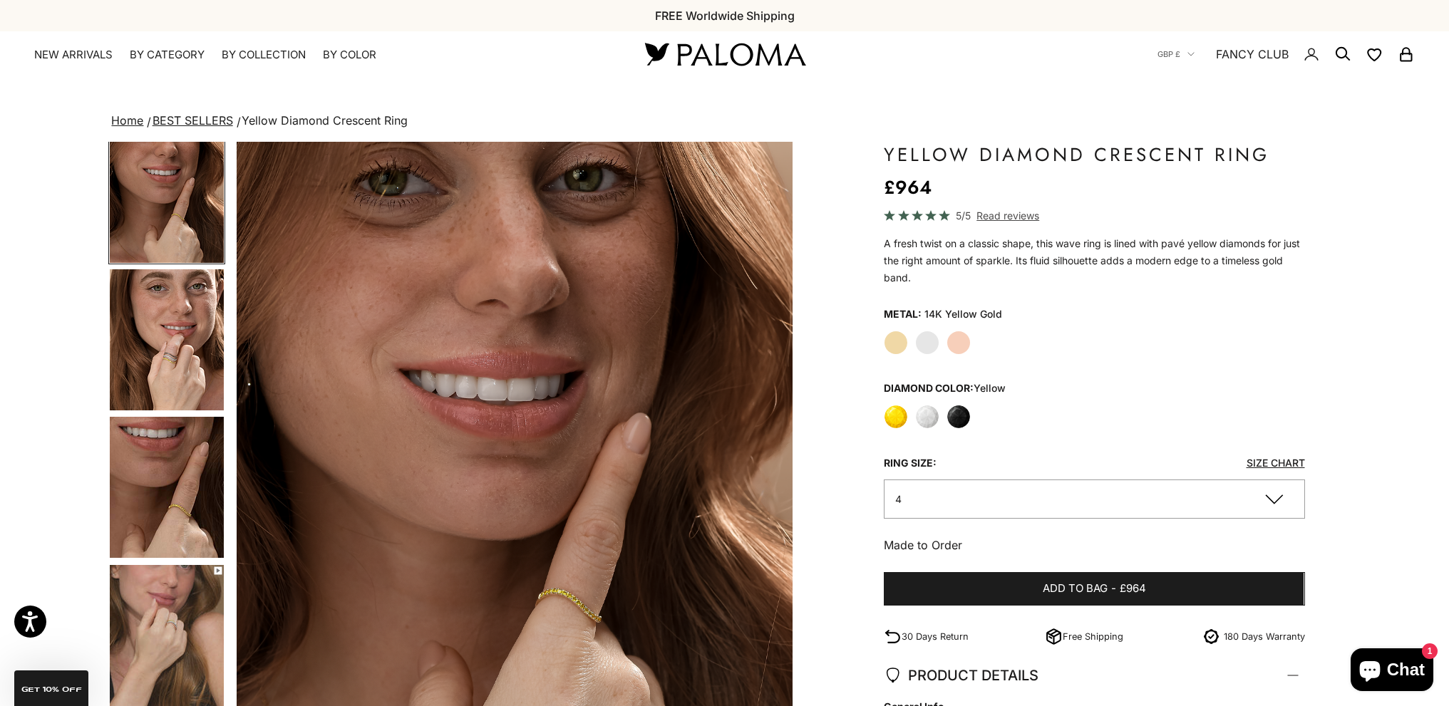
scroll to position [214, 0]
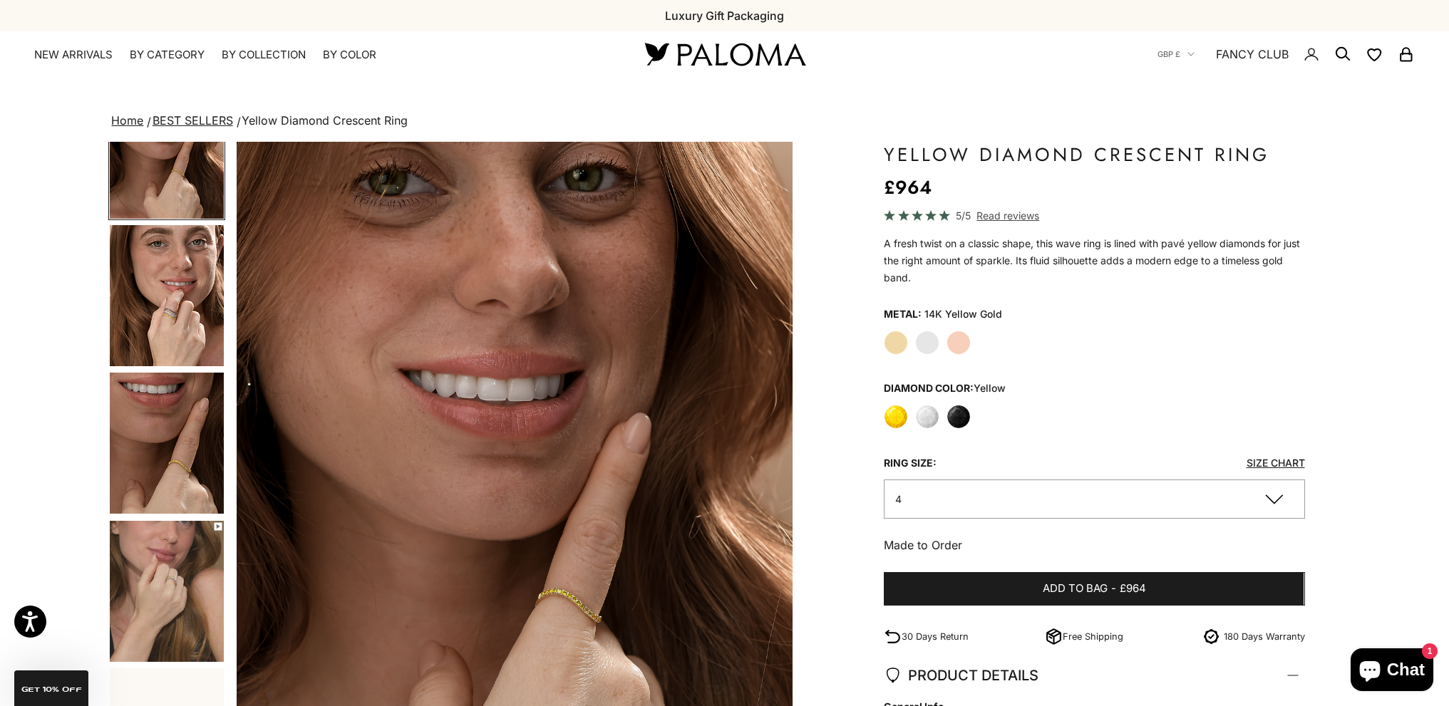
click at [187, 558] on img "Go to item 7" at bounding box center [167, 591] width 114 height 141
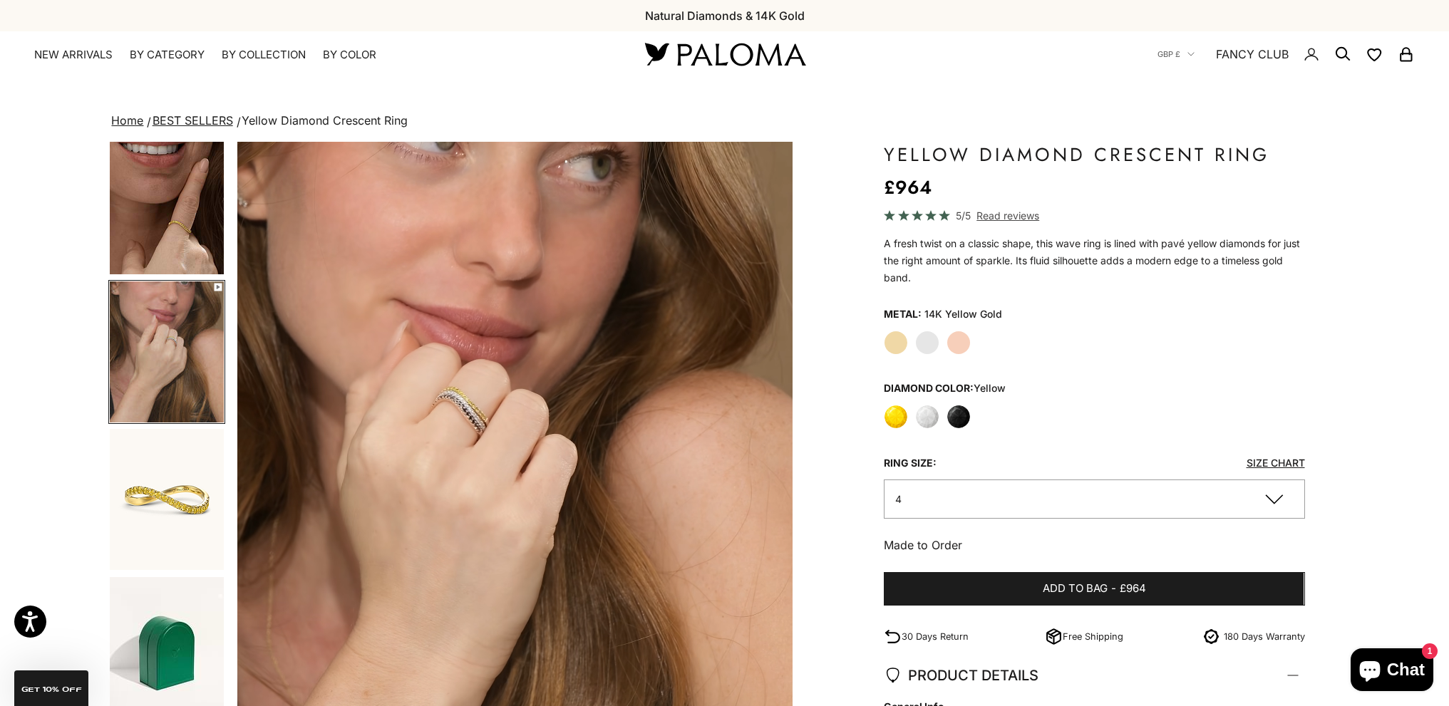
scroll to position [249, 0]
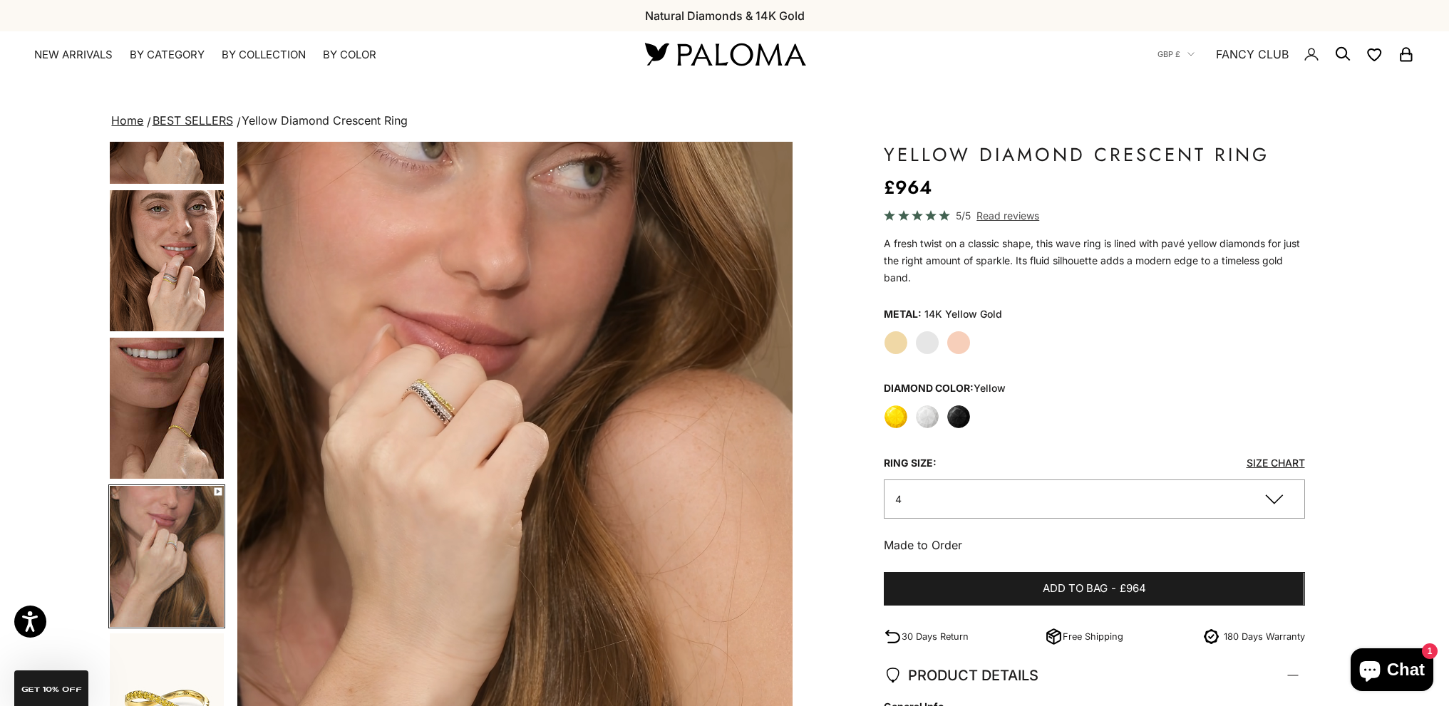
click at [159, 267] on img "Go to item 5" at bounding box center [167, 260] width 114 height 141
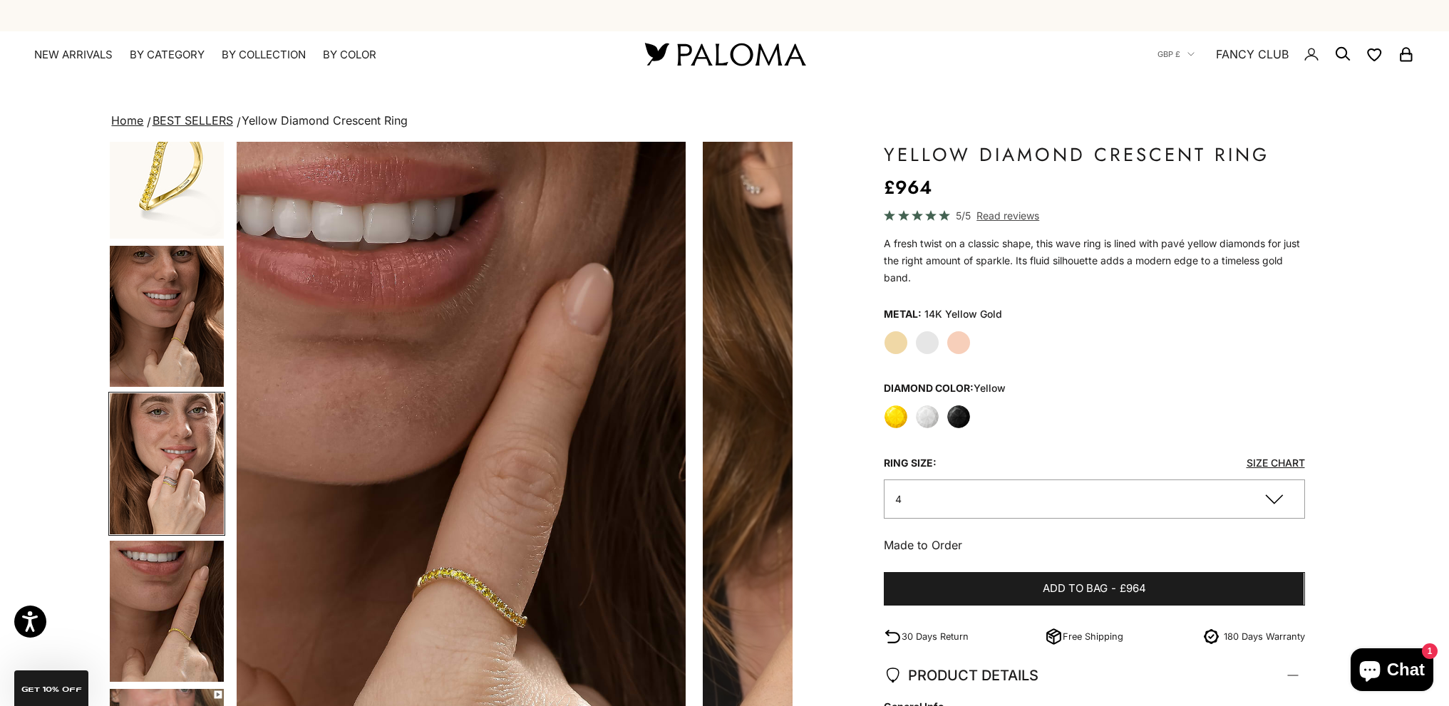
scroll to position [24, 0]
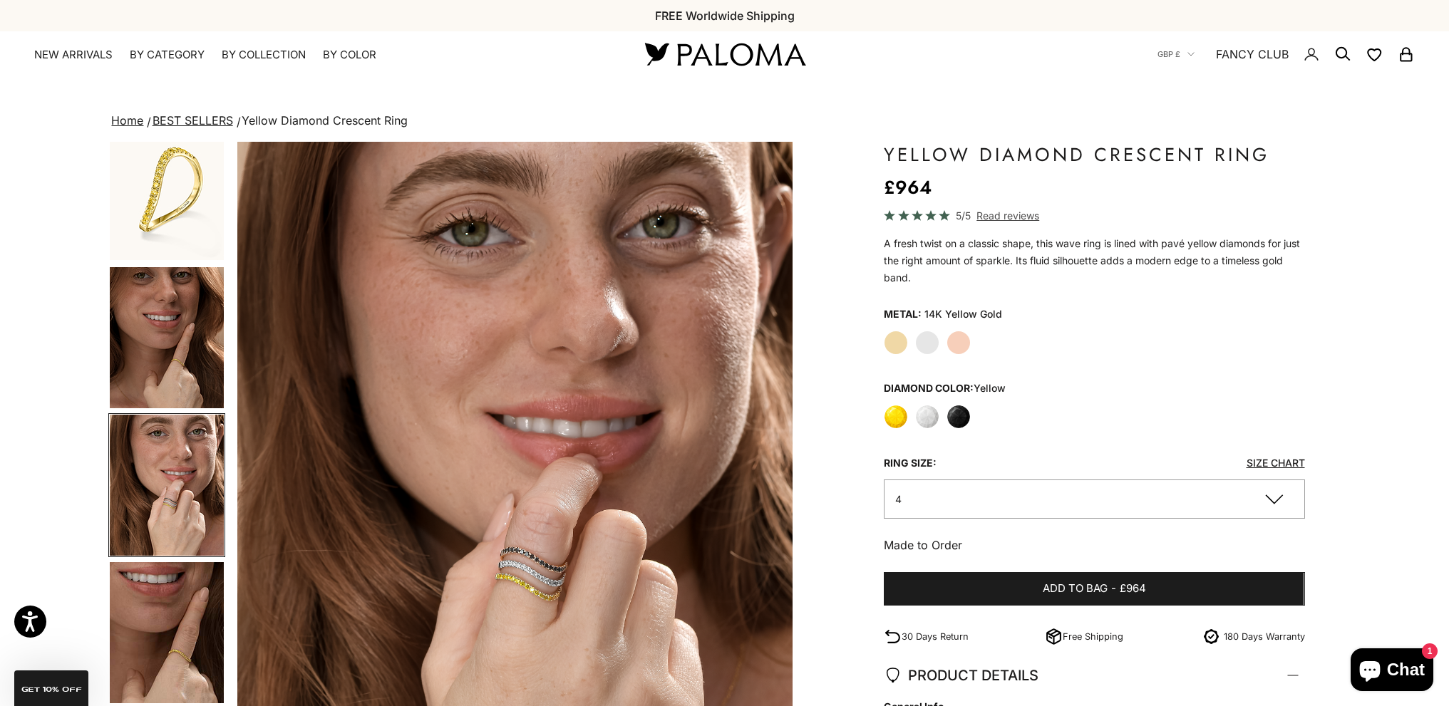
click at [159, 268] on img "Go to item 4" at bounding box center [167, 337] width 114 height 141
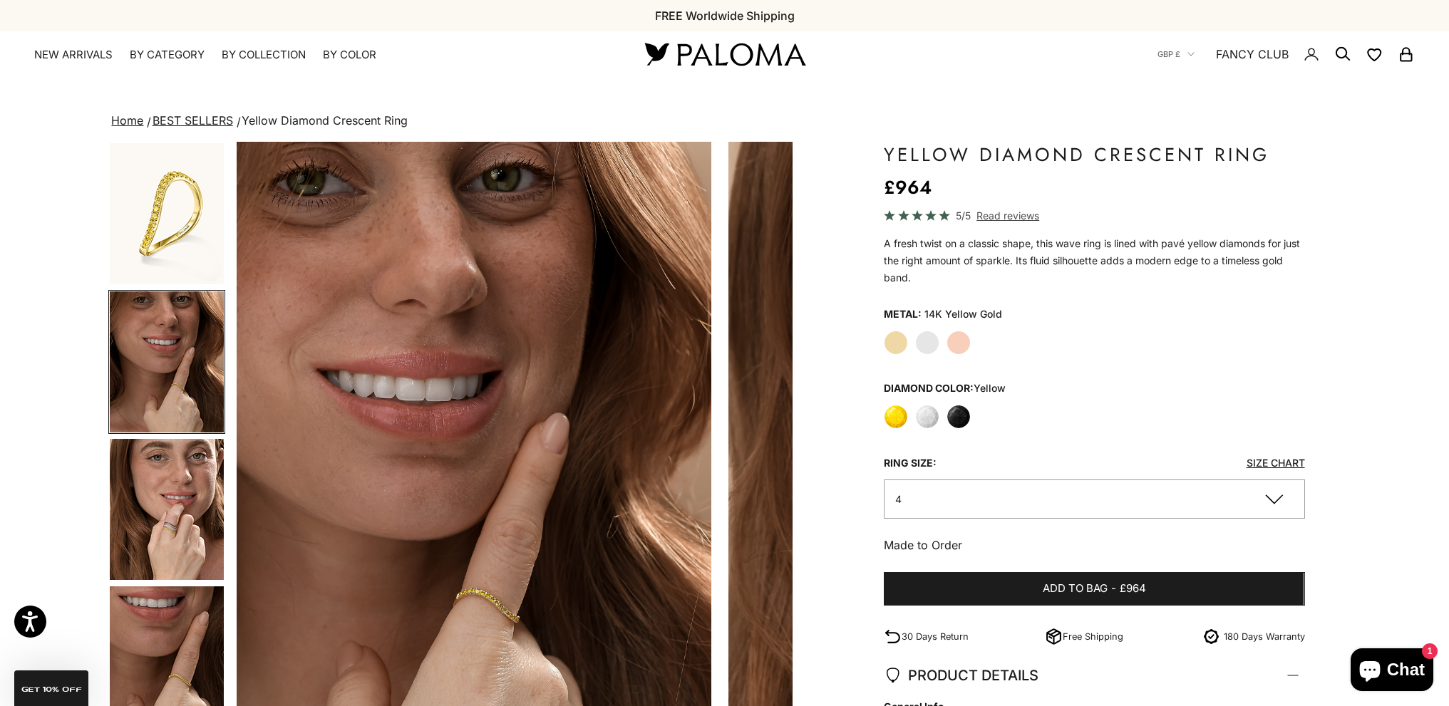
scroll to position [0, 573]
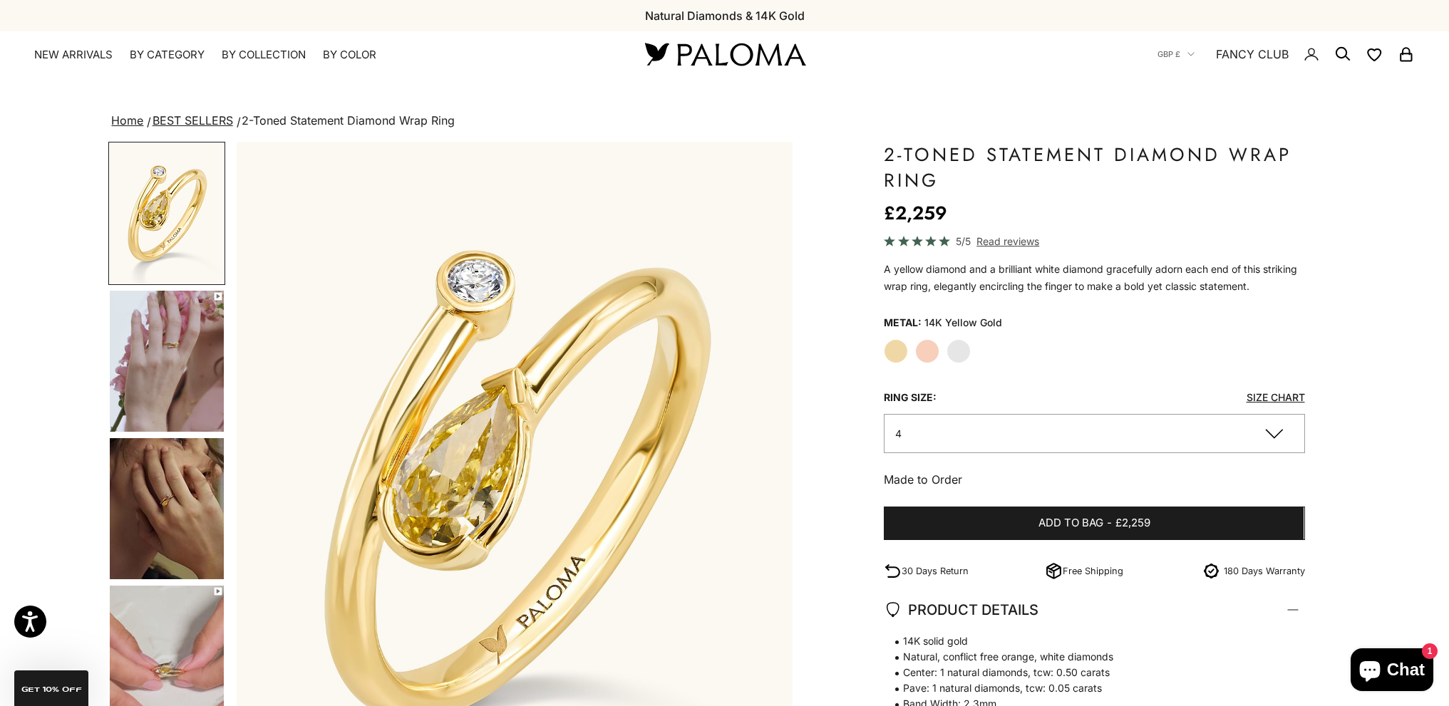
click at [182, 503] on img "Go to item 5" at bounding box center [167, 508] width 114 height 141
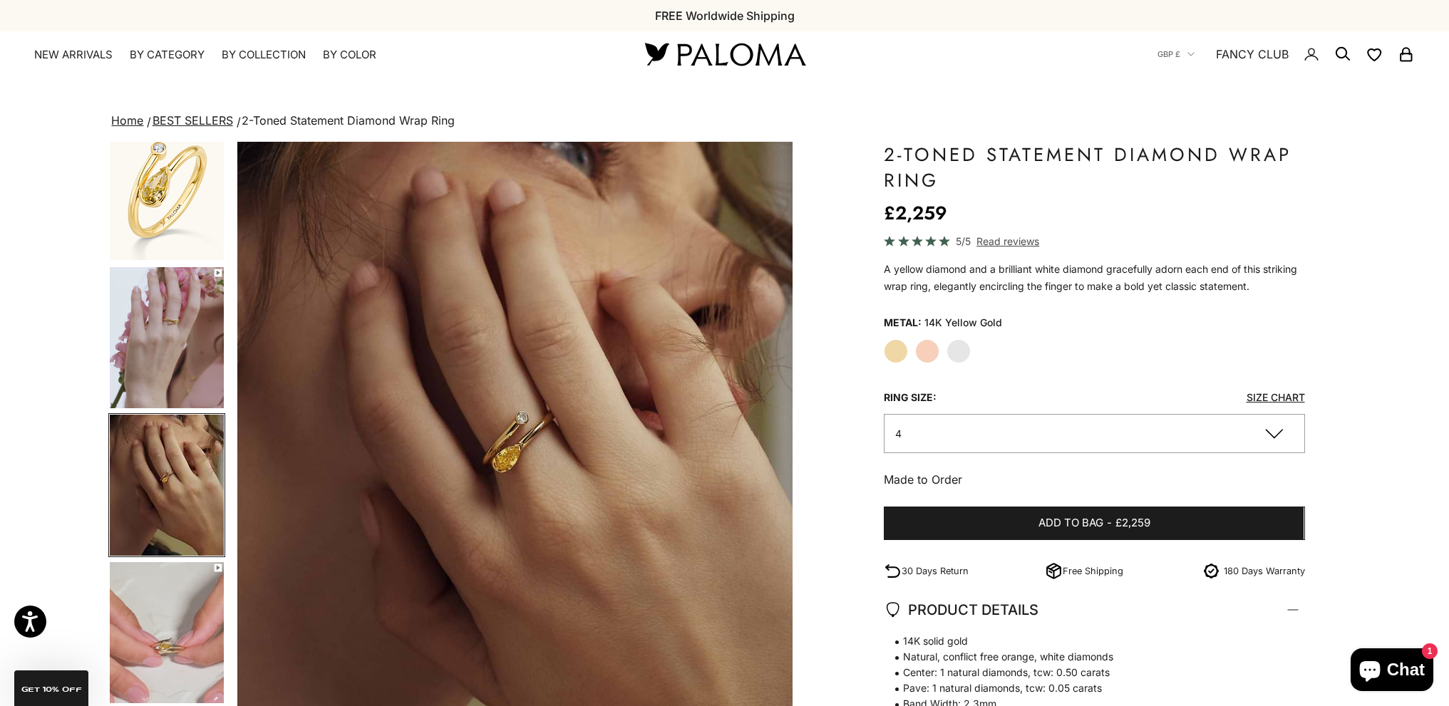
scroll to position [143, 0]
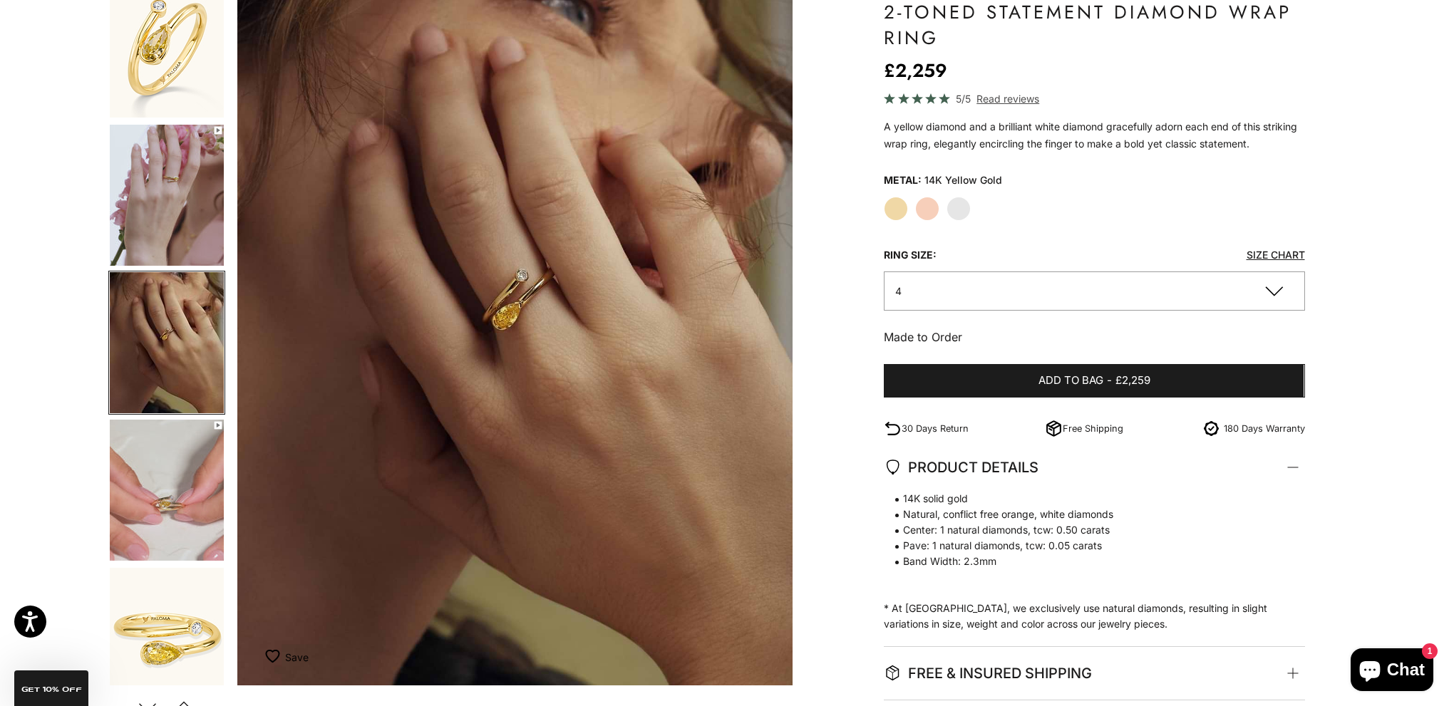
click at [158, 493] on img "Go to item 6" at bounding box center [167, 490] width 114 height 141
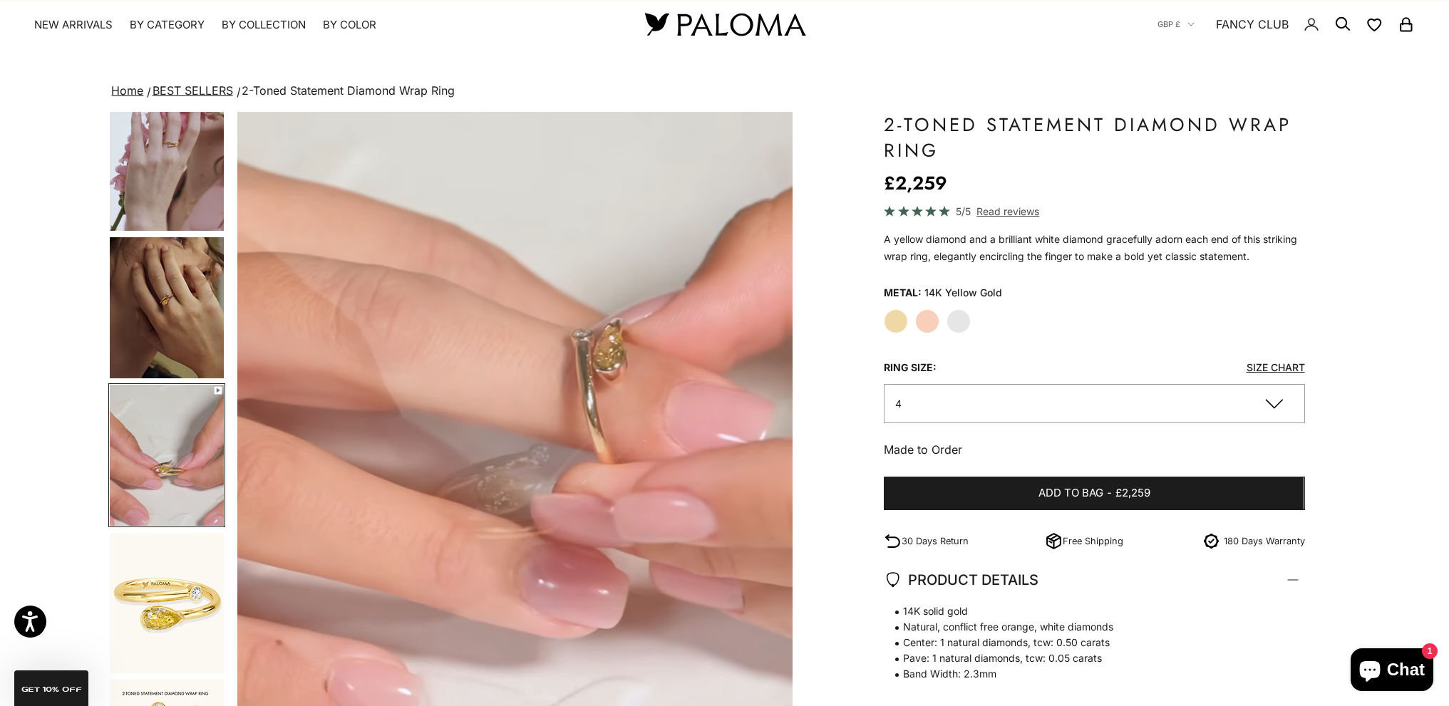
scroll to position [0, 0]
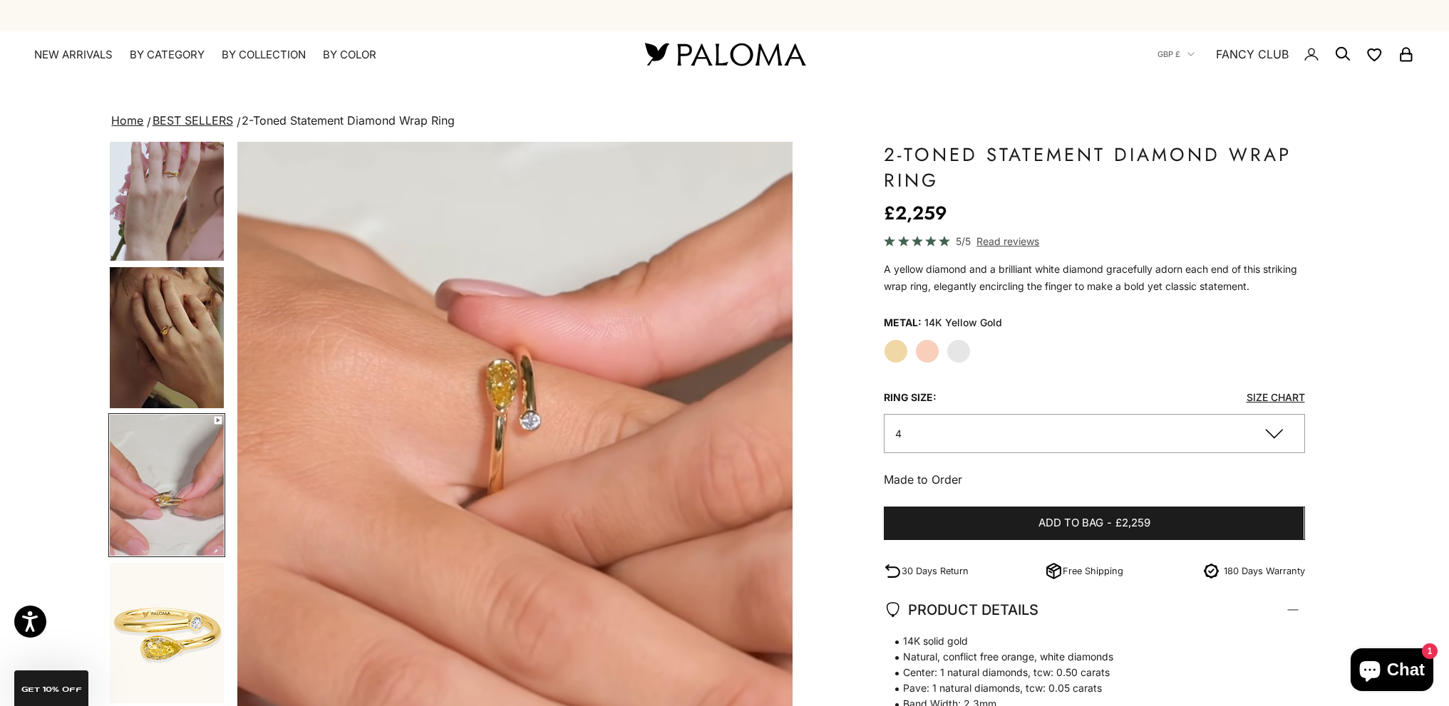
click at [173, 186] on img "Go to item 4" at bounding box center [167, 190] width 114 height 141
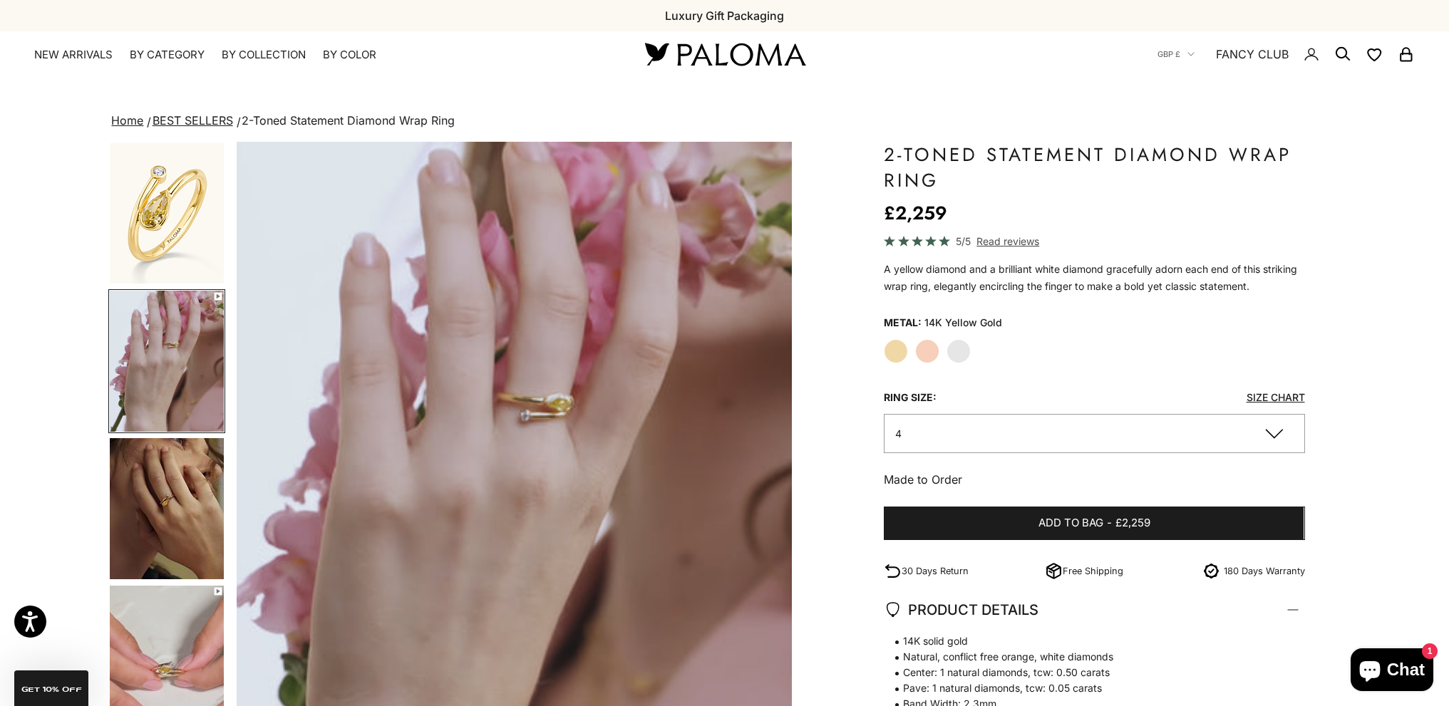
scroll to position [0, 573]
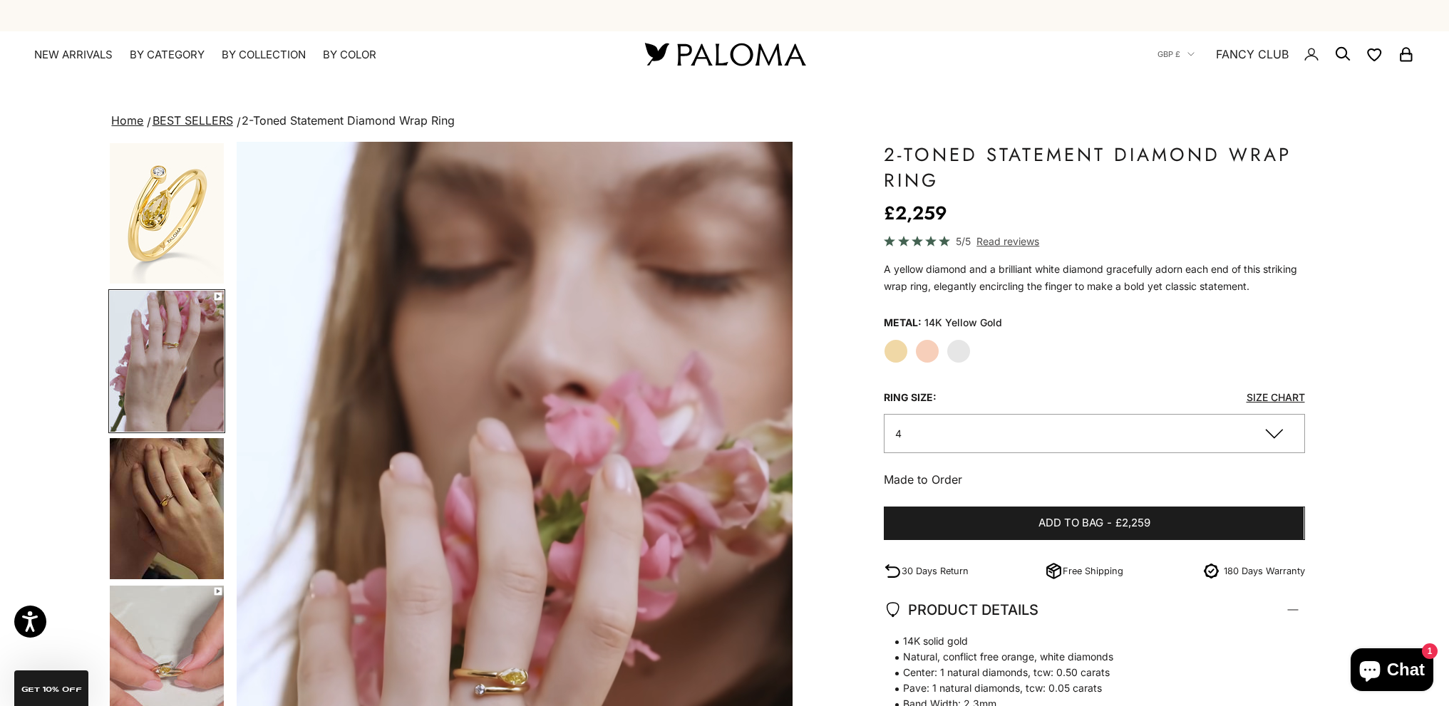
click at [173, 186] on img "Go to item 1" at bounding box center [167, 213] width 114 height 140
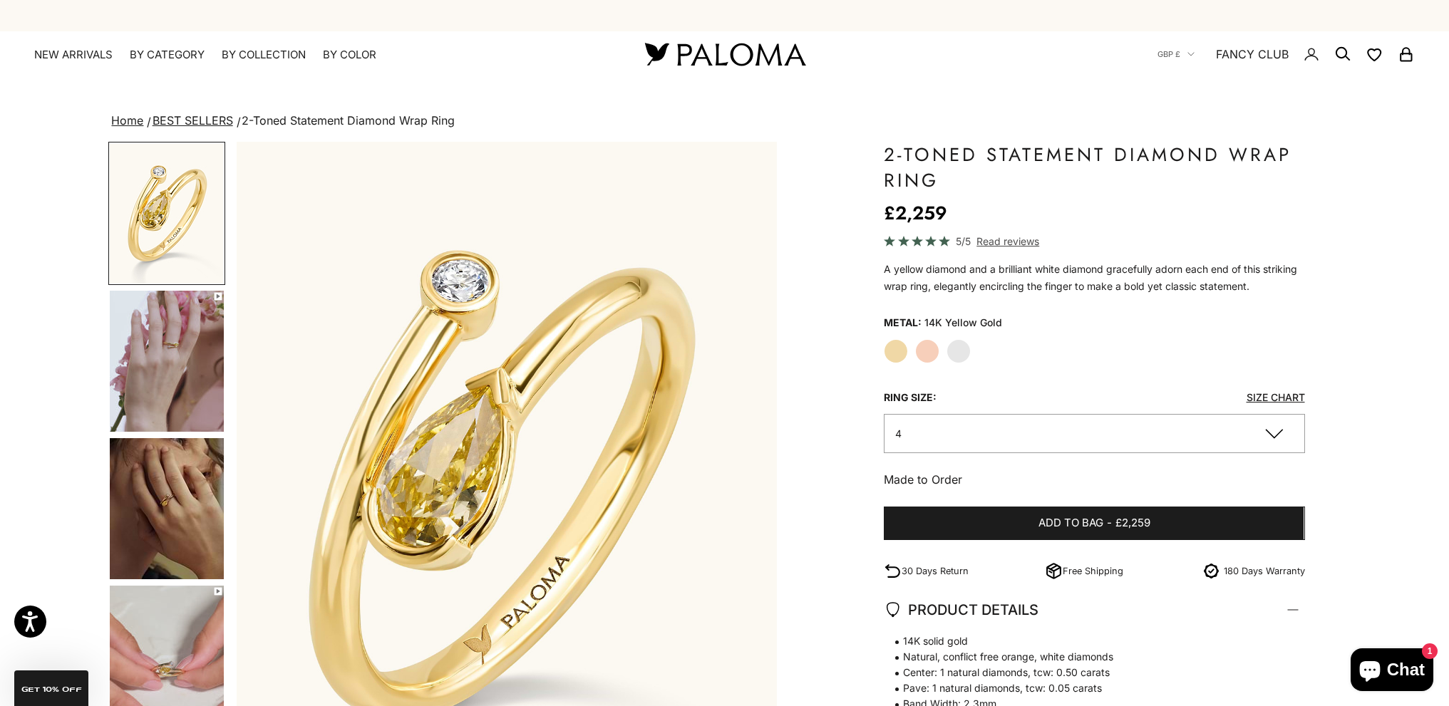
scroll to position [0, 0]
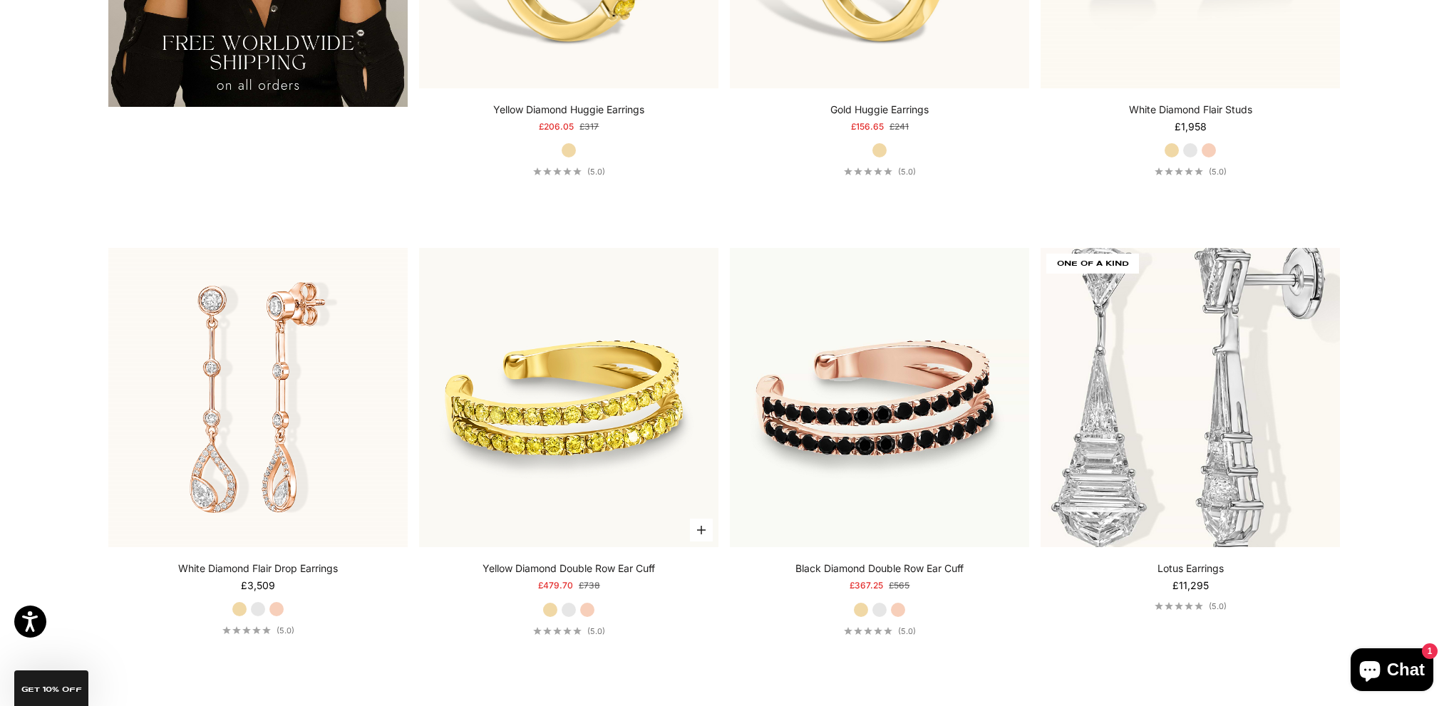
scroll to position [3848, 0]
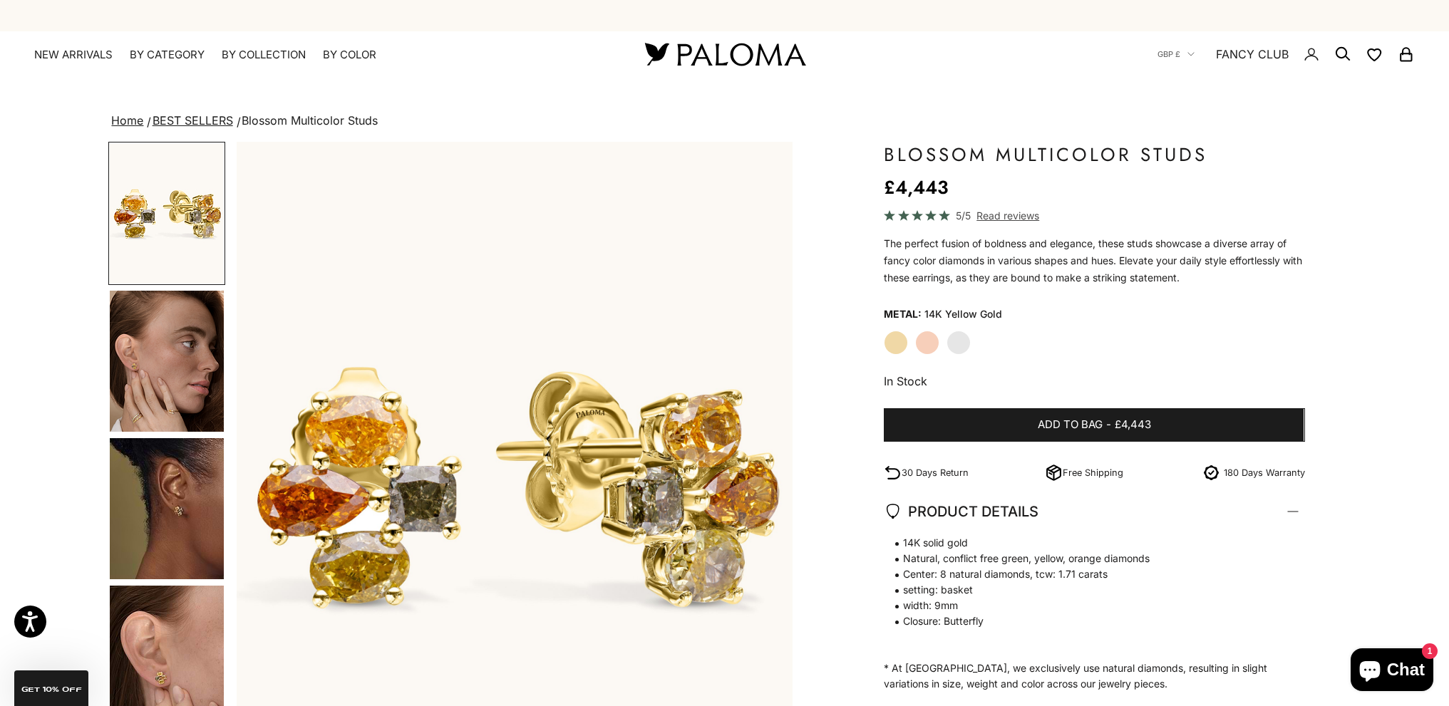
click at [934, 346] on label "Rose Gold" at bounding box center [927, 343] width 24 height 24
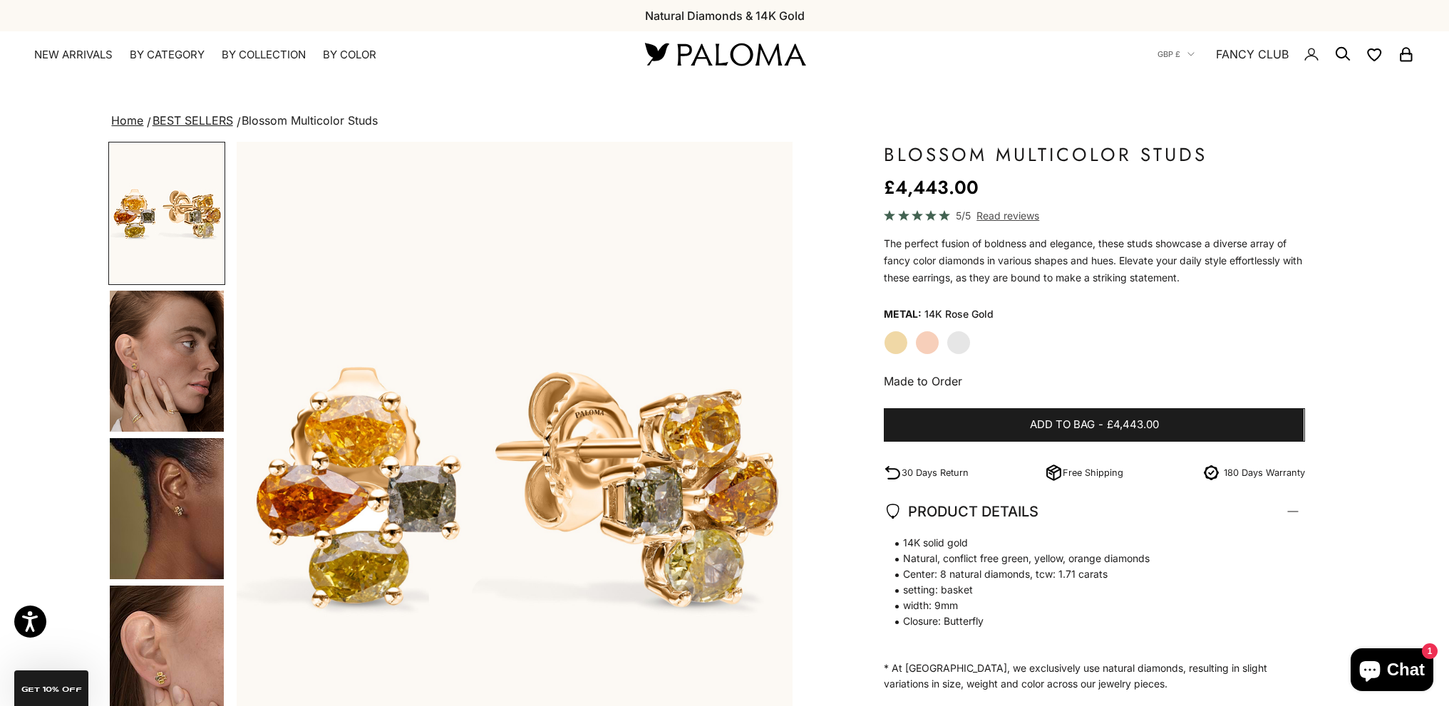
click at [928, 339] on label "Rose Gold" at bounding box center [927, 343] width 24 height 24
click at [955, 342] on label "White Gold" at bounding box center [959, 343] width 24 height 24
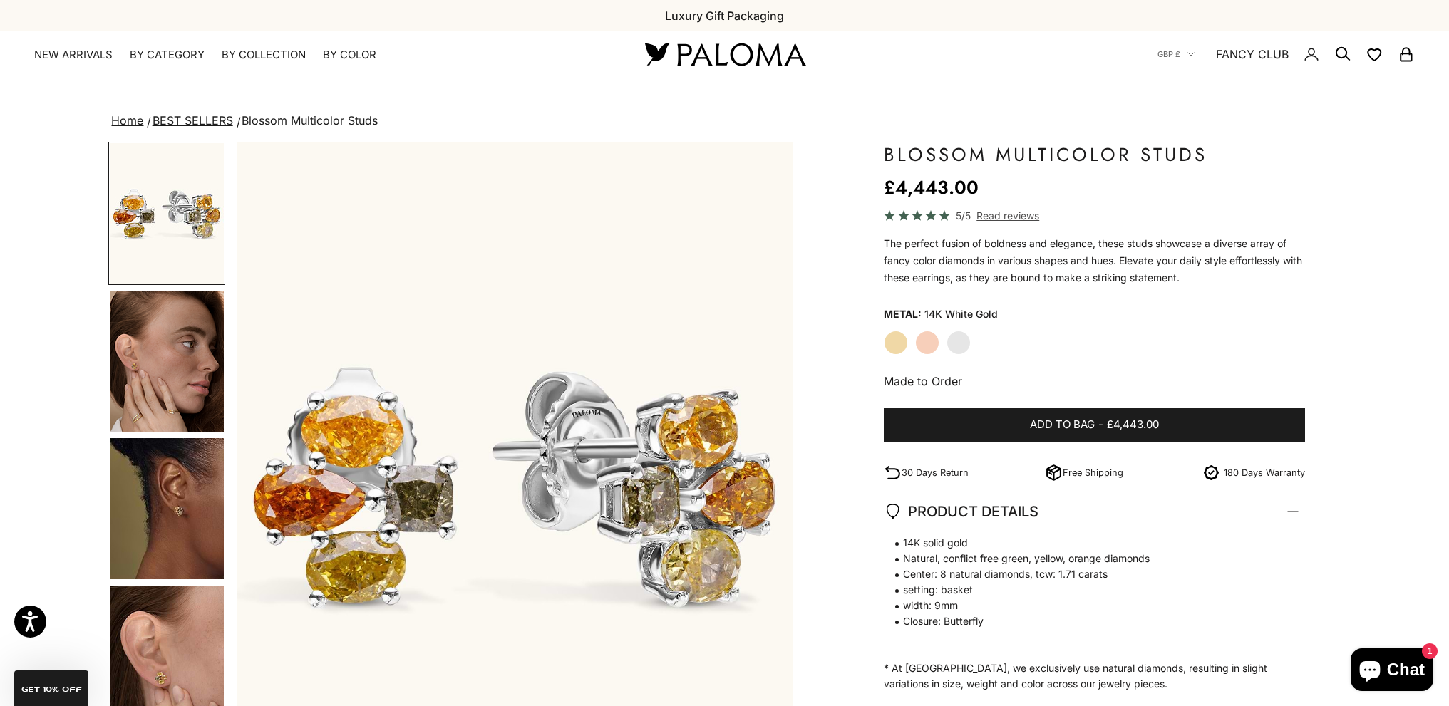
click at [939, 341] on div "Yellow Gold Rose Gold White Gold" at bounding box center [1094, 343] width 421 height 24
click at [928, 340] on label "Rose Gold" at bounding box center [927, 343] width 24 height 24
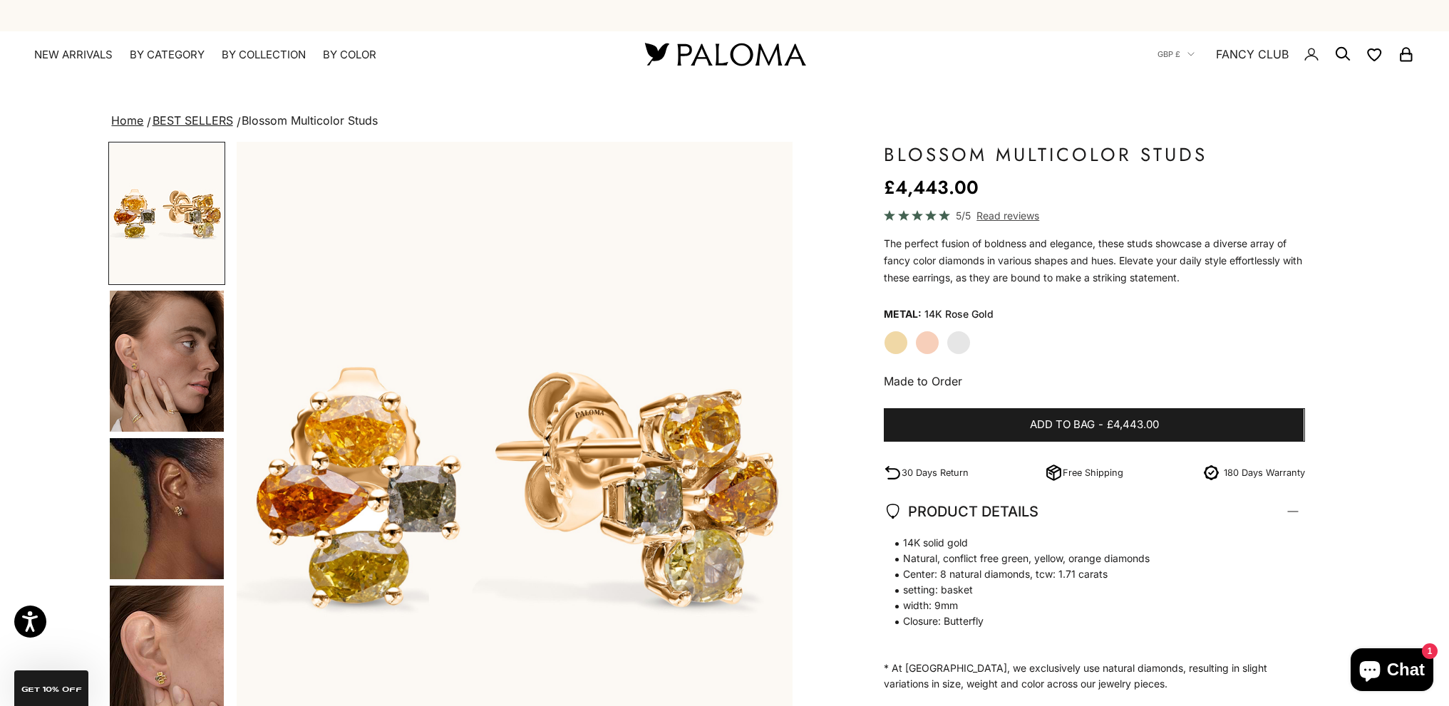
click at [905, 344] on label "Yellow Gold" at bounding box center [896, 343] width 24 height 24
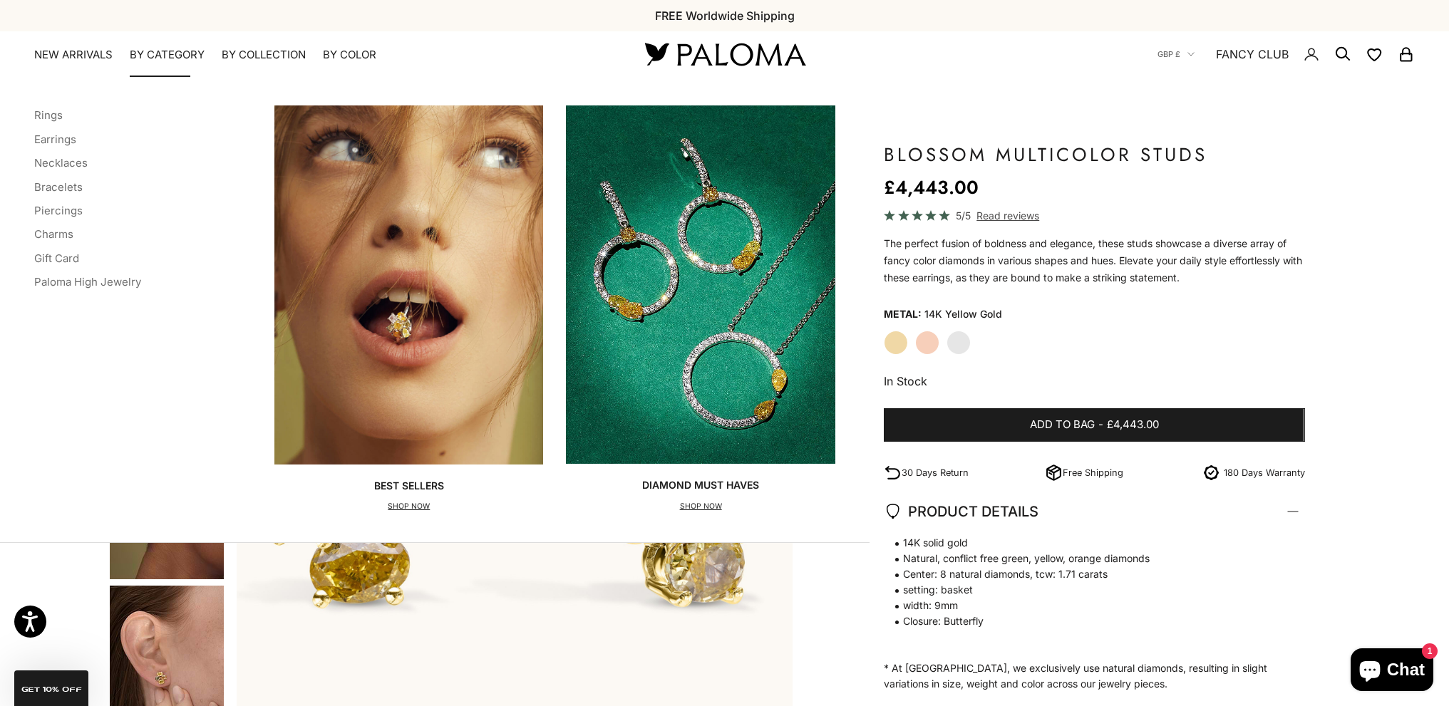
click at [183, 52] on summary "By Category" at bounding box center [167, 55] width 75 height 14
click at [75, 161] on link "Necklaces" at bounding box center [60, 163] width 53 height 14
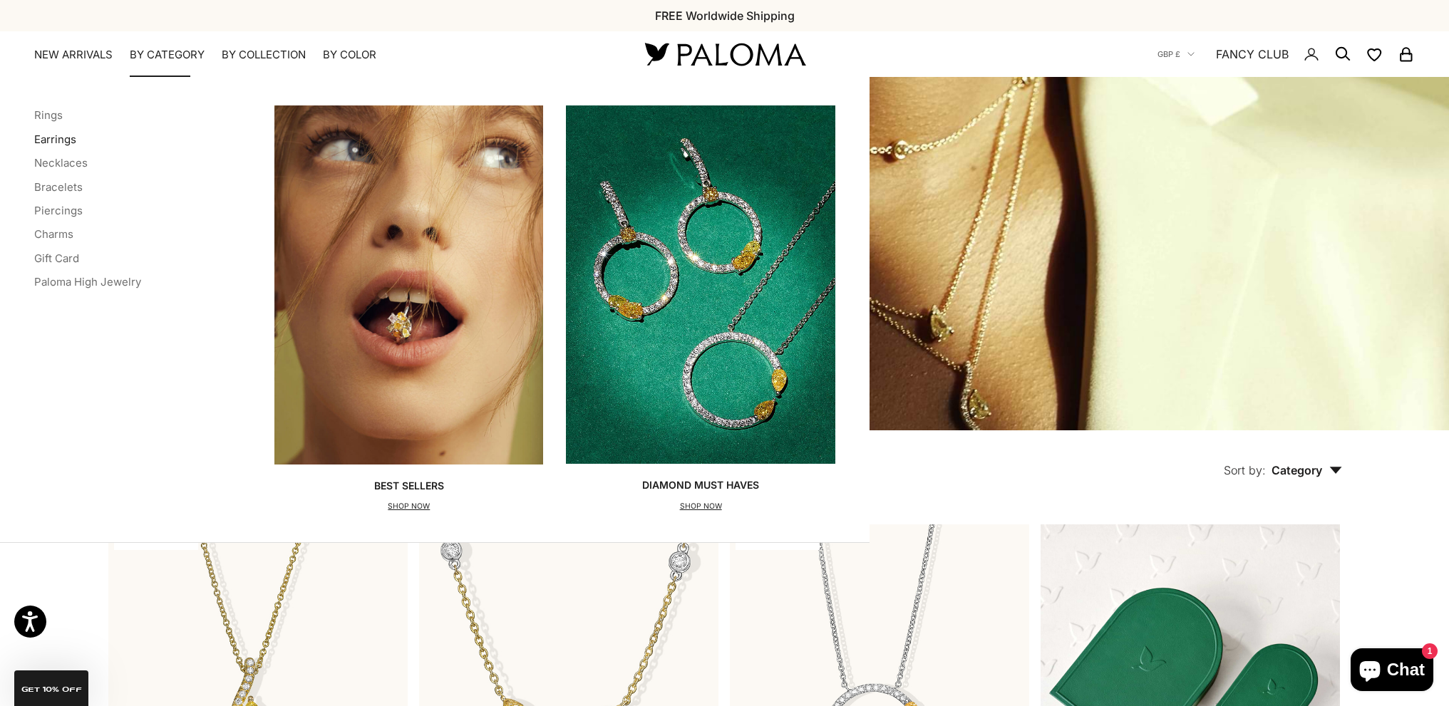
click at [52, 141] on link "Earrings" at bounding box center [55, 140] width 42 height 14
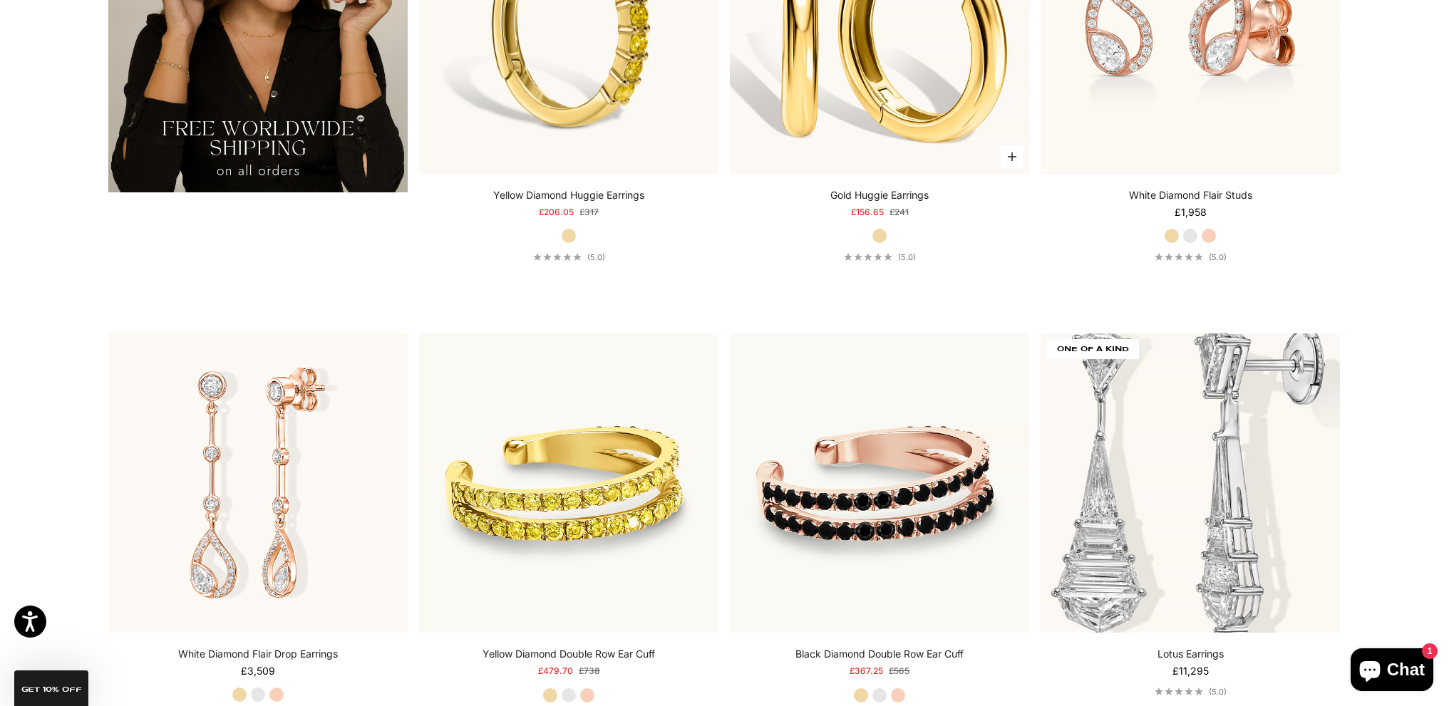
scroll to position [3420, 0]
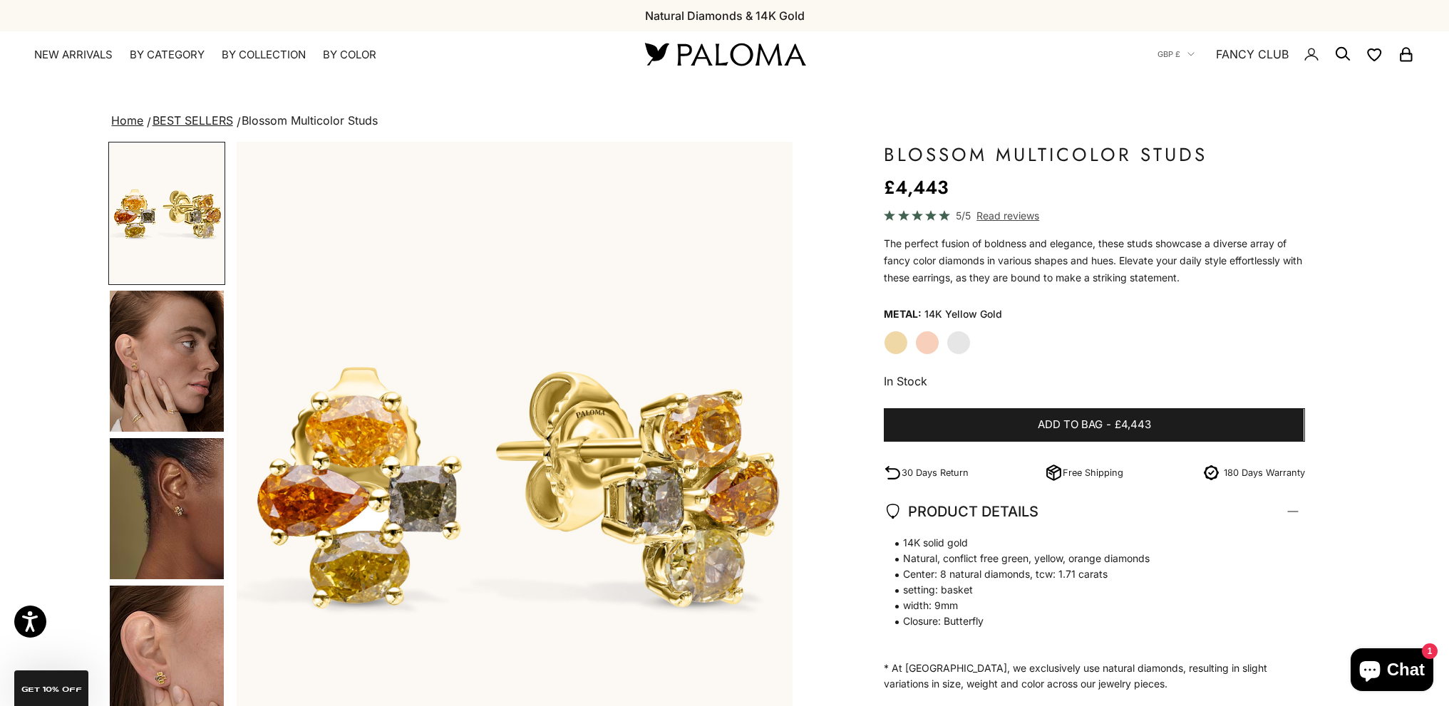
click at [159, 382] on img "Go to item 4" at bounding box center [167, 361] width 114 height 141
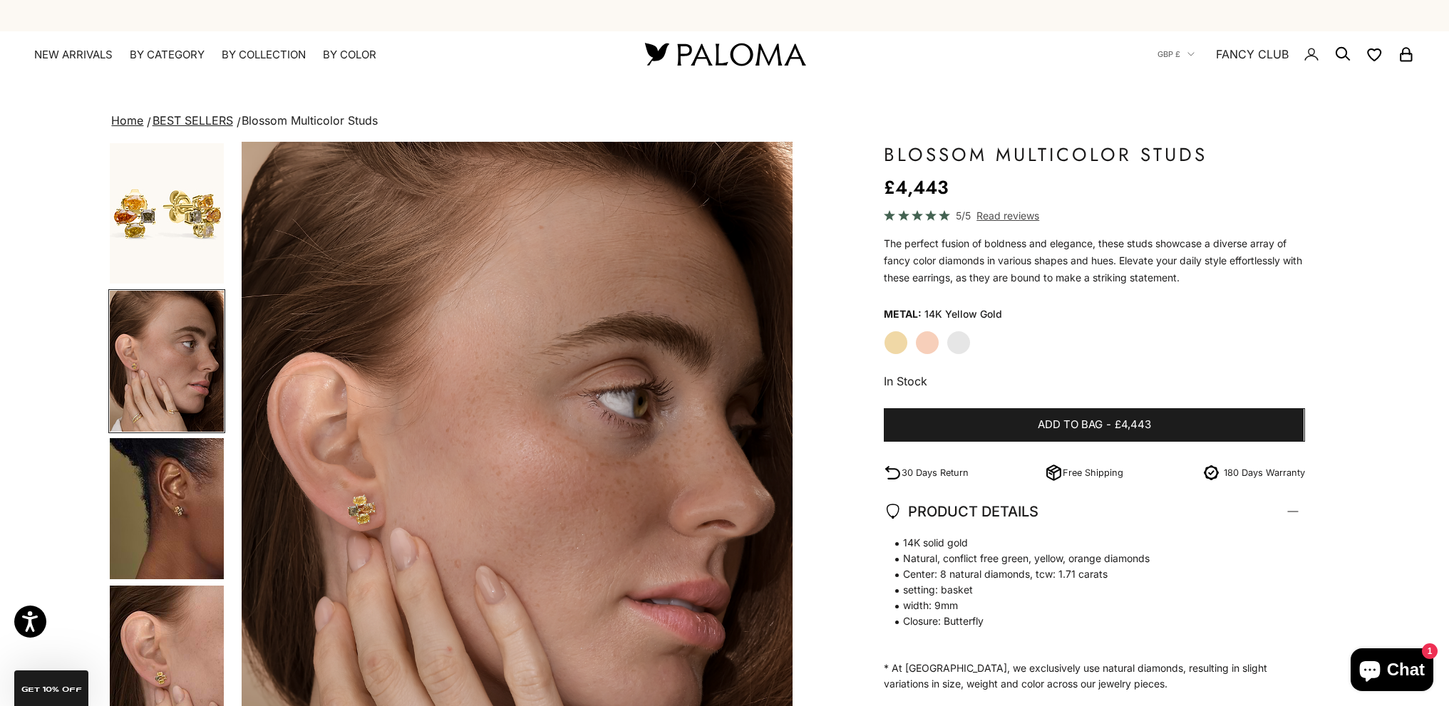
scroll to position [0, 573]
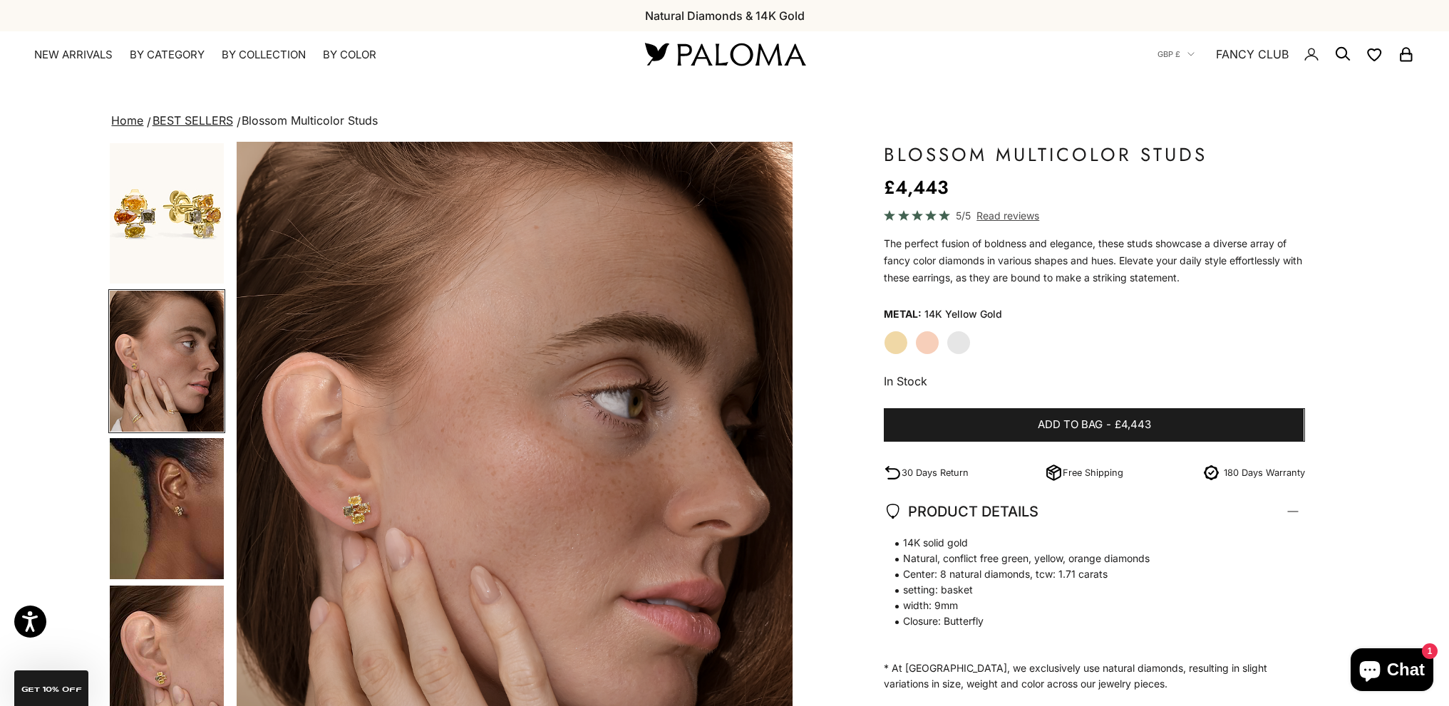
click at [187, 505] on img "Go to item 5" at bounding box center [167, 508] width 114 height 141
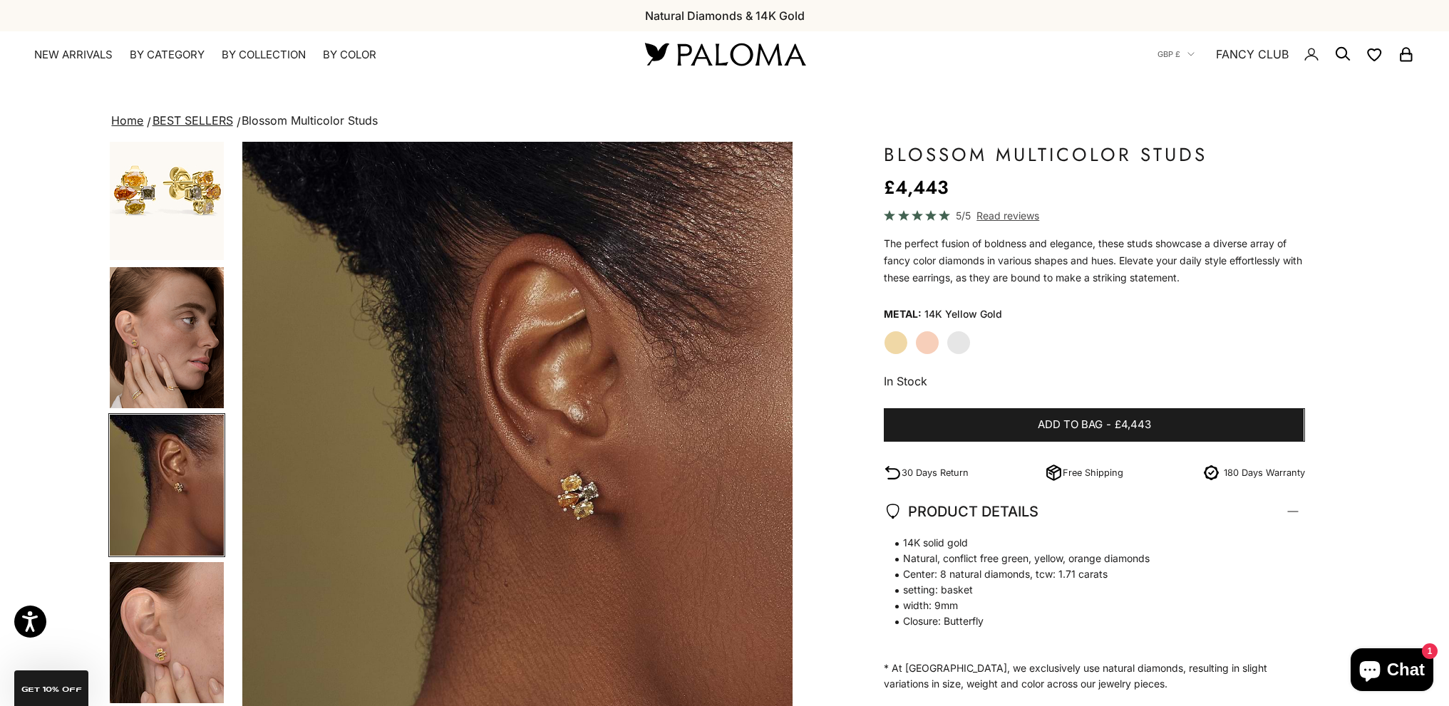
scroll to position [0, 1146]
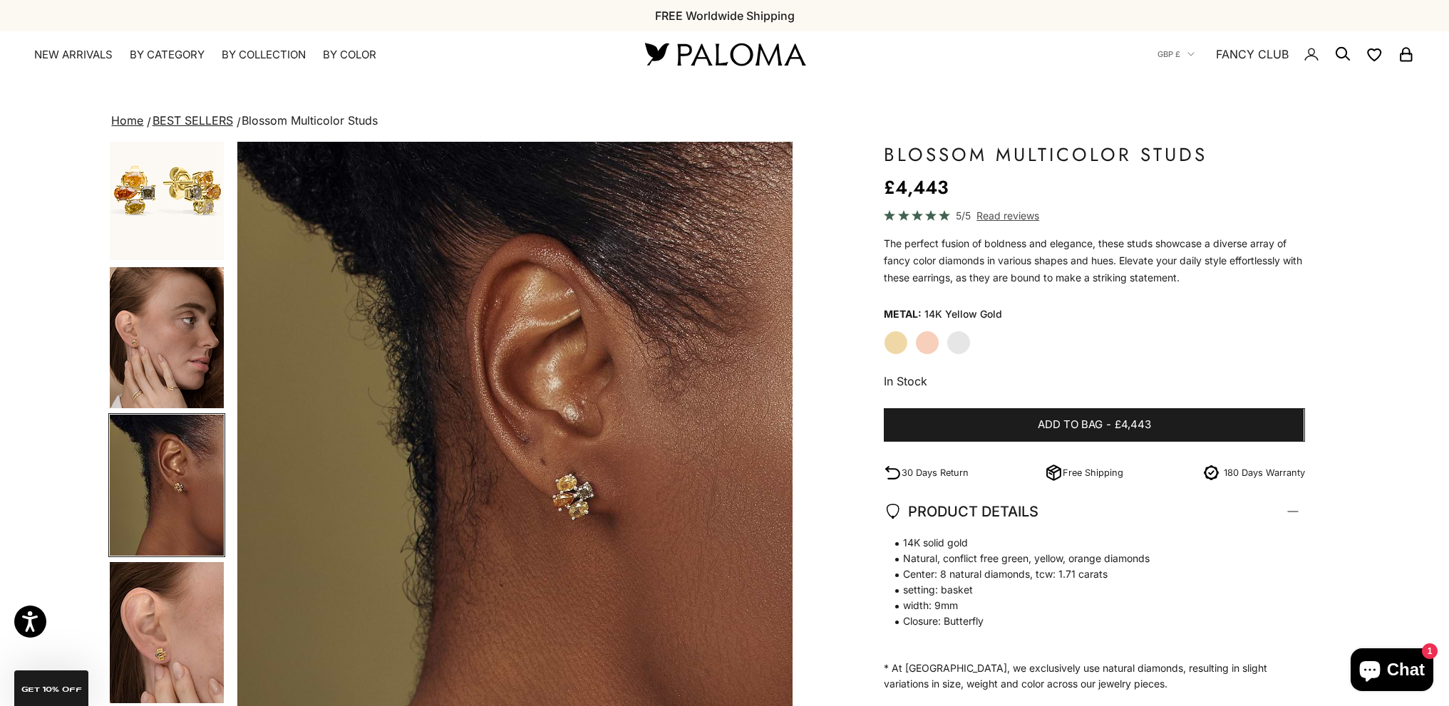
click at [202, 205] on img "Go to item 1" at bounding box center [167, 190] width 114 height 140
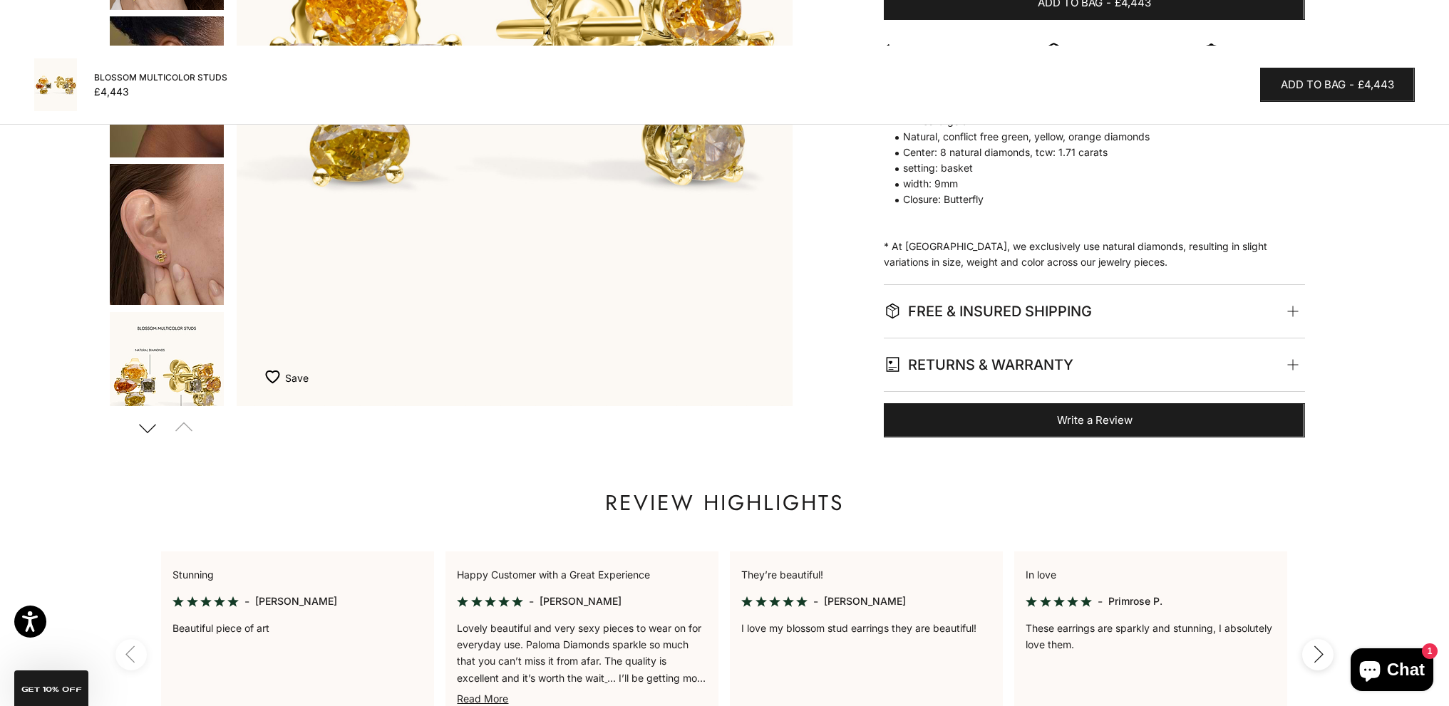
scroll to position [642, 0]
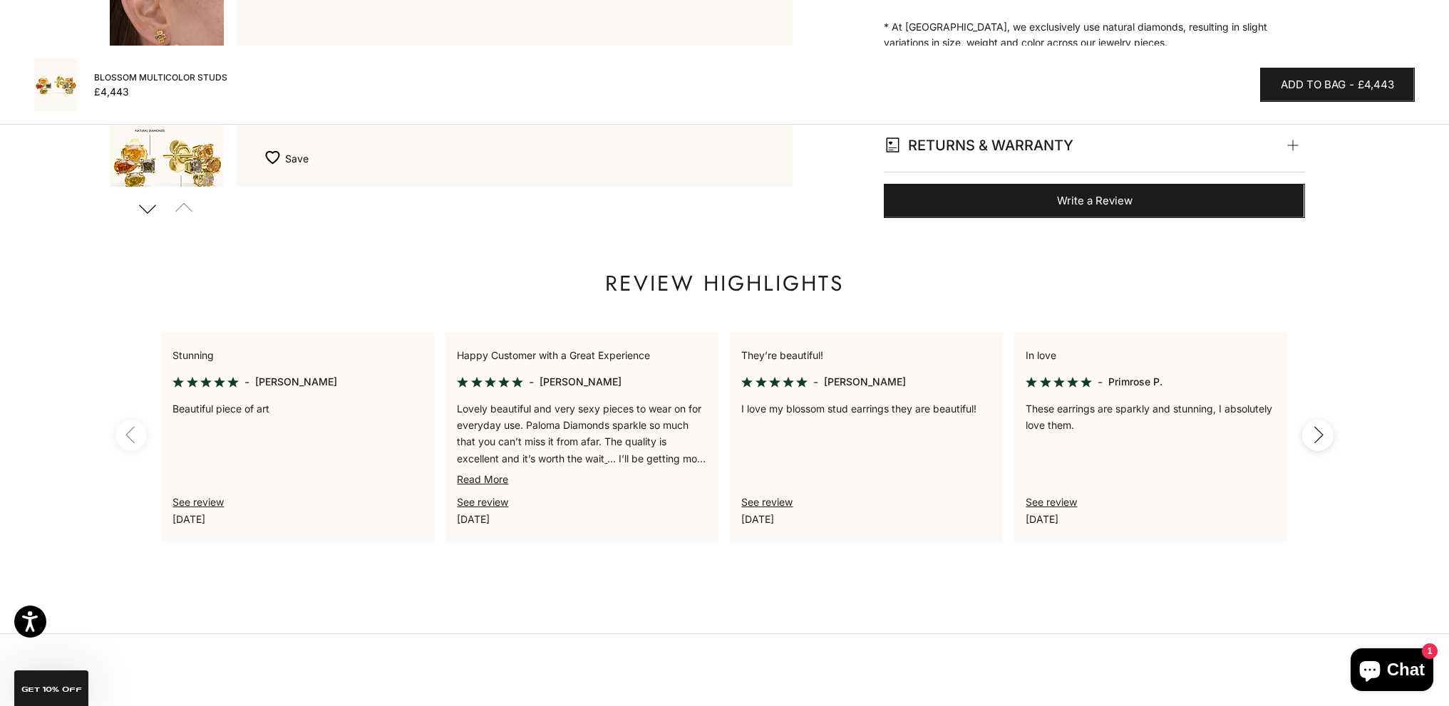
click at [158, 173] on img "Go to item 7" at bounding box center [167, 163] width 114 height 141
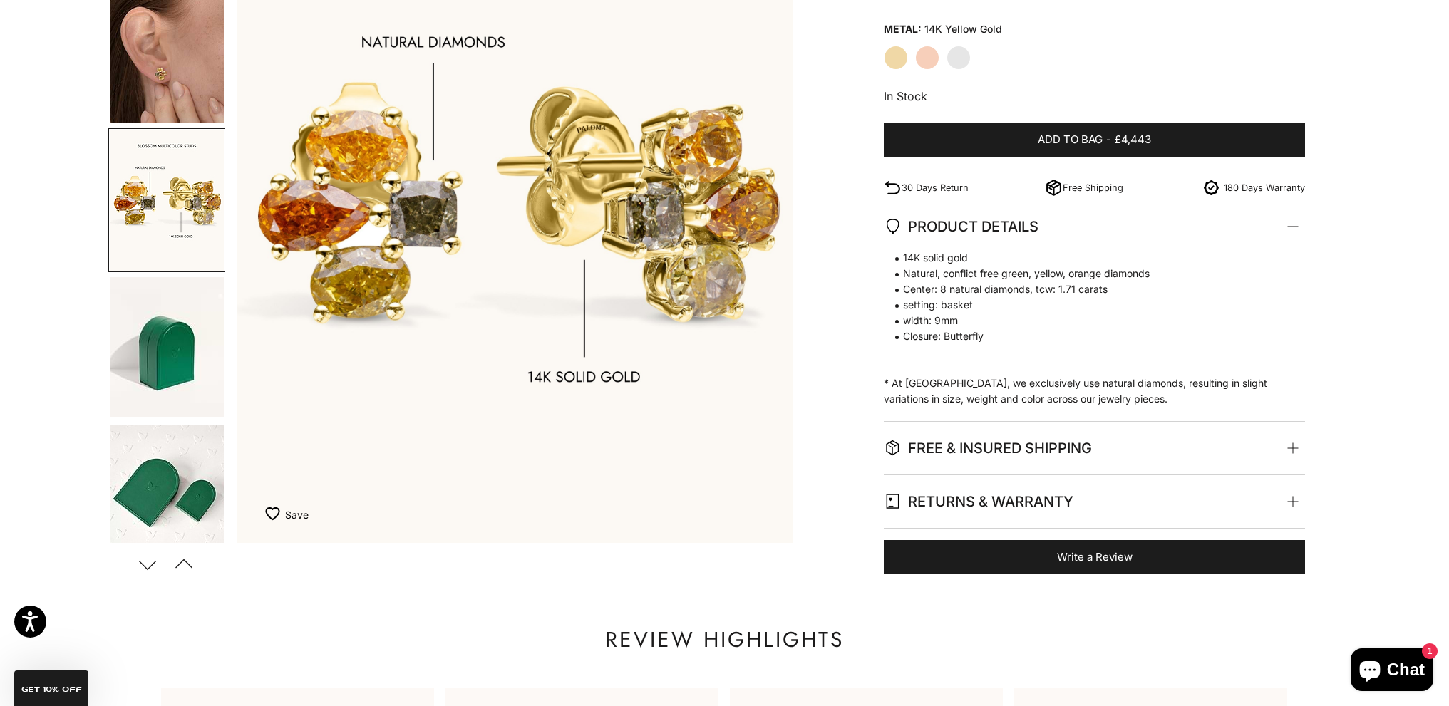
scroll to position [0, 0]
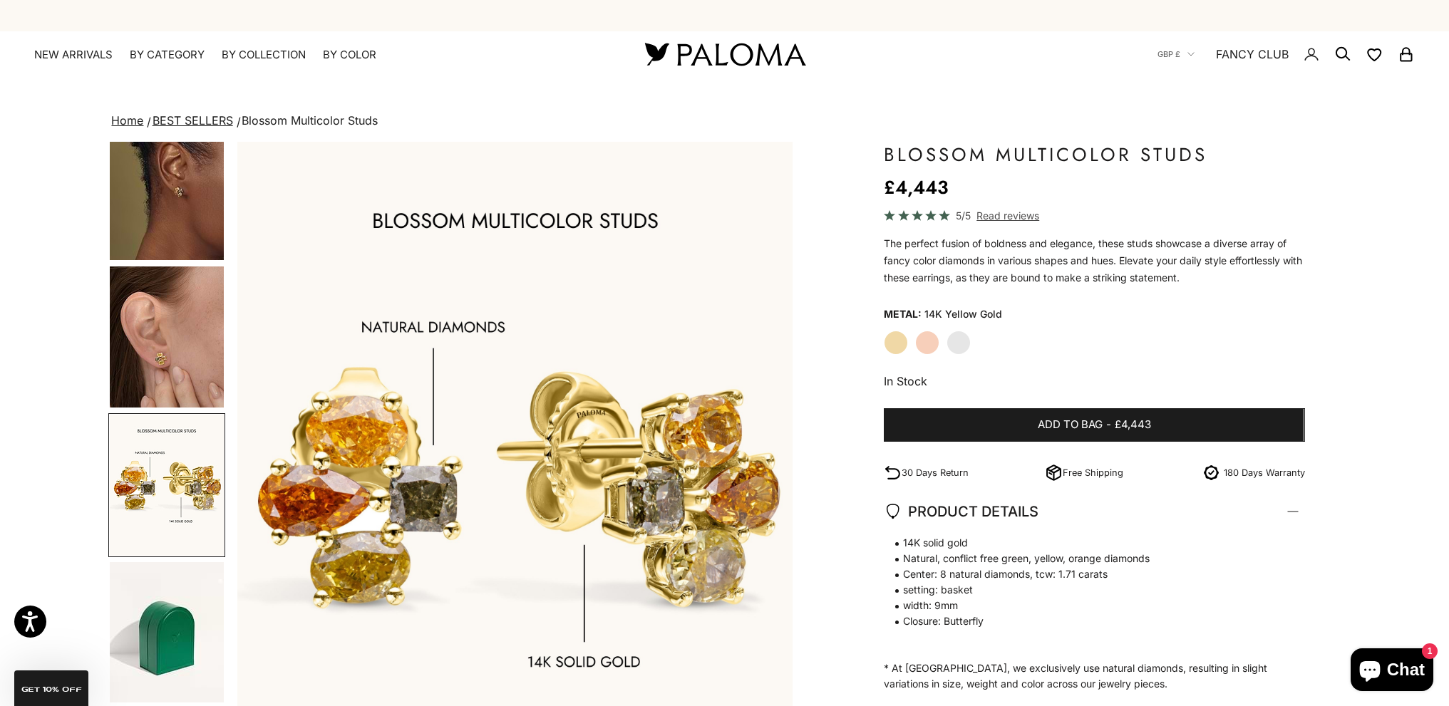
click at [174, 322] on img "Go to item 6" at bounding box center [167, 337] width 114 height 141
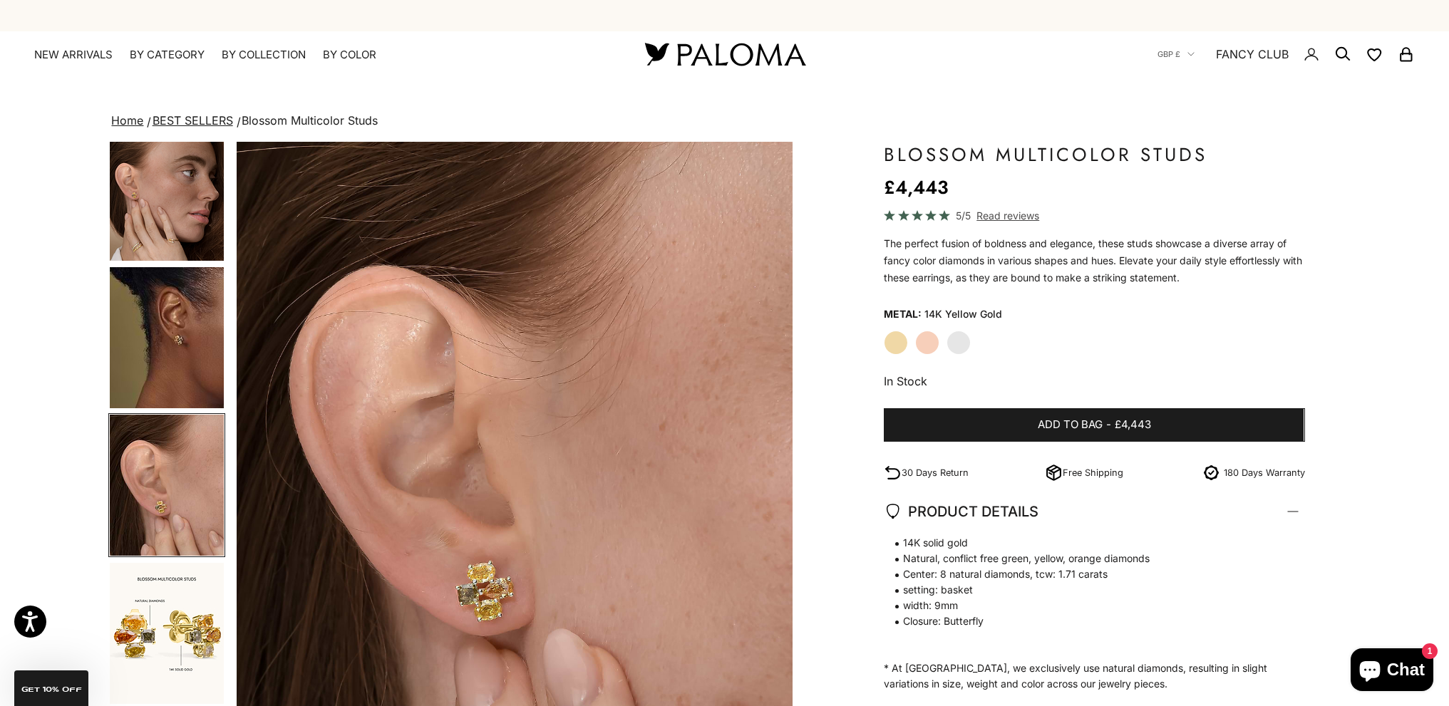
scroll to position [0, 1720]
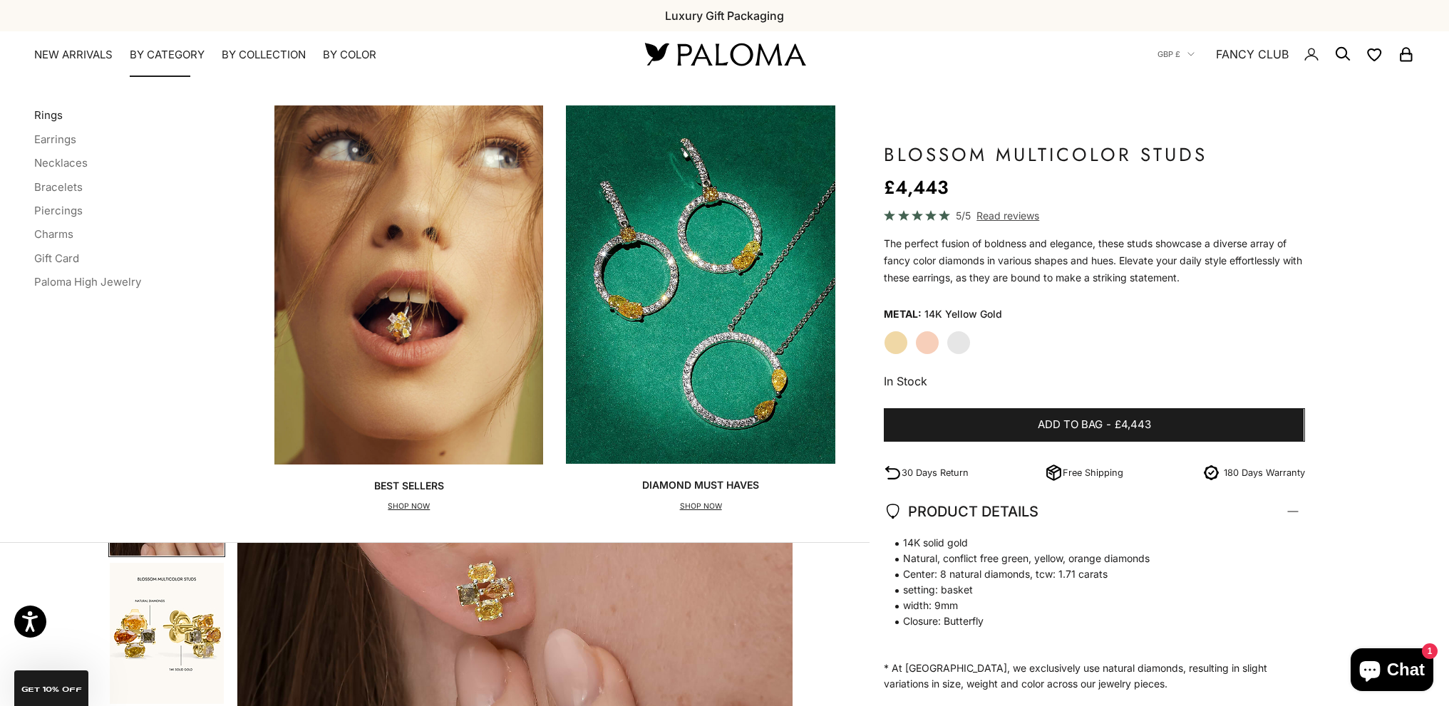
click at [45, 118] on link "Rings" at bounding box center [48, 115] width 29 height 14
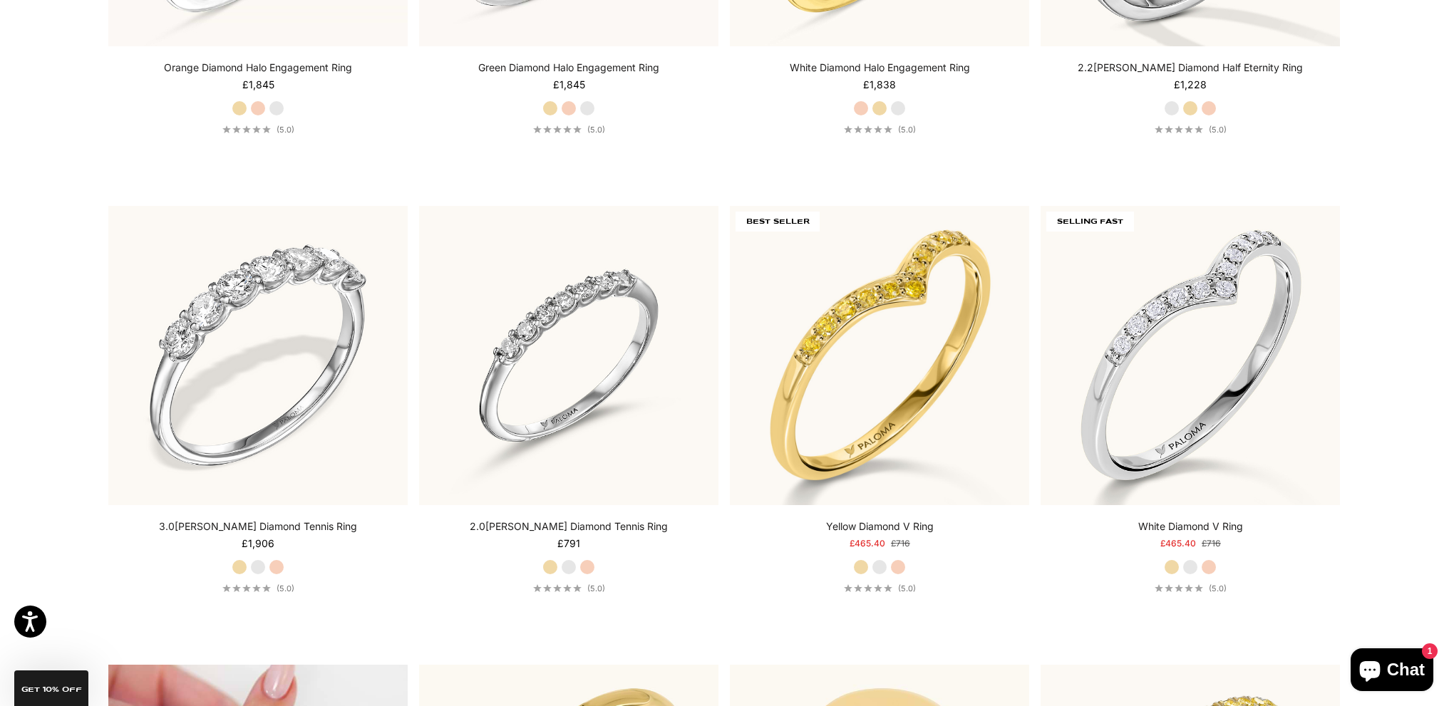
scroll to position [4420, 0]
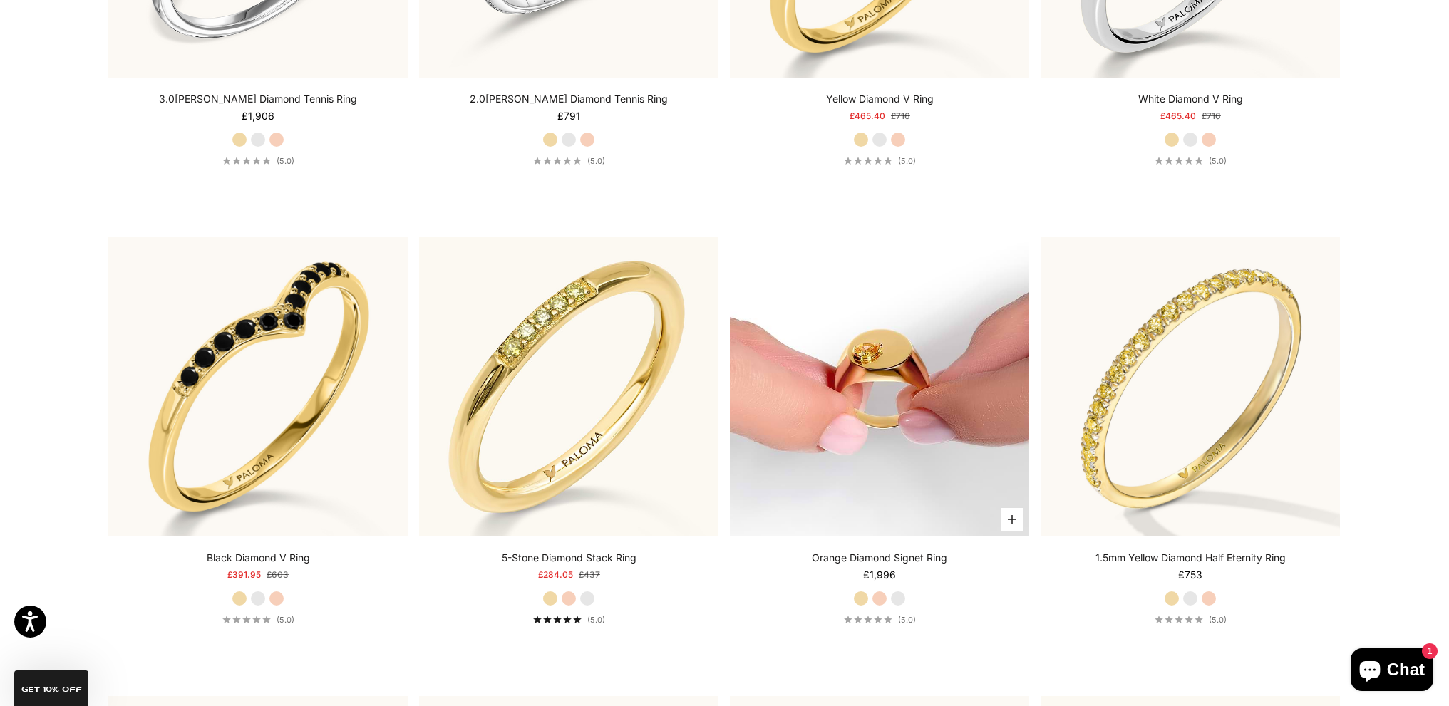
click at [870, 369] on img at bounding box center [879, 386] width 299 height 299
